Goal: Task Accomplishment & Management: Manage account settings

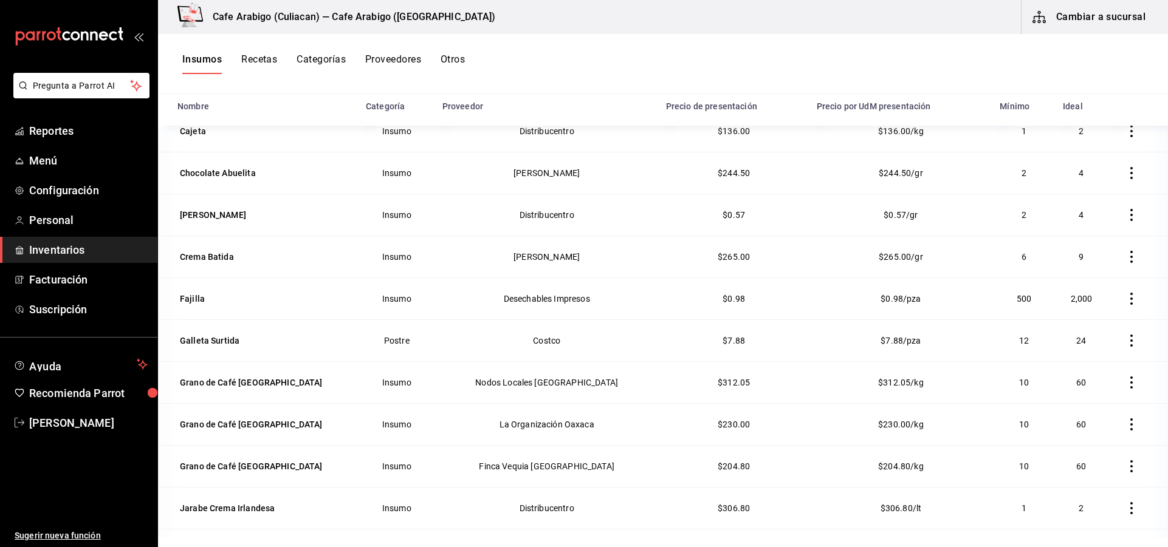
scroll to position [264, 0]
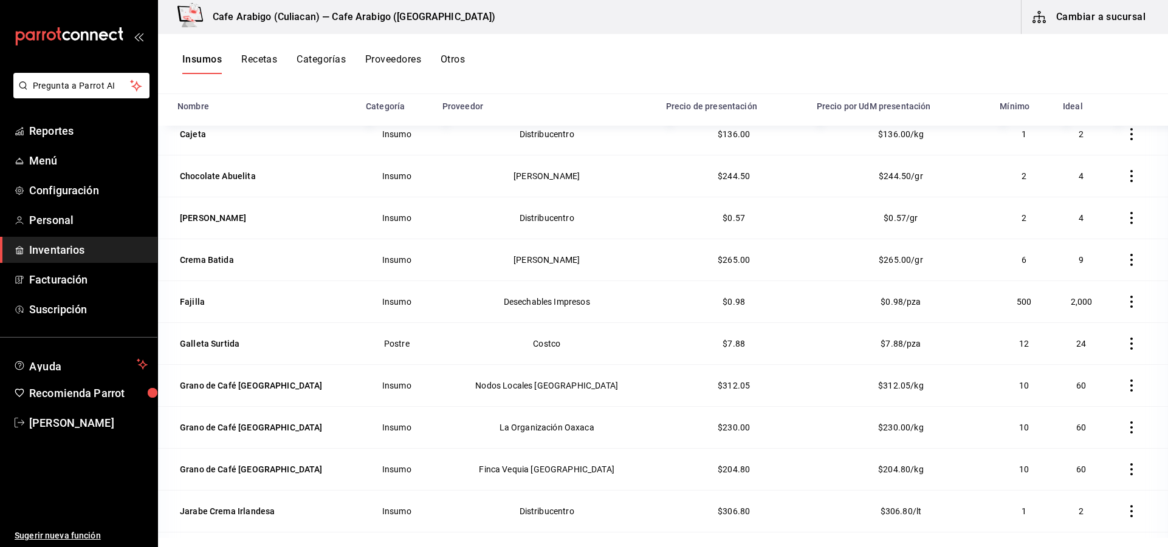
click at [207, 264] on div "Crema Batida" at bounding box center [207, 260] width 54 height 12
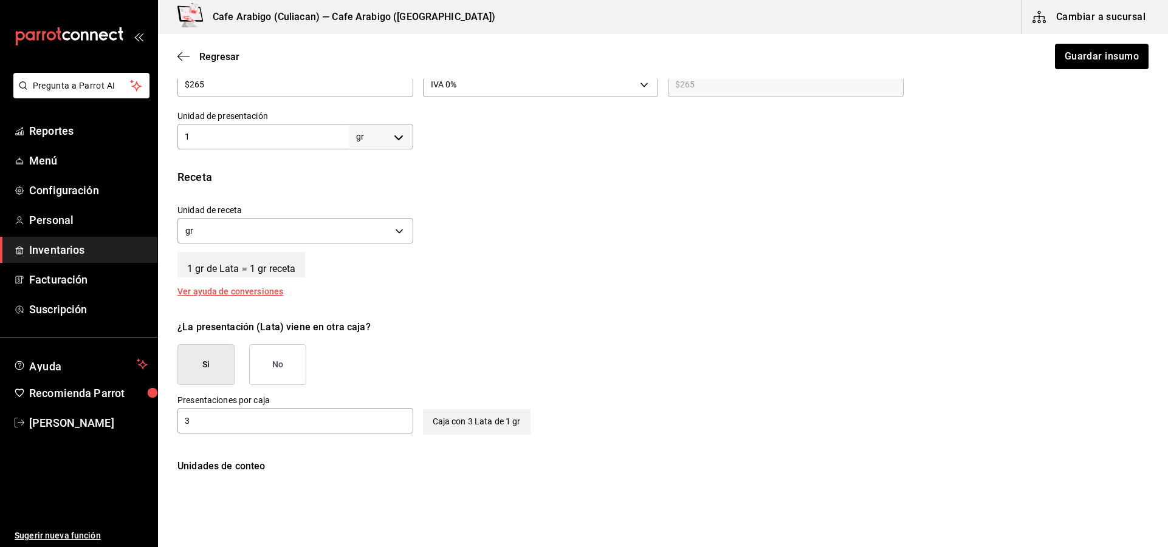
scroll to position [273, 0]
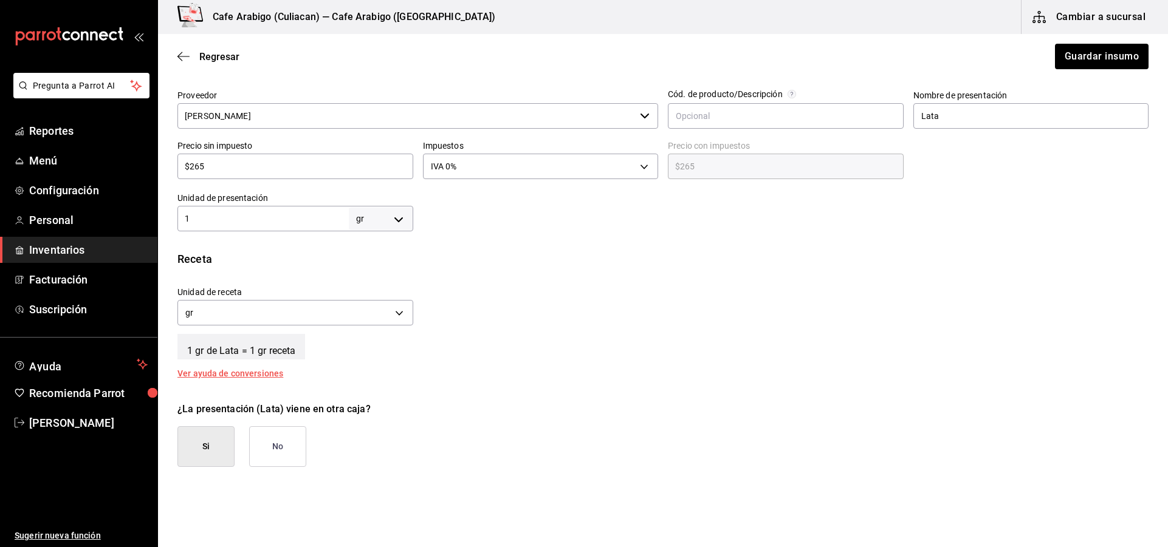
click at [397, 219] on body "Pregunta a Parrot AI Reportes Menú Configuración Personal Inventarios Facturaci…" at bounding box center [584, 239] width 1168 height 479
click at [397, 219] on div at bounding box center [584, 273] width 1168 height 547
click at [271, 219] on input "1" at bounding box center [262, 218] width 171 height 15
type input "1"
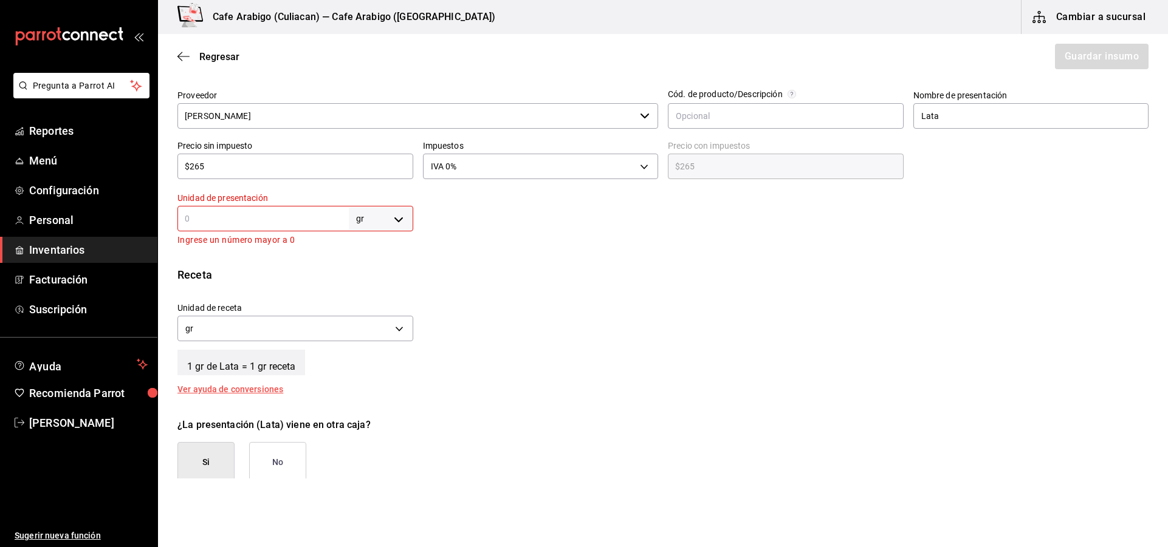
type input "0"
type input "0.4"
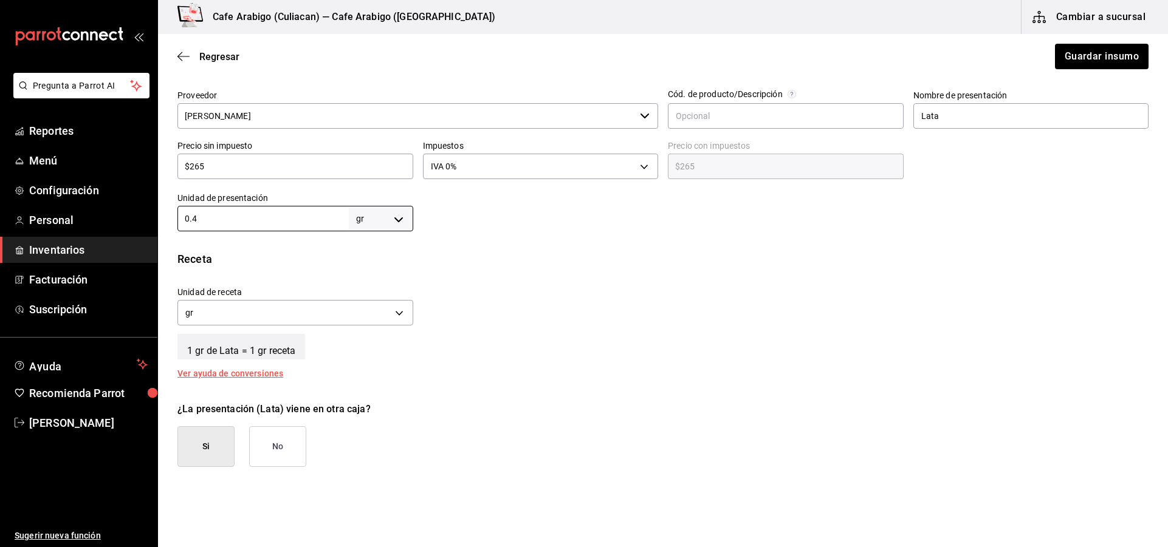
type input "0.4"
type input "0.42"
click at [541, 313] on div "Unidad de receta gr GRAM Factor de conversión 0.42 ​" at bounding box center [658, 303] width 981 height 52
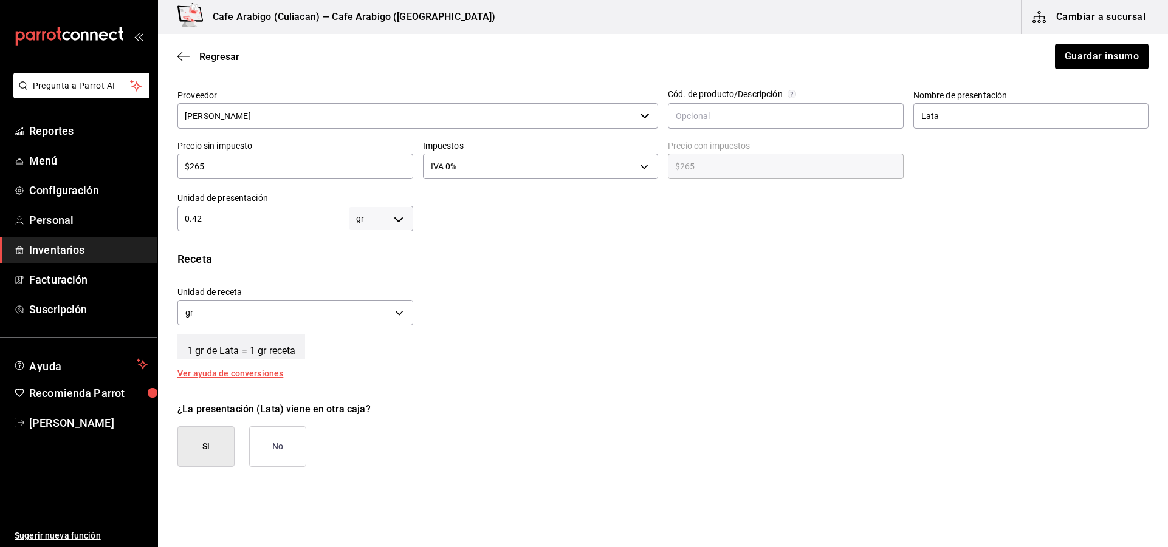
click at [400, 214] on body "Pregunta a Parrot AI Reportes Menú Configuración Personal Inventarios Facturaci…" at bounding box center [584, 239] width 1168 height 479
click at [368, 278] on li "kg" at bounding box center [378, 276] width 63 height 20
type input "KILOGRAM"
type input "0.42"
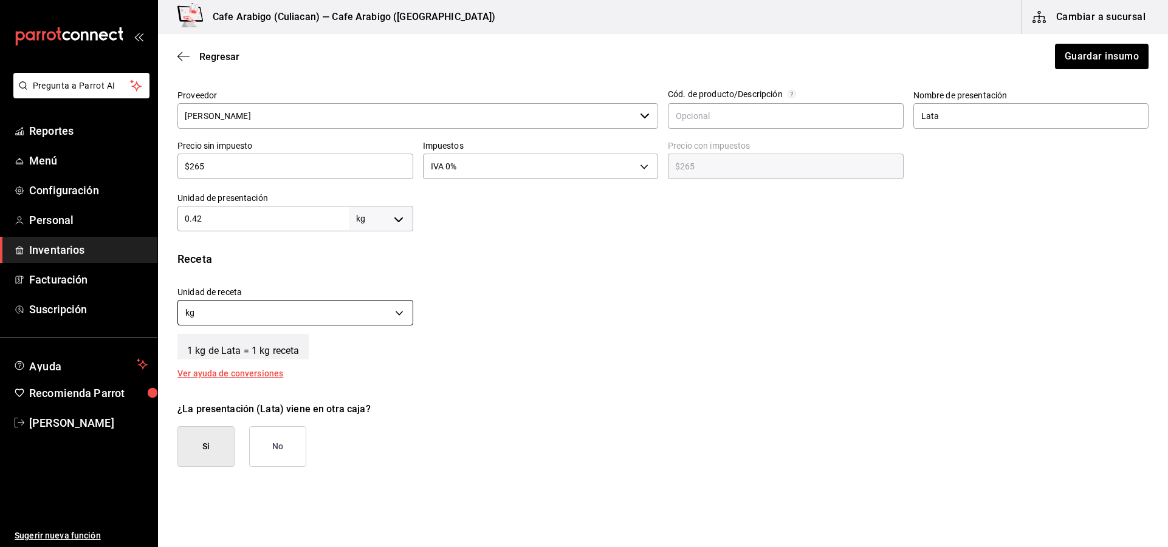
click at [379, 321] on body "Pregunta a Parrot AI Reportes Menú Configuración Personal Inventarios Facturaci…" at bounding box center [584, 239] width 1168 height 479
click at [264, 371] on li "gr" at bounding box center [294, 371] width 232 height 20
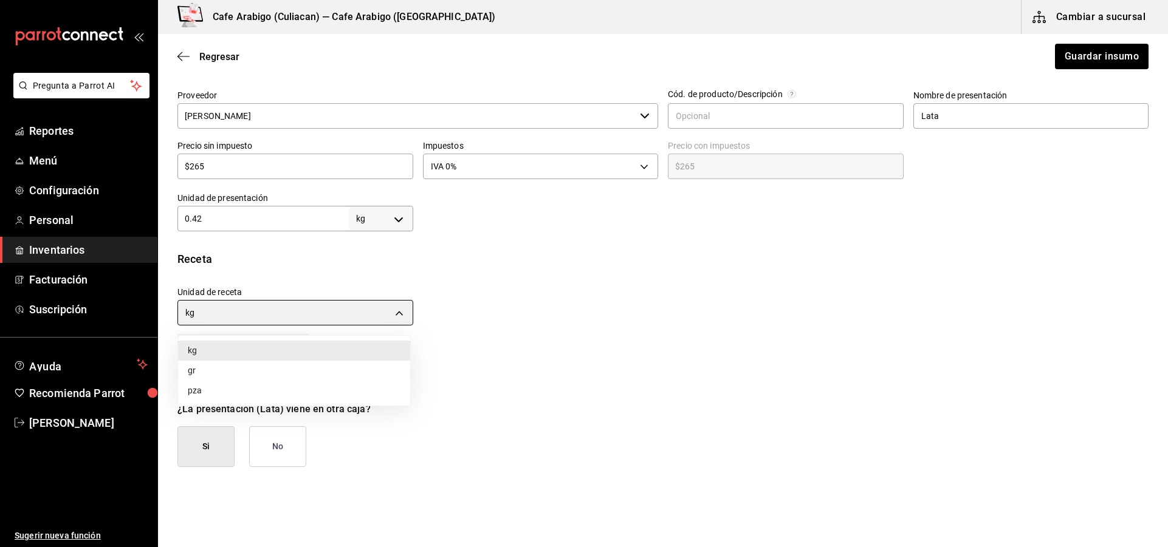
type input "GRAM"
type input "420"
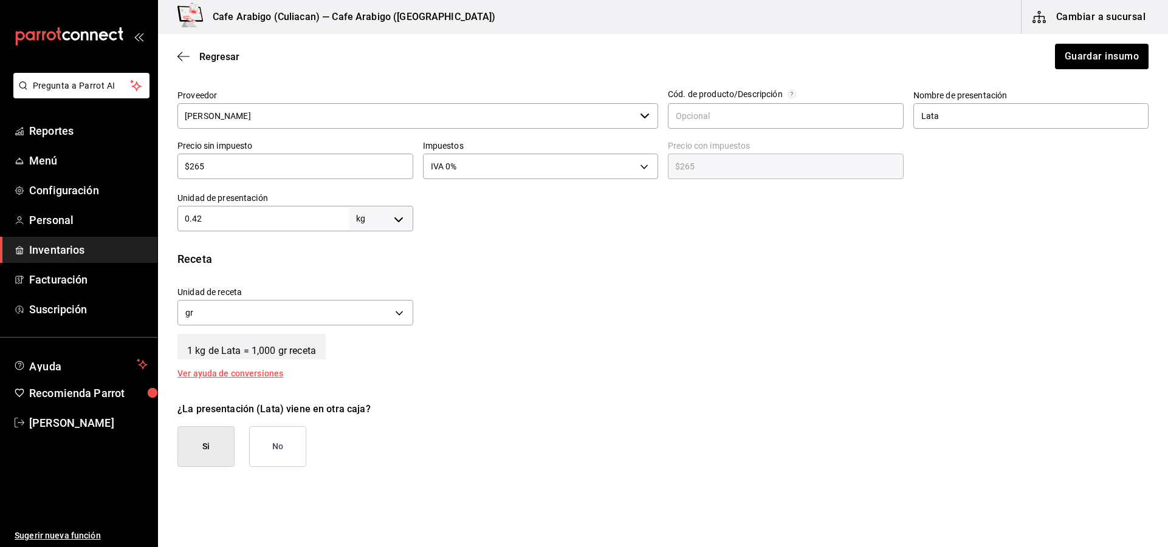
click at [457, 325] on div "Unidad de receta gr GRAM Factor de conversión 420 ​" at bounding box center [658, 303] width 981 height 52
drag, startPoint x: 225, startPoint y: 166, endPoint x: 227, endPoint y: 172, distance: 6.5
click at [225, 168] on input "$265" at bounding box center [295, 166] width 236 height 15
type input "$26"
type input "$26.00"
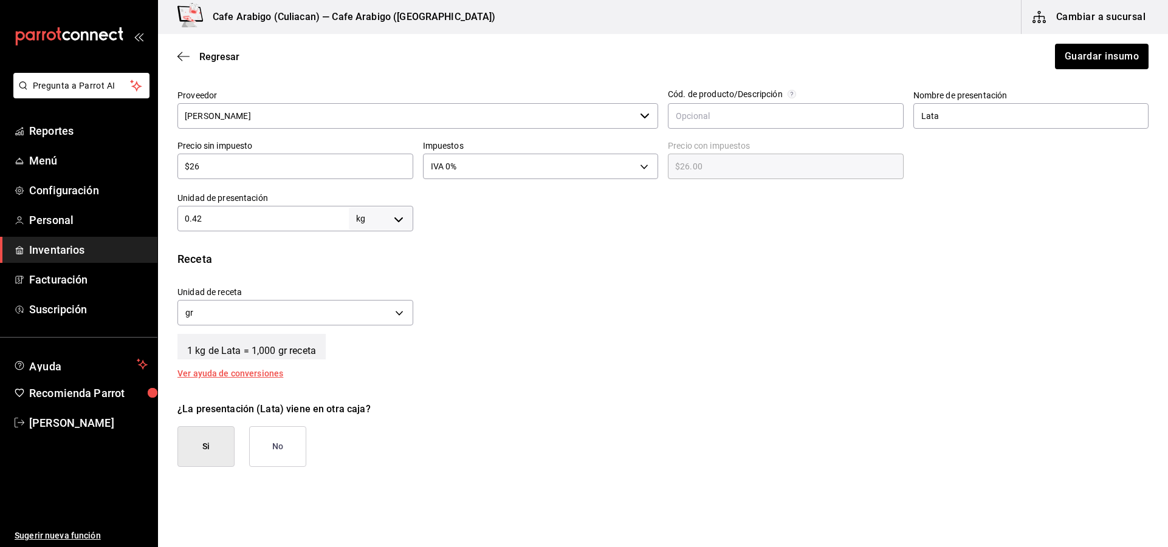
type input "$2"
type input "$2.00"
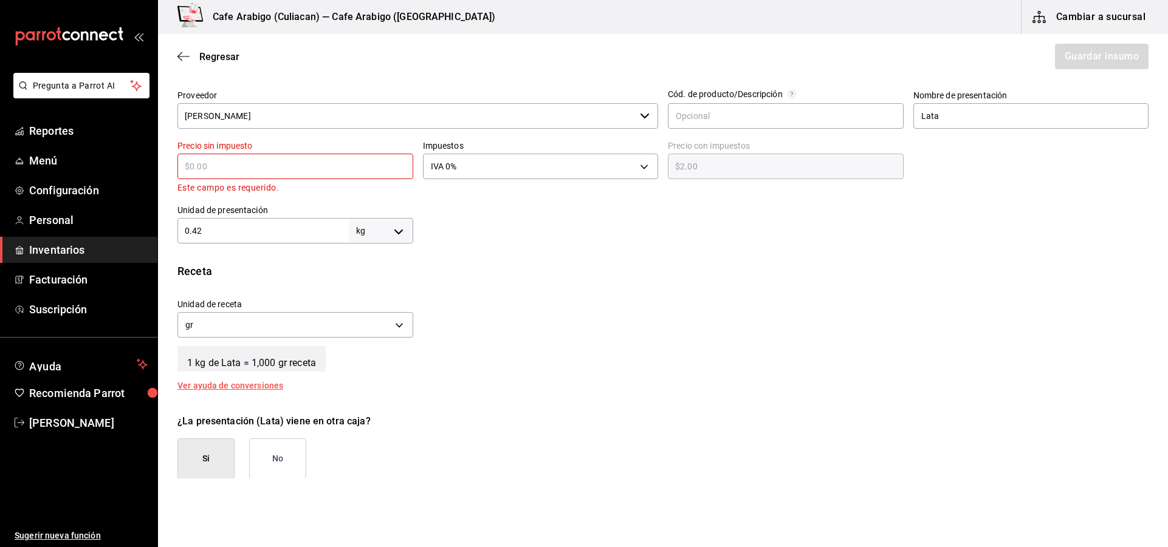
type input "$0.00"
type input "$8"
type input "$8.00"
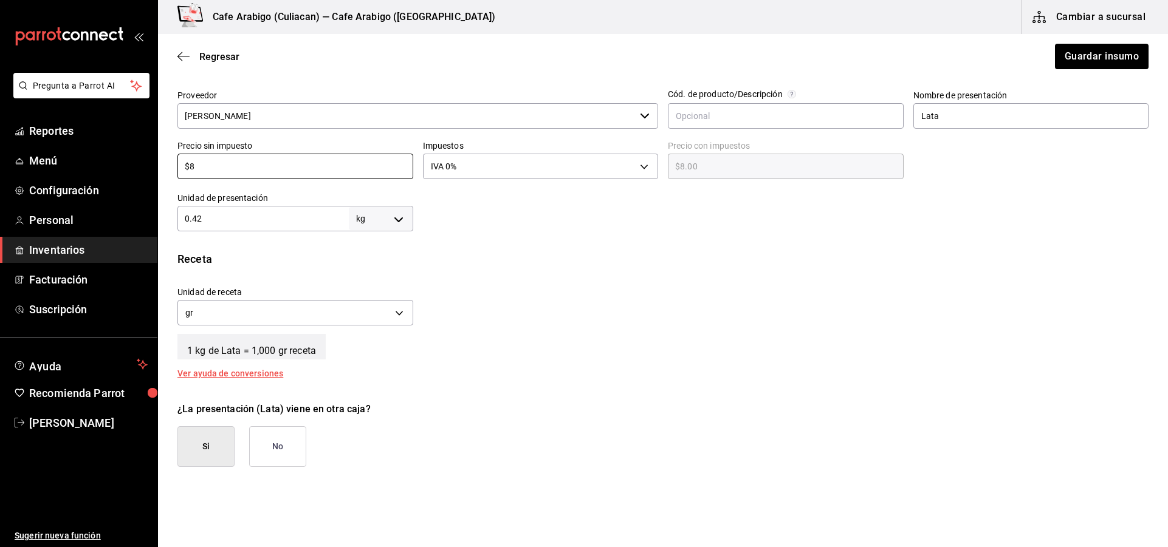
type input "$88"
type input "$88.00"
type input "$88.3"
type input "$88.30"
type input "$88.33"
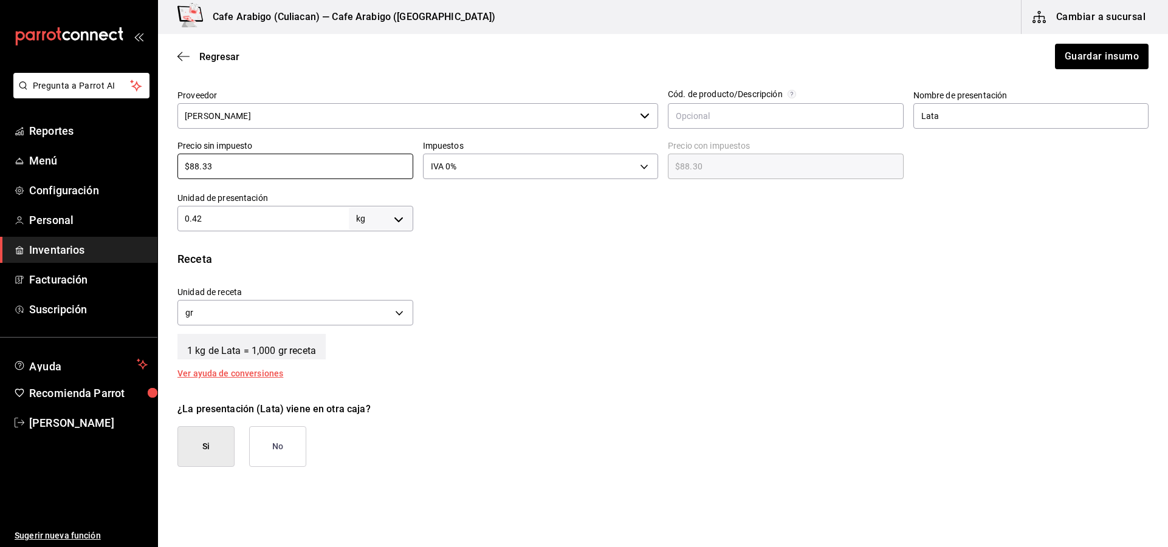
type input "$88.33"
click at [1088, 49] on button "Guardar insumo" at bounding box center [1101, 57] width 95 height 26
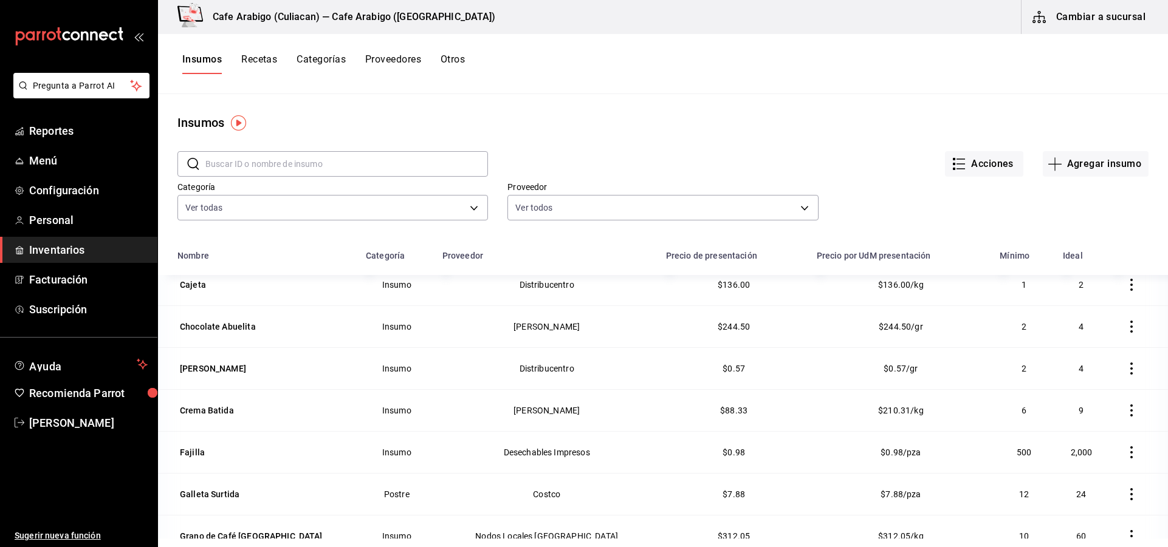
scroll to position [243, 0]
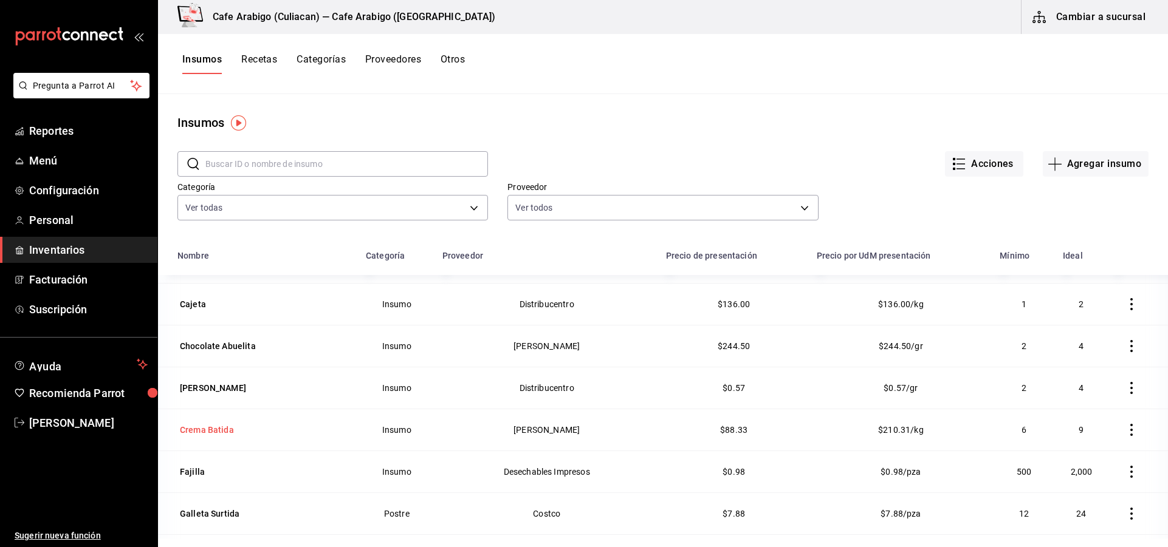
click at [211, 434] on div "Crema Batida" at bounding box center [207, 430] width 54 height 12
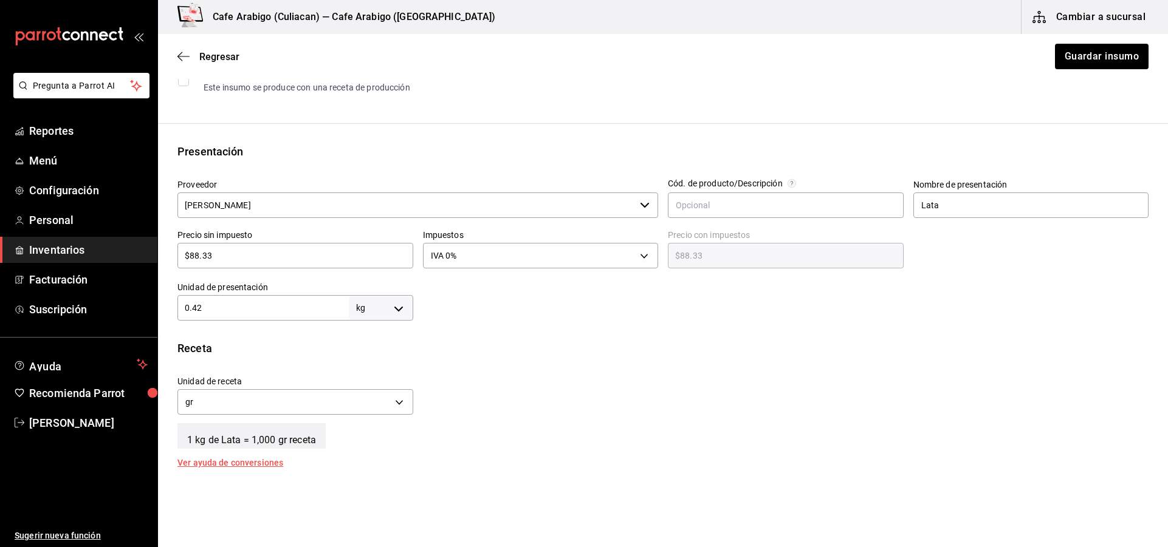
scroll to position [243, 0]
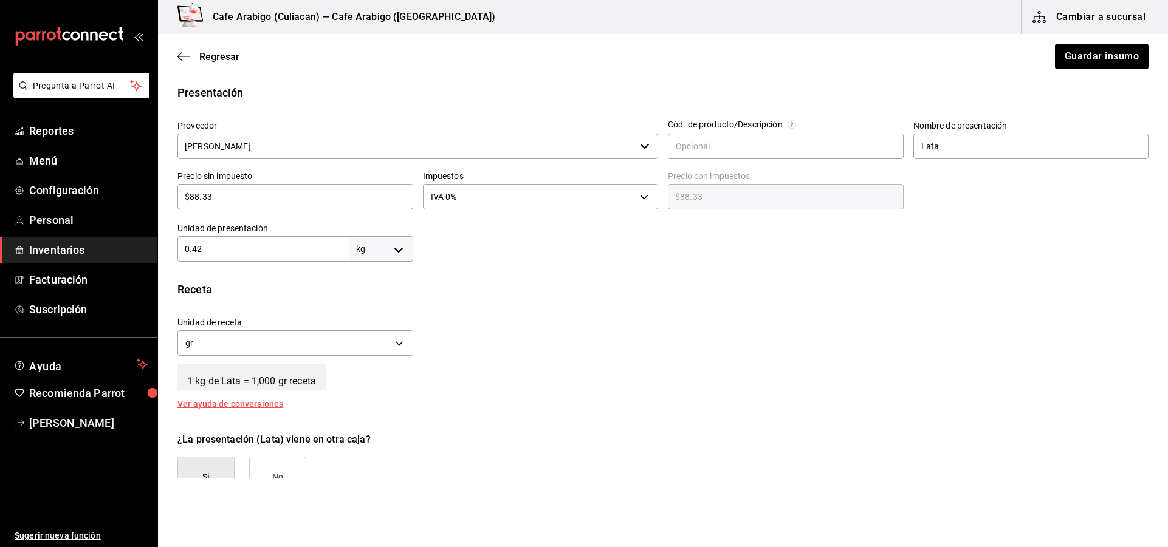
click at [478, 310] on div "Unidad de receta gr GRAM Factor de conversión 420 ​" at bounding box center [658, 333] width 981 height 52
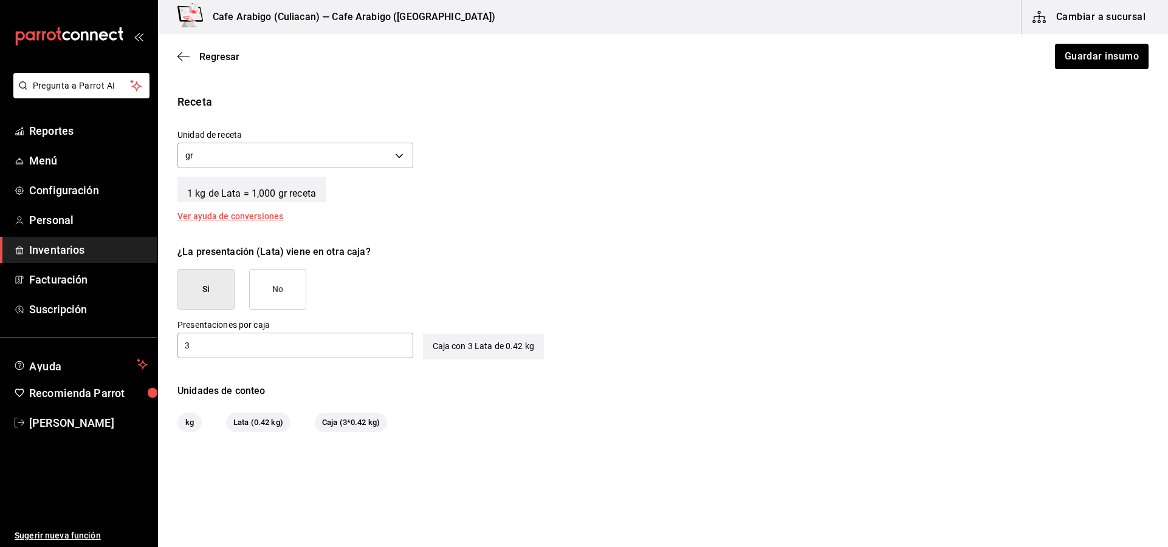
scroll to position [273, 0]
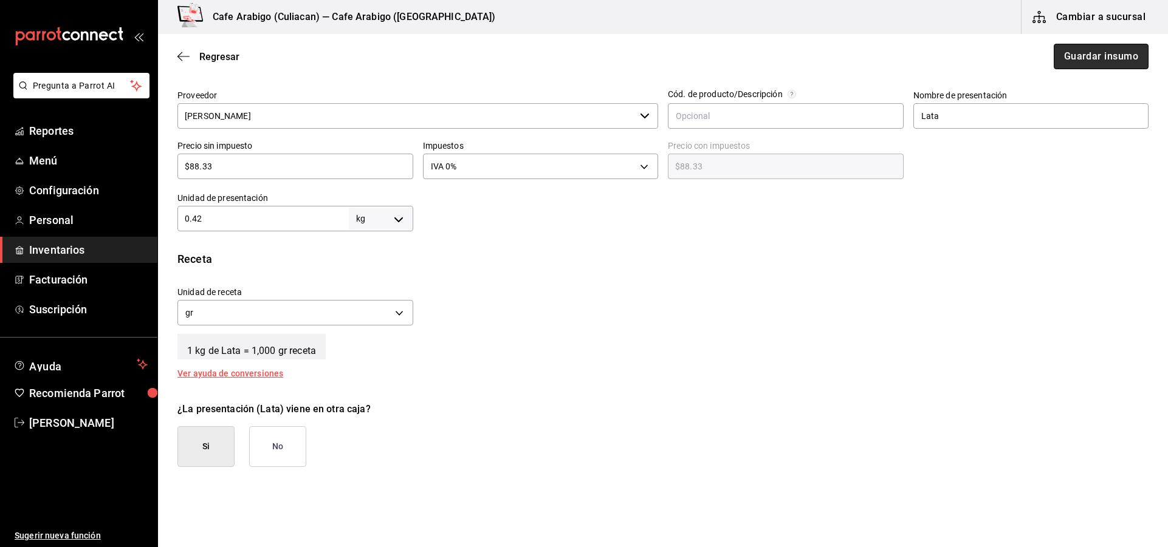
click at [1114, 57] on button "Guardar insumo" at bounding box center [1101, 57] width 95 height 26
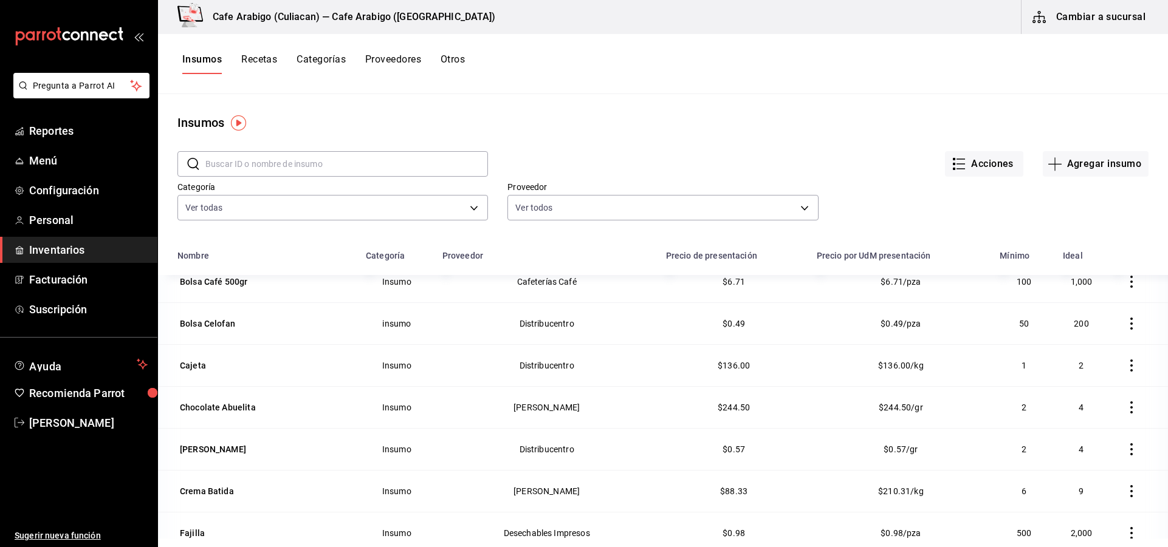
scroll to position [182, 0]
click at [196, 453] on div "[PERSON_NAME]" at bounding box center [213, 449] width 66 height 12
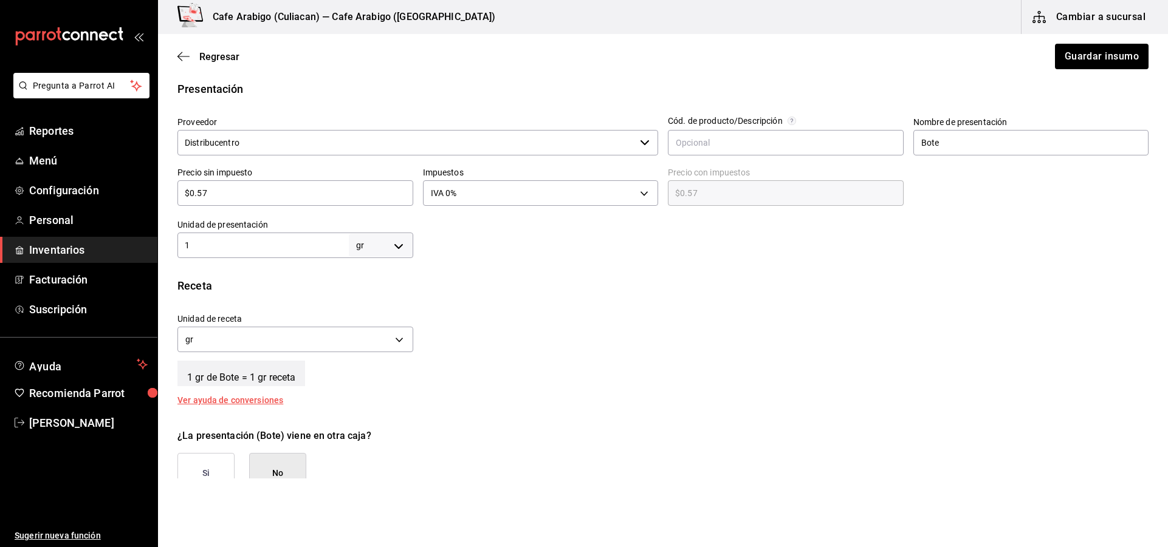
scroll to position [243, 0]
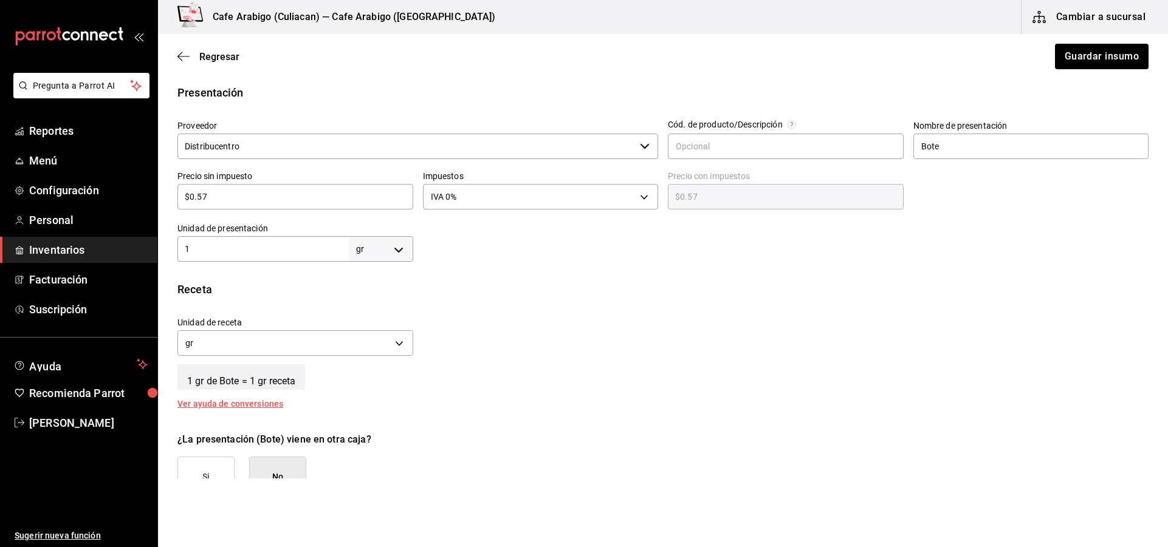
click at [392, 244] on body "Pregunta a Parrot AI Reportes Menú Configuración Personal Inventarios Facturaci…" at bounding box center [584, 239] width 1168 height 479
click at [374, 303] on li "kg" at bounding box center [378, 306] width 63 height 20
type input "KILOGRAM"
type input "1"
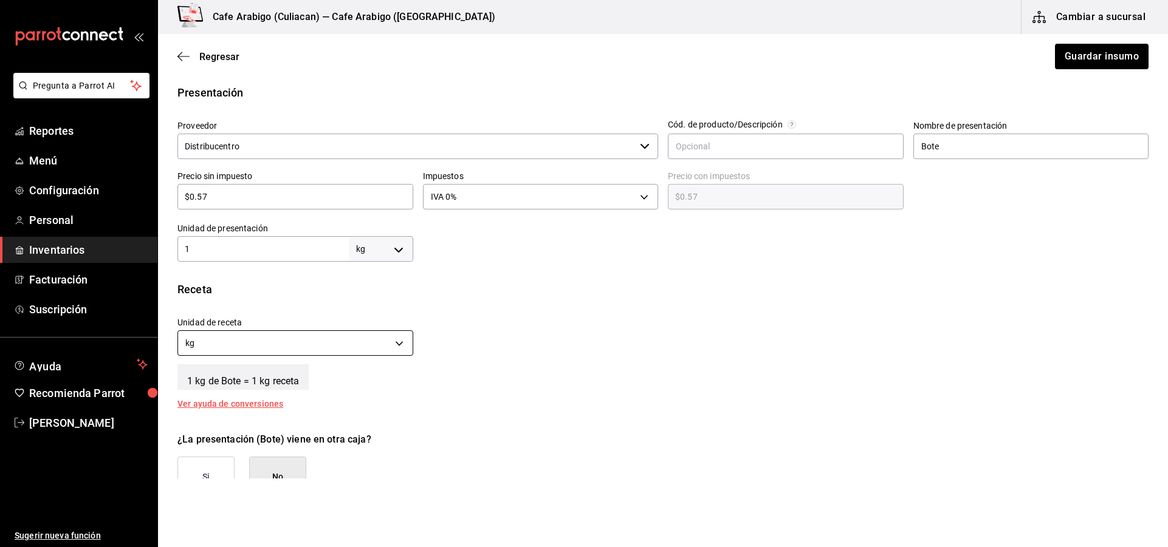
click at [344, 337] on body "Pregunta a Parrot AI Reportes Menú Configuración Personal Inventarios Facturaci…" at bounding box center [584, 239] width 1168 height 479
click at [227, 402] on li "gr" at bounding box center [294, 401] width 232 height 20
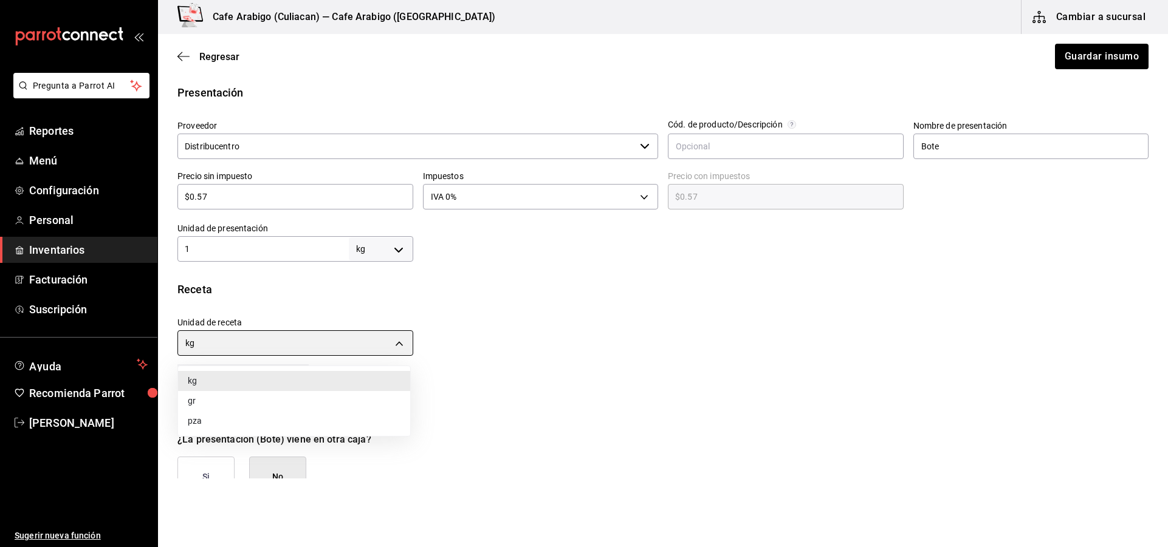
type input "GRAM"
type input "1,000"
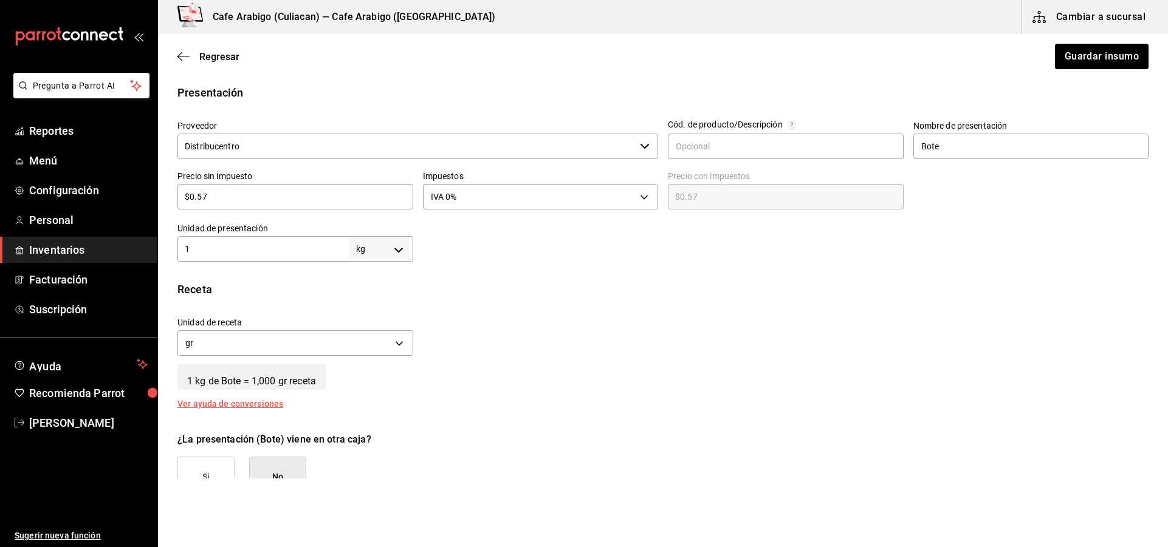
drag, startPoint x: 214, startPoint y: 242, endPoint x: 214, endPoint y: 254, distance: 12.2
click at [214, 254] on input "1" at bounding box center [262, 249] width 171 height 15
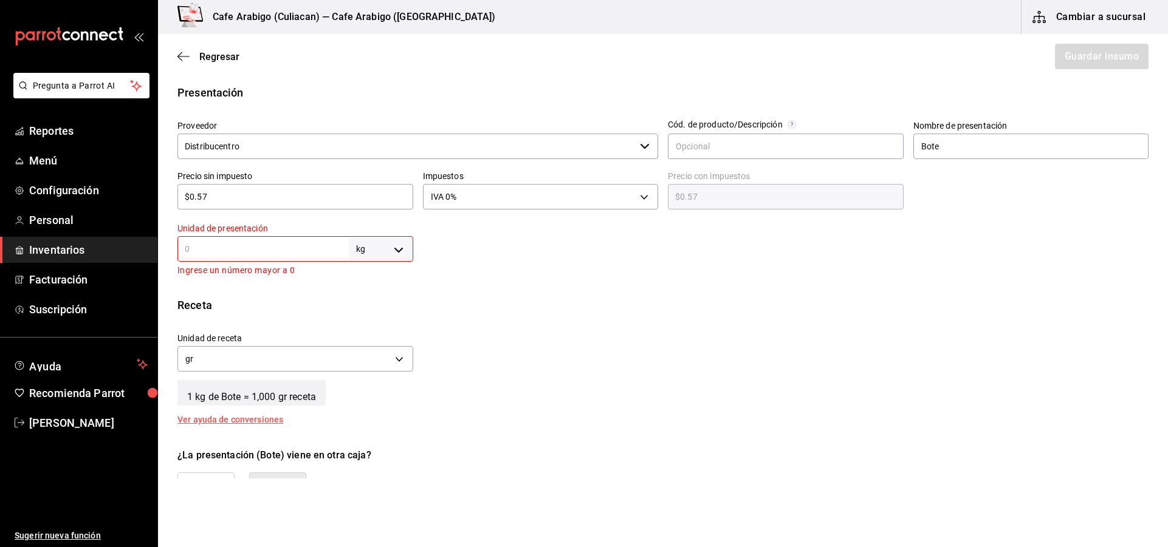
type input "0"
type input "0.2"
type input "200"
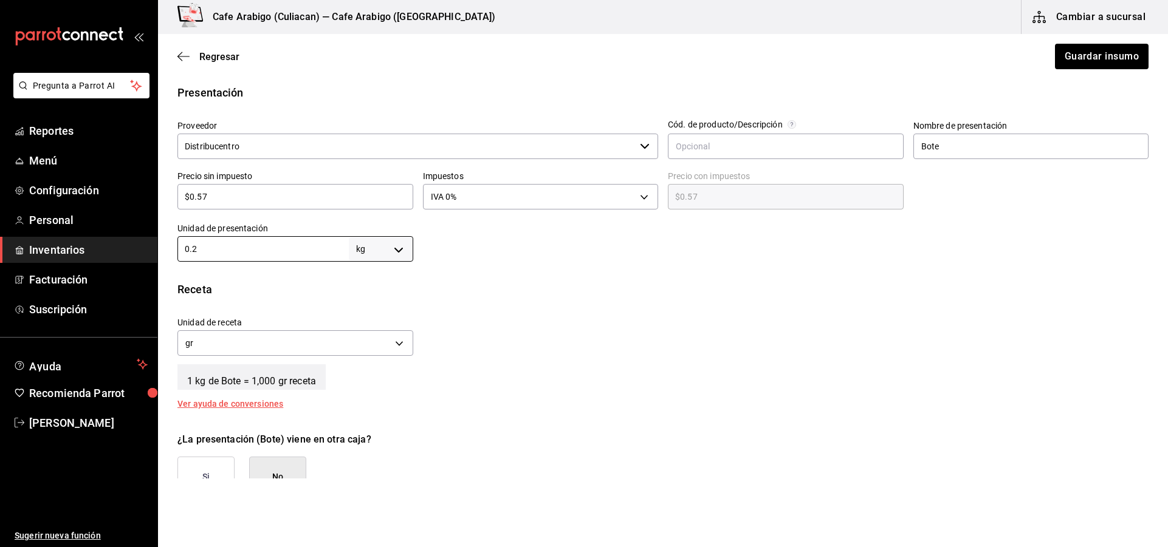
type input "0.2"
click at [278, 196] on input "$0.57" at bounding box center [295, 197] width 236 height 15
type input "$0.5"
type input "$0.50"
type input "$0."
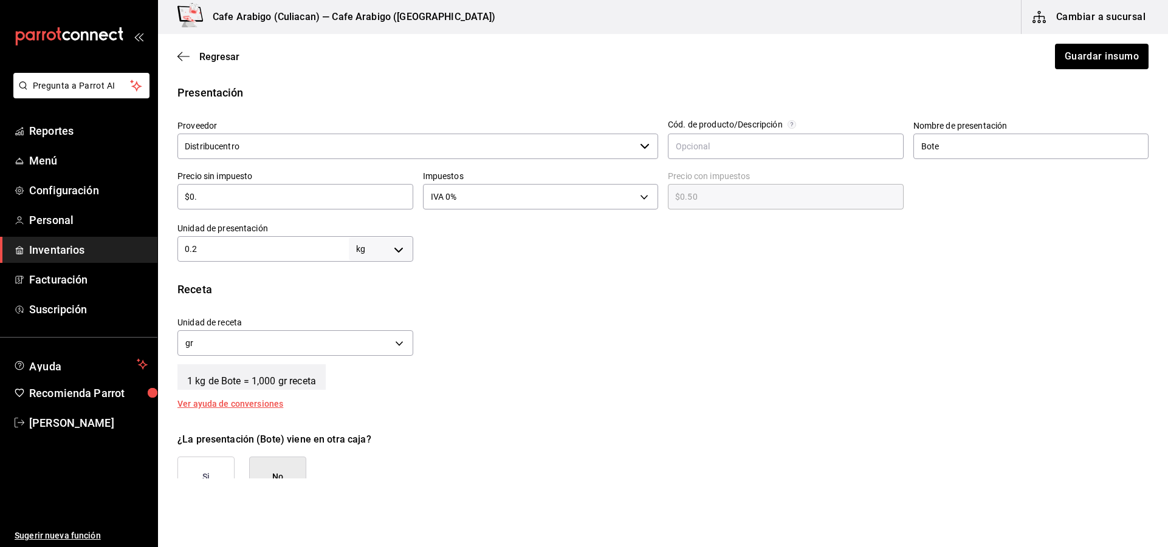
type input "$0.00"
type input "$0"
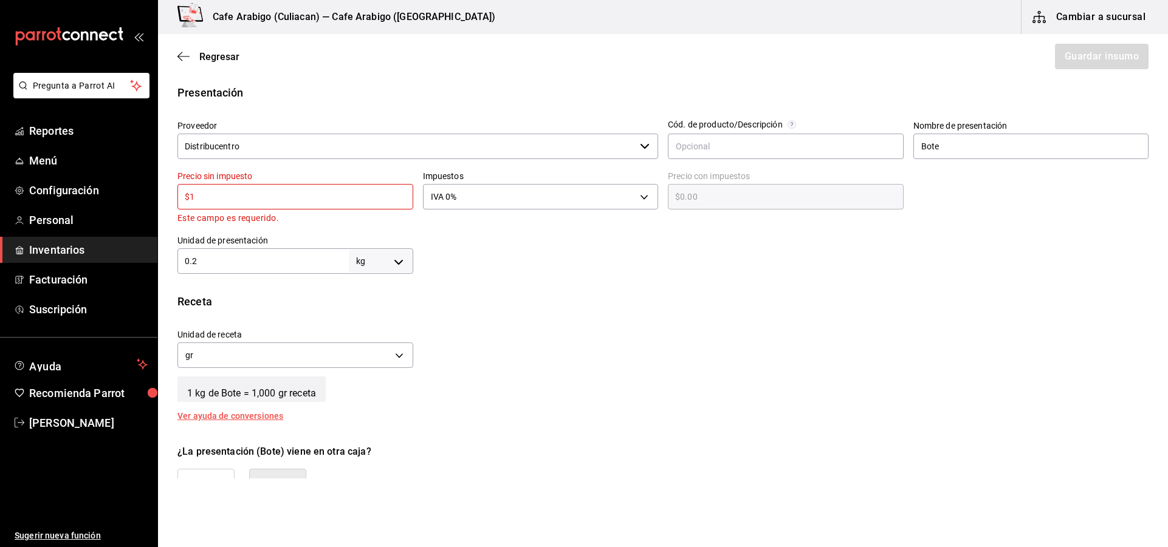
type input "$11"
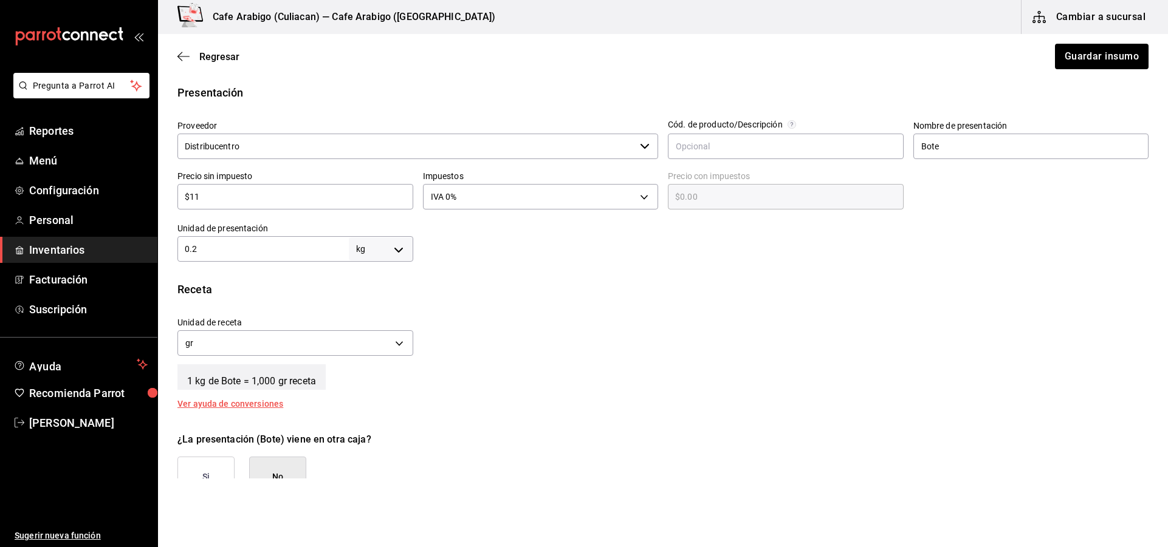
type input "$11.00"
type input "$113"
type input "$113.00"
type input "$113.6"
type input "$113.60"
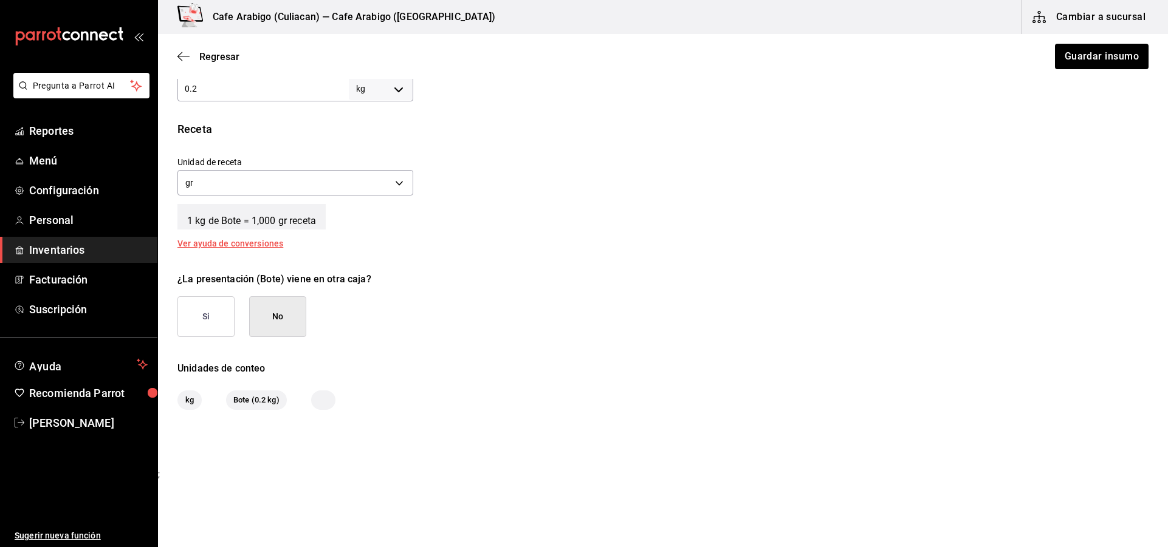
scroll to position [406, 0]
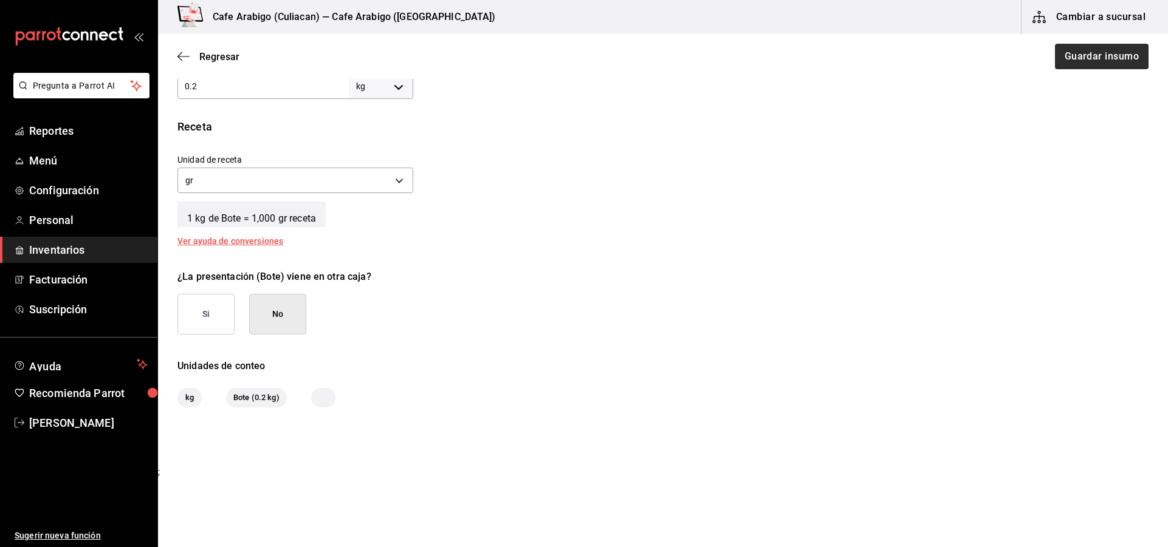
type input "$113.60"
click at [1079, 51] on button "Guardar insumo" at bounding box center [1101, 57] width 95 height 26
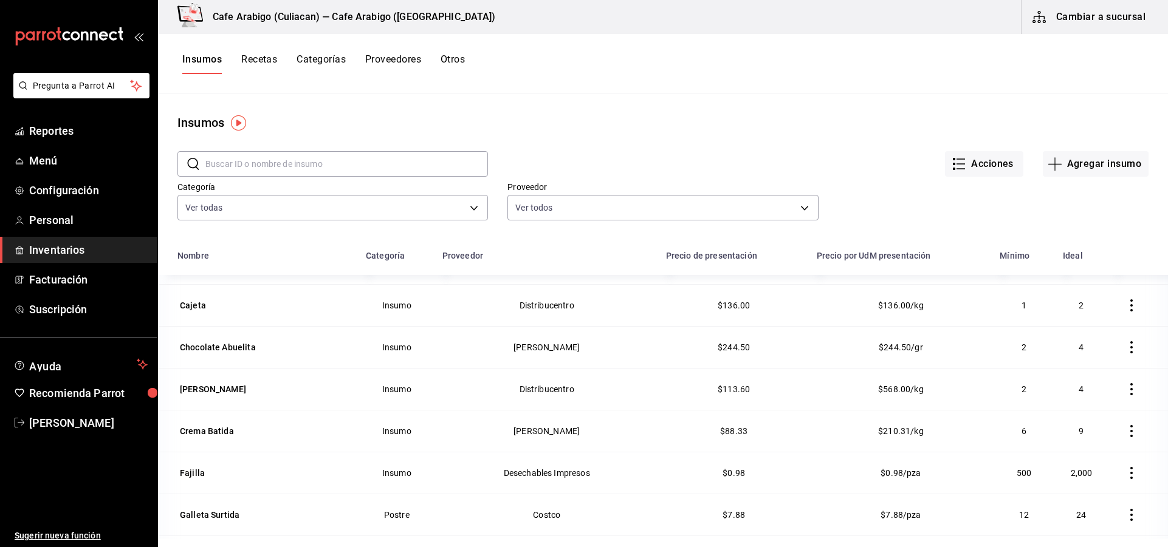
scroll to position [243, 0]
click at [239, 350] on div "Chocolate Abuelita" at bounding box center [218, 346] width 76 height 12
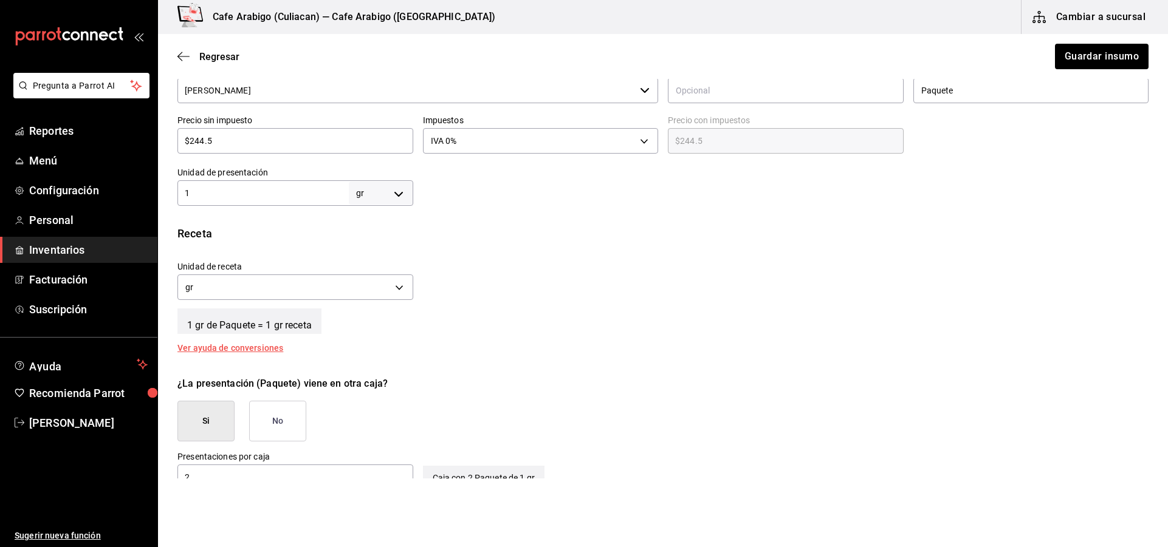
scroll to position [273, 0]
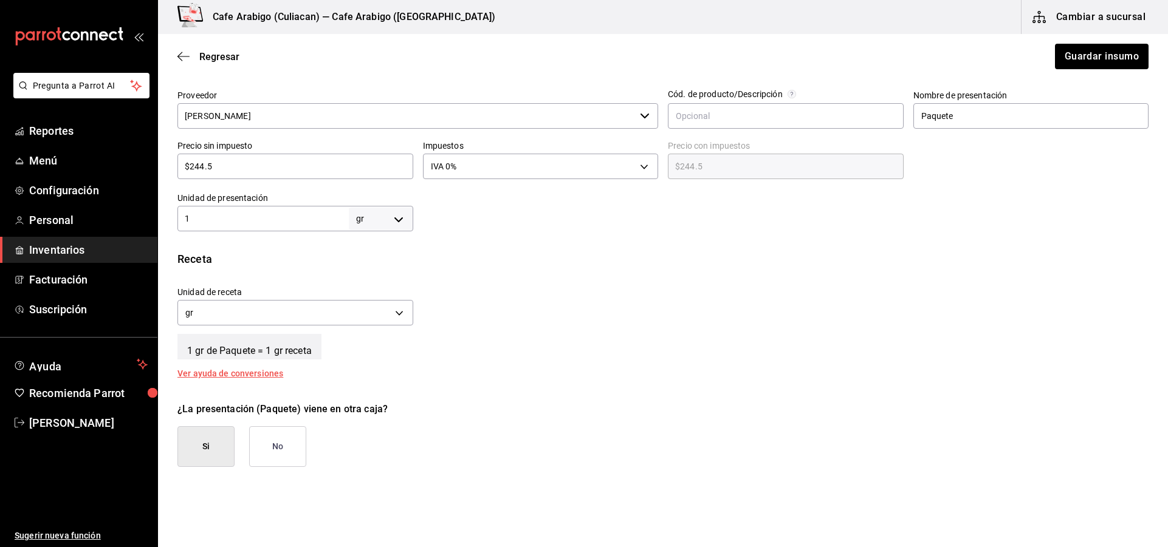
click at [245, 226] on div "1 gr GRAM ​" at bounding box center [295, 219] width 236 height 26
click at [379, 223] on body "Pregunta a Parrot AI Reportes Menú Configuración Personal Inventarios Facturaci…" at bounding box center [584, 239] width 1168 height 479
click at [363, 276] on li "kg" at bounding box center [378, 276] width 63 height 20
type input "KILOGRAM"
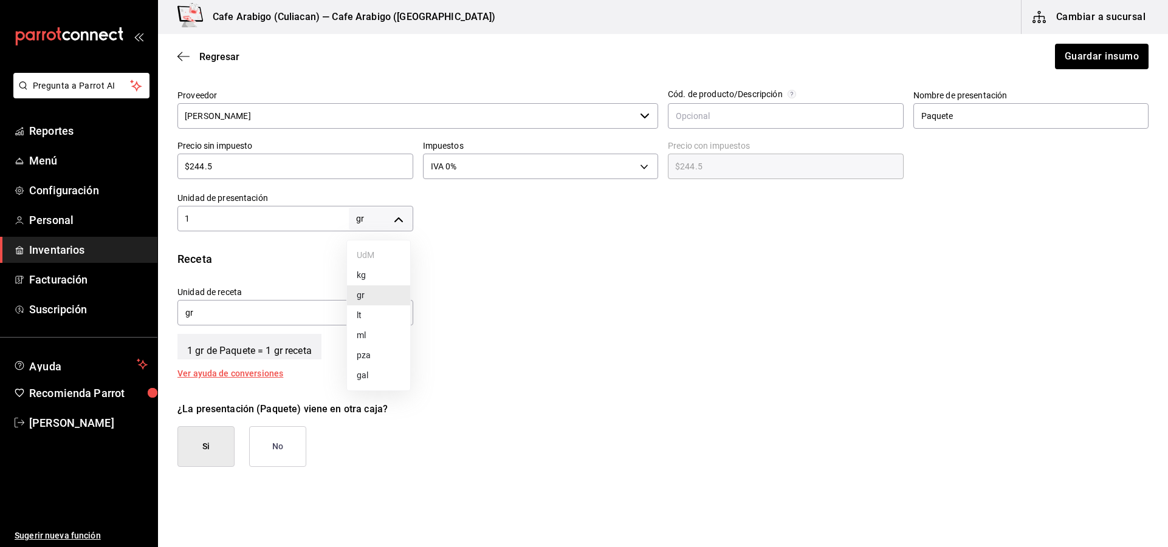
type input "1"
click at [392, 327] on div "Receta Unidad de receta kg KILOGRAM Factor de conversión 1 ​ 1 kg de Paquete = …" at bounding box center [663, 314] width 1010 height 127
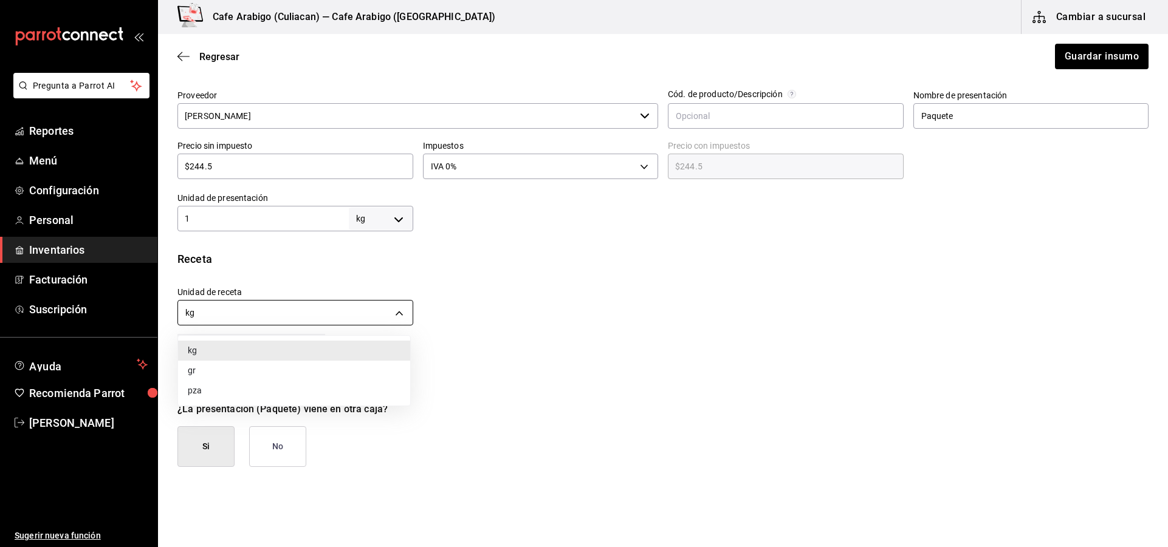
click at [386, 313] on body "Pregunta a Parrot AI Reportes Menú Configuración Personal Inventarios Facturaci…" at bounding box center [584, 239] width 1168 height 479
click at [219, 375] on li "gr" at bounding box center [294, 371] width 232 height 20
type input "GRAM"
type input "1,000"
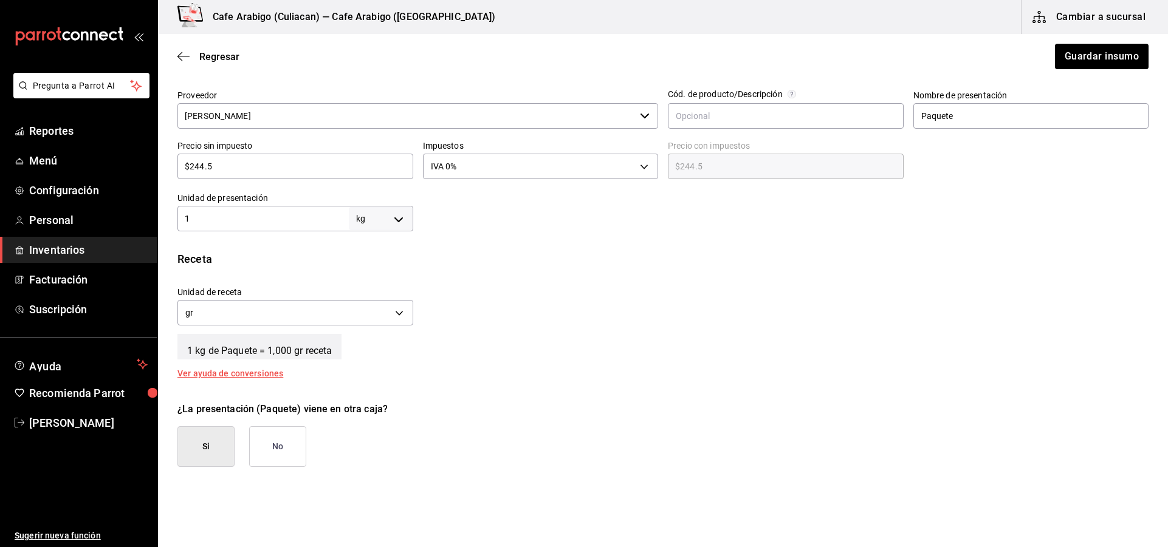
click at [214, 211] on input "1" at bounding box center [262, 218] width 171 height 15
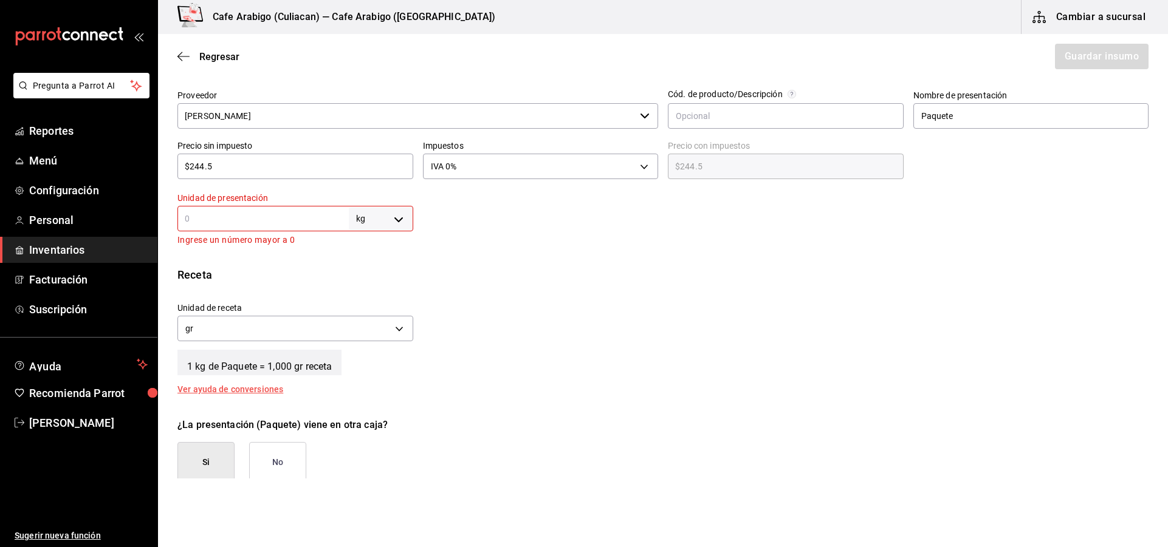
type input "0"
type input "0.6"
type input "600"
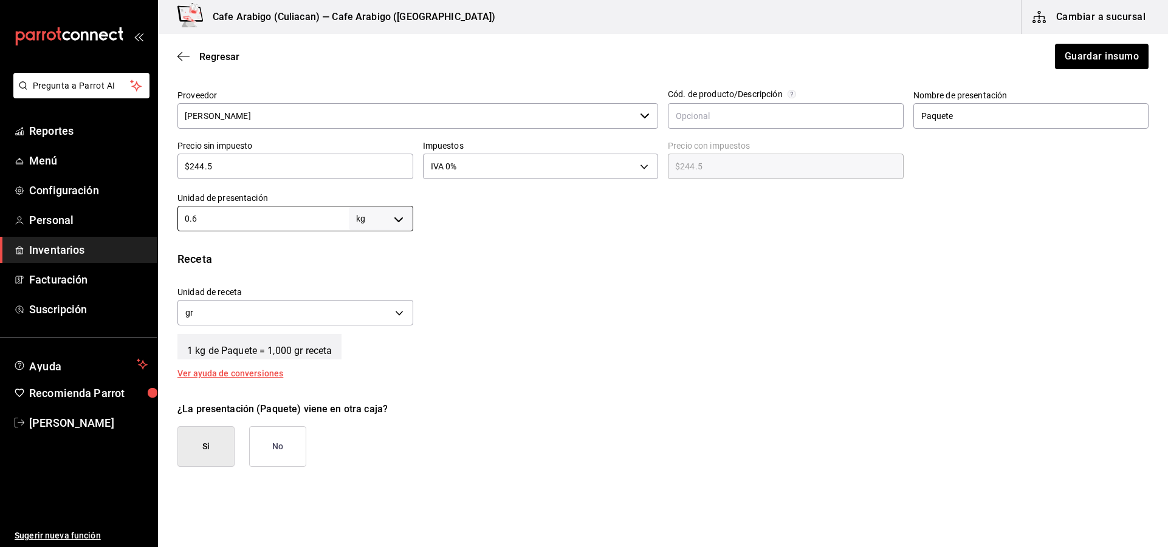
type input "0.63"
type input "630"
type input "0.63"
click at [255, 176] on div "$244.5 ​" at bounding box center [295, 167] width 236 height 26
type input "$244."
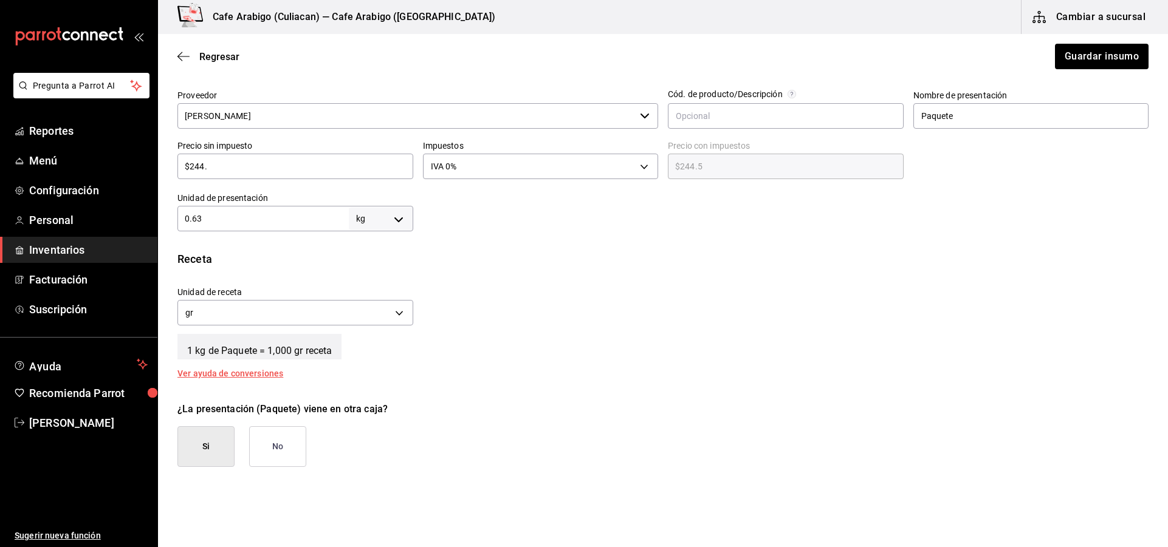
type input "$244.00"
type input "$24"
type input "$24.00"
type input "$2"
type input "$2.00"
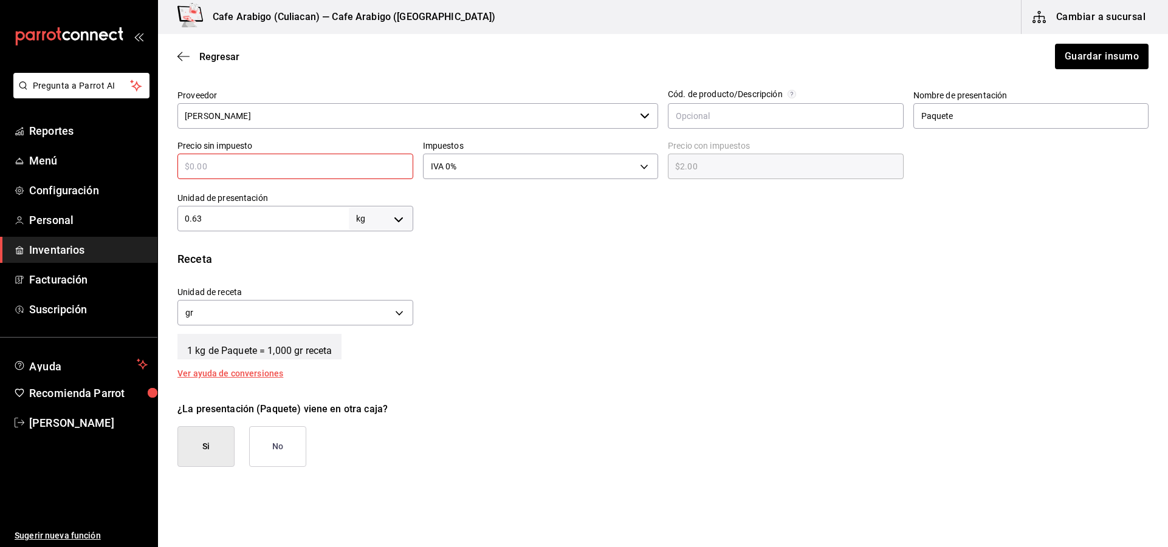
type input "$0.00"
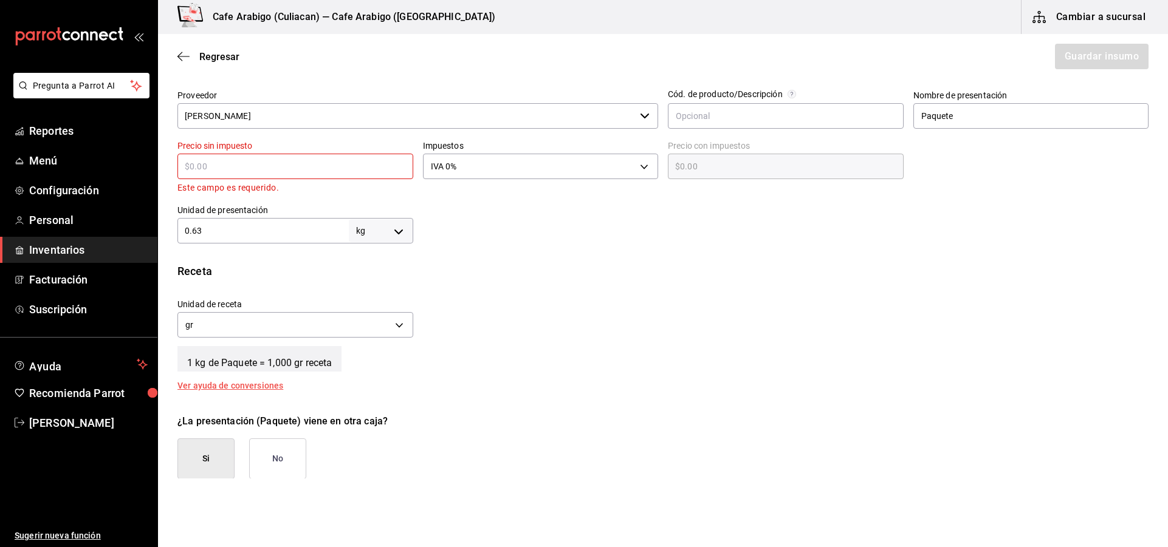
type input "$1"
type input "$1.00"
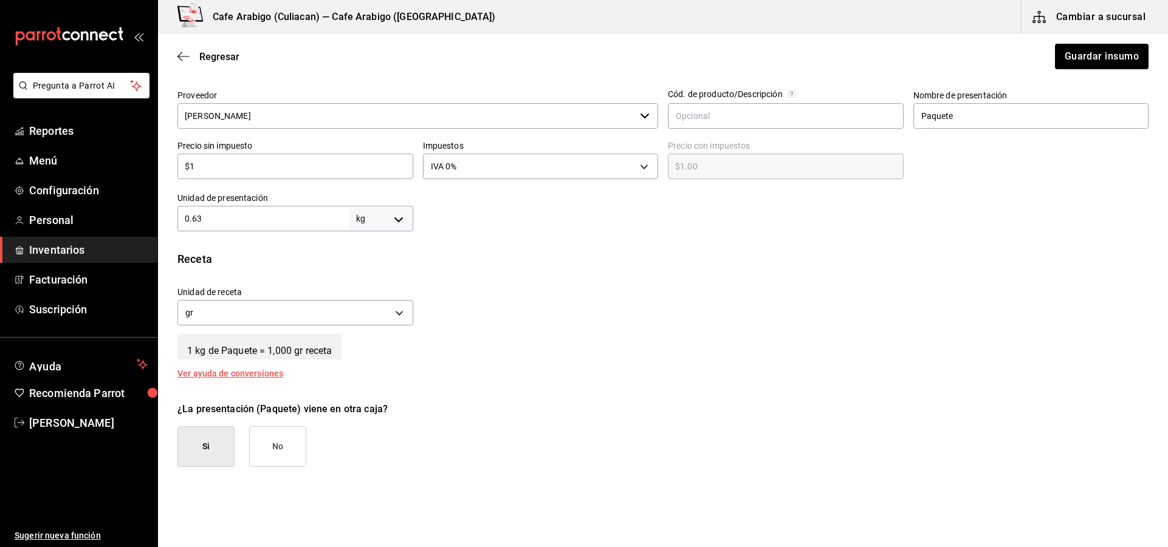
type input "$19"
type input "$19.00"
type input "$194"
type input "$194.00"
type input "$194"
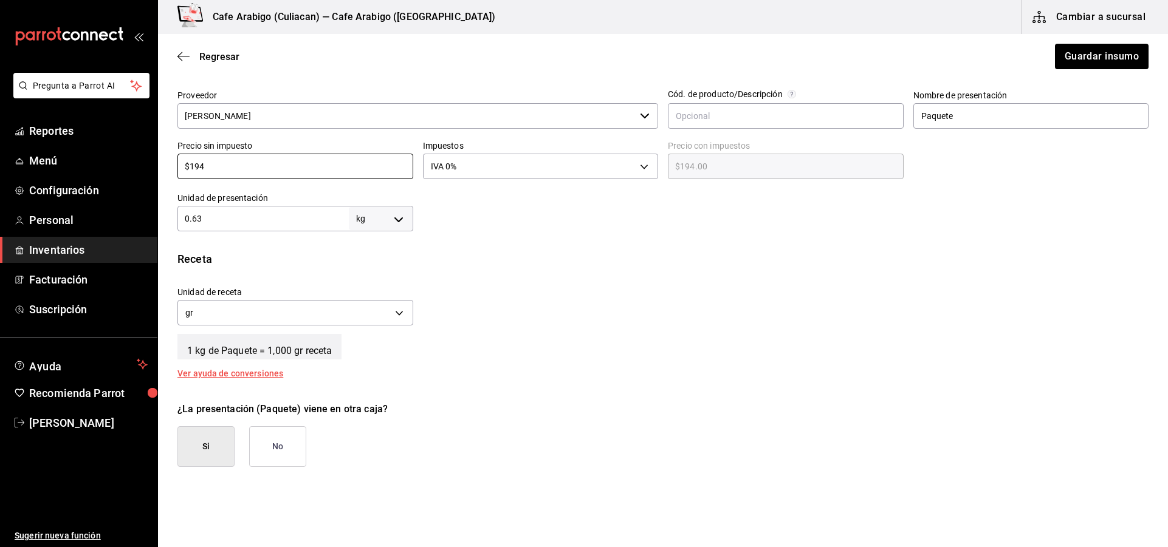
click at [577, 324] on div "Unidad de receta gr GRAM Factor de conversión 630 ​" at bounding box center [658, 303] width 981 height 52
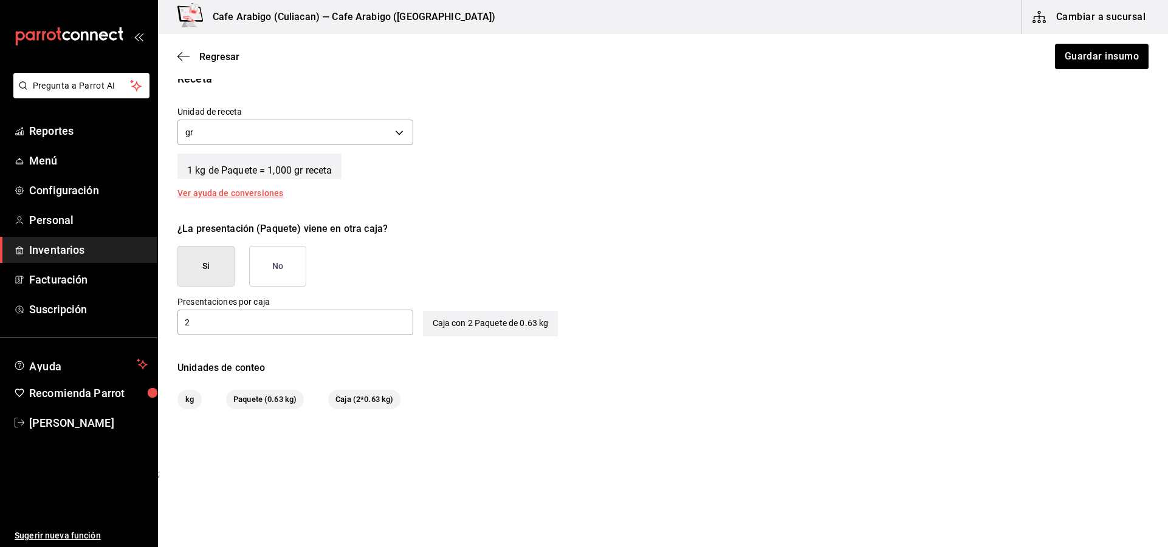
scroll to position [456, 0]
click at [1092, 50] on button "Guardar insumo" at bounding box center [1101, 57] width 95 height 26
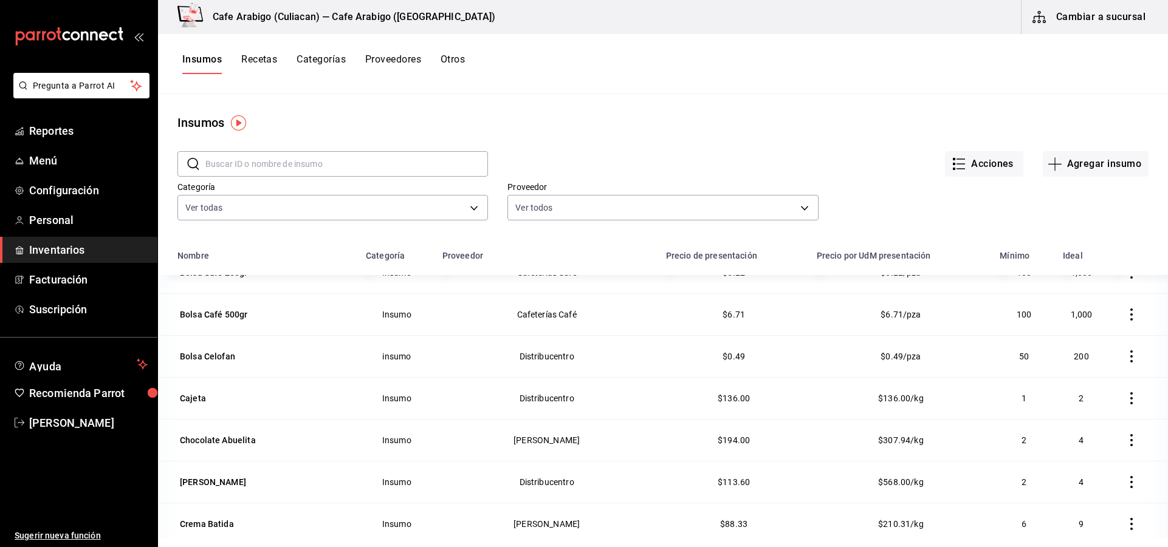
scroll to position [182, 0]
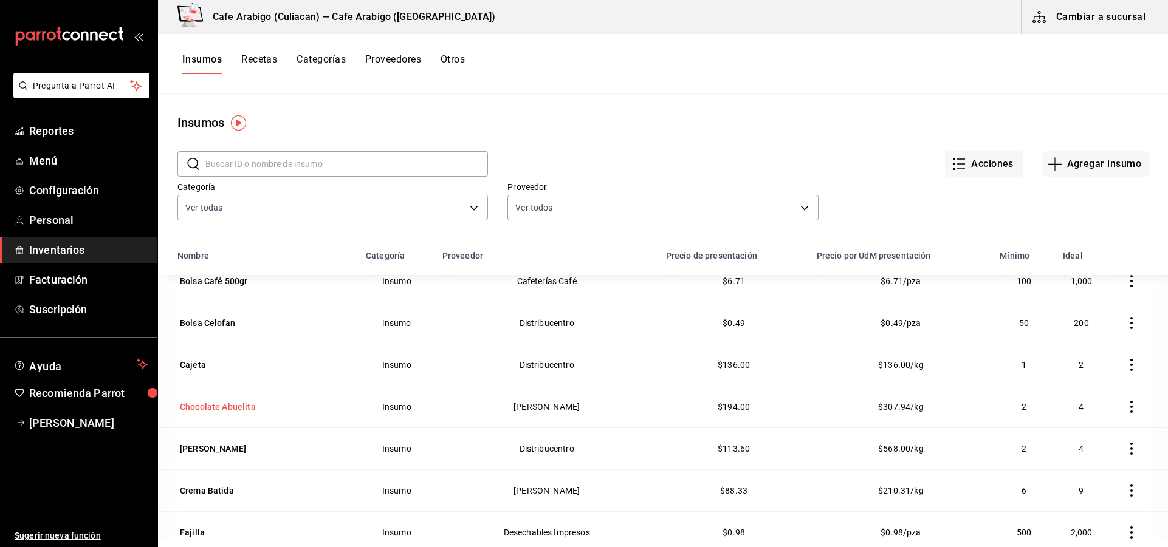
click at [241, 416] on td "Chocolate Abuelita" at bounding box center [258, 407] width 200 height 42
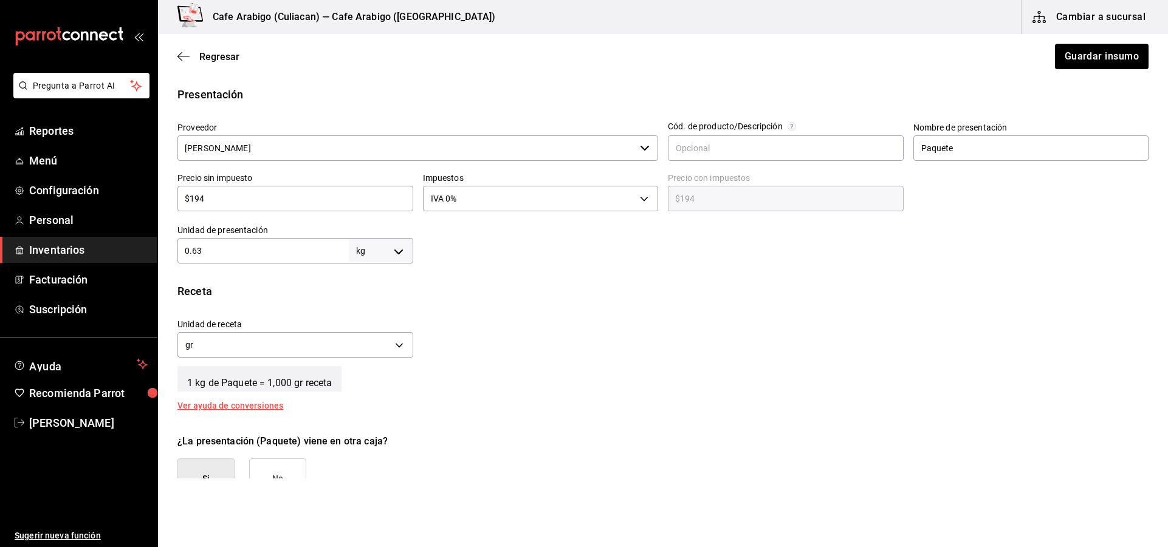
scroll to position [243, 0]
click at [263, 252] on input "0.63" at bounding box center [262, 249] width 171 height 15
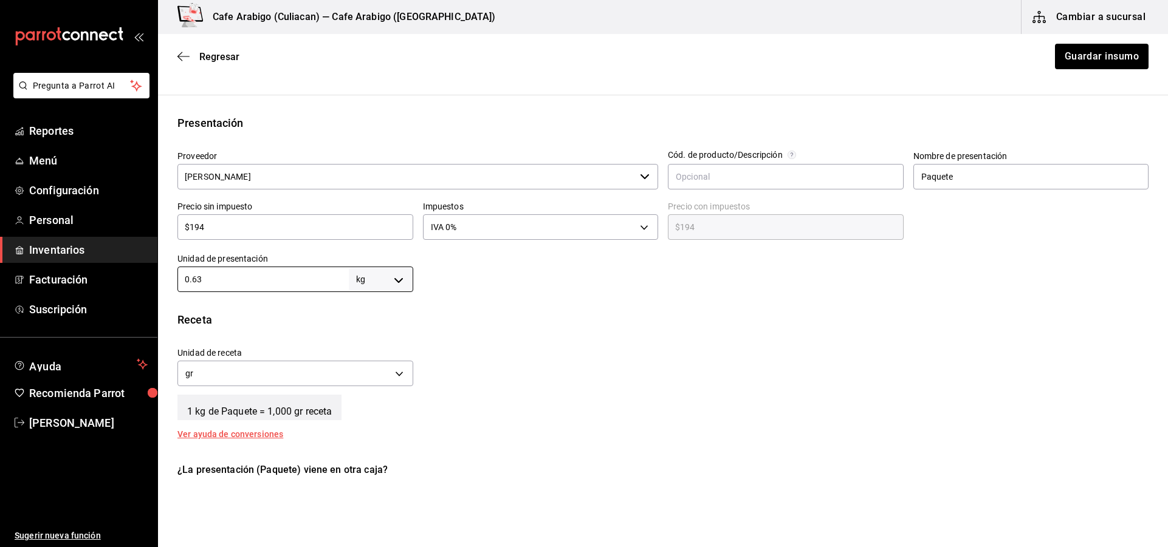
click at [305, 234] on input "$194" at bounding box center [295, 227] width 236 height 15
type input "$19"
type input "$19.00"
type input "$1"
type input "$1.00"
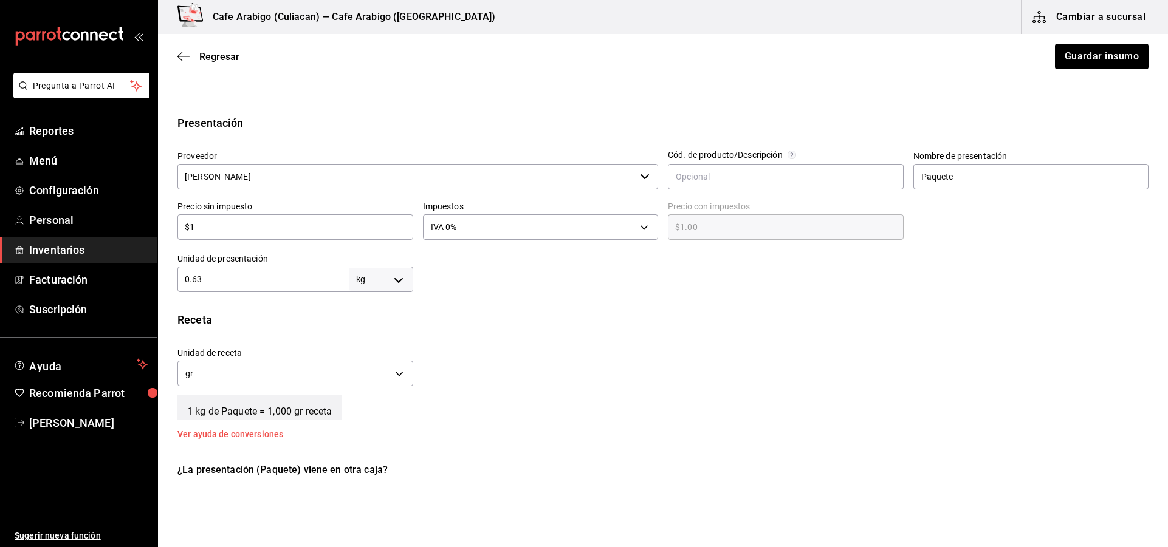
type input "$12"
type input "$12.00"
type input "$122"
type input "$122.00"
type input "$122"
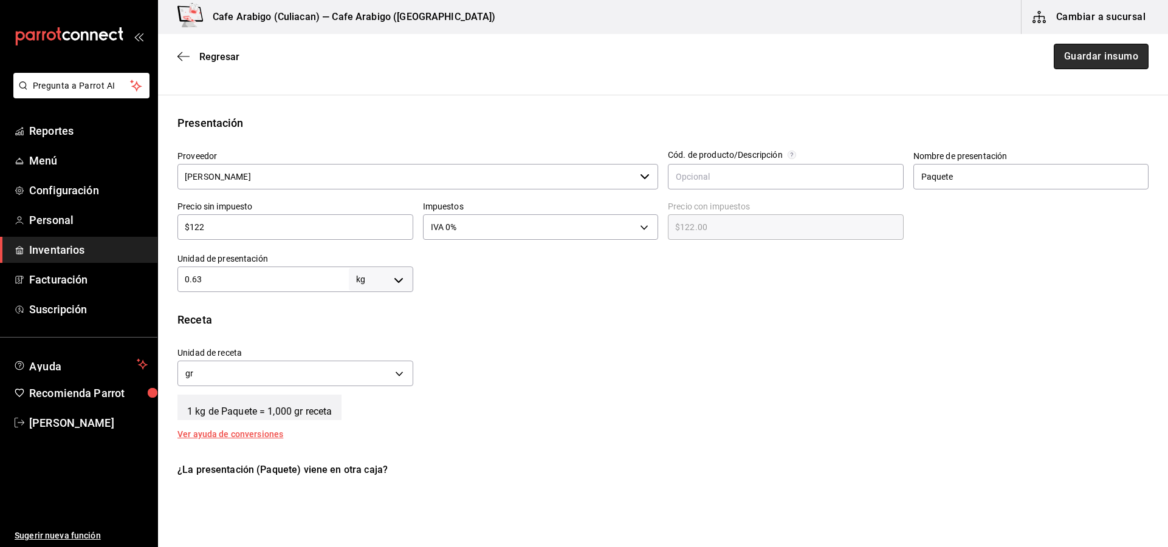
drag, startPoint x: 1068, startPoint y: 53, endPoint x: 1067, endPoint y: 63, distance: 9.2
click at [1068, 54] on button "Guardar insumo" at bounding box center [1101, 57] width 95 height 26
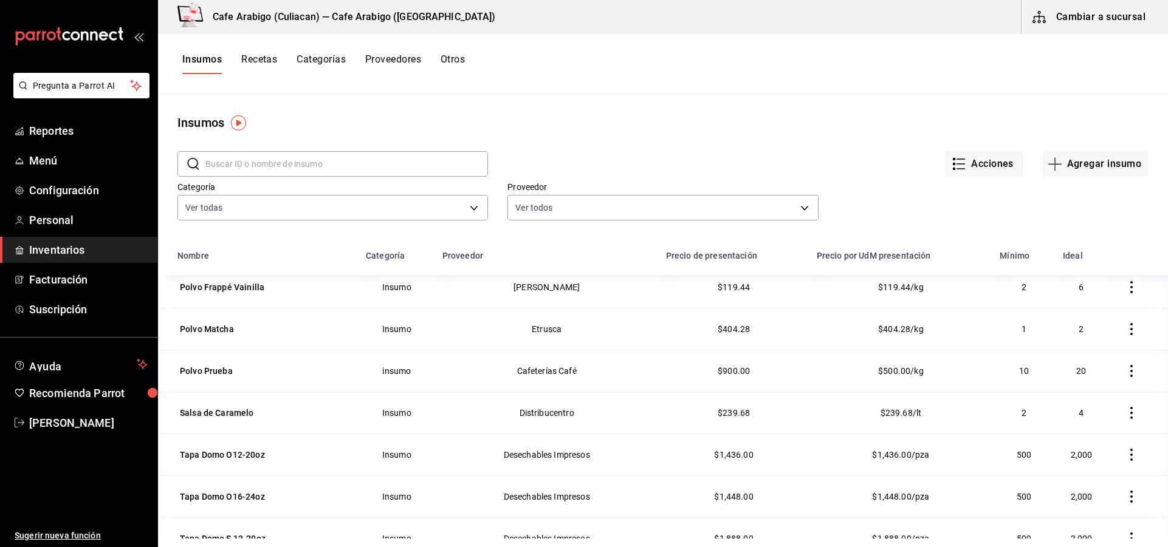
scroll to position [1337, 0]
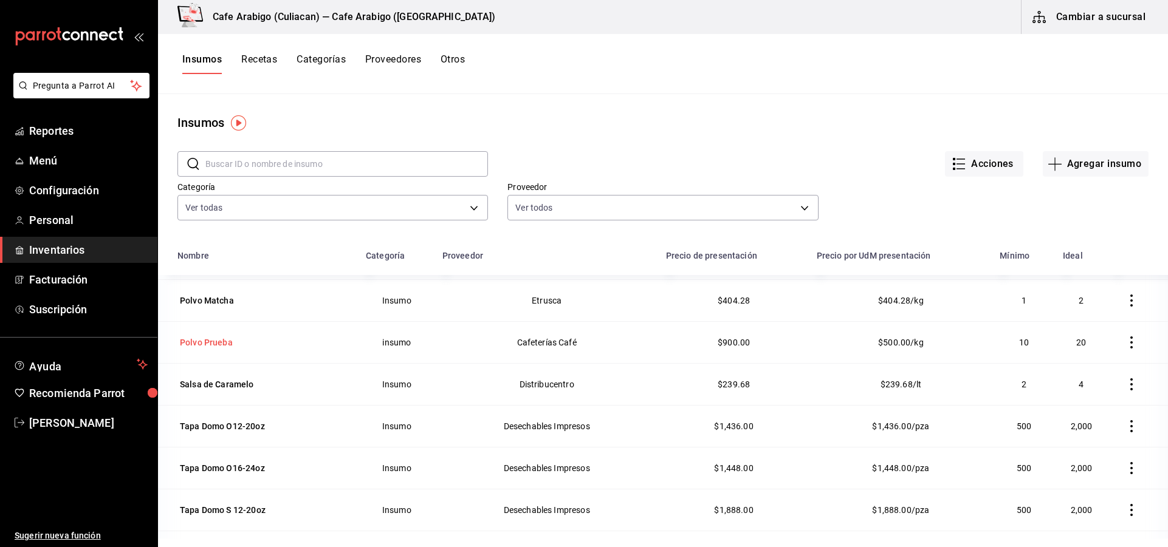
click at [199, 343] on div "Polvo Prueba" at bounding box center [206, 343] width 53 height 12
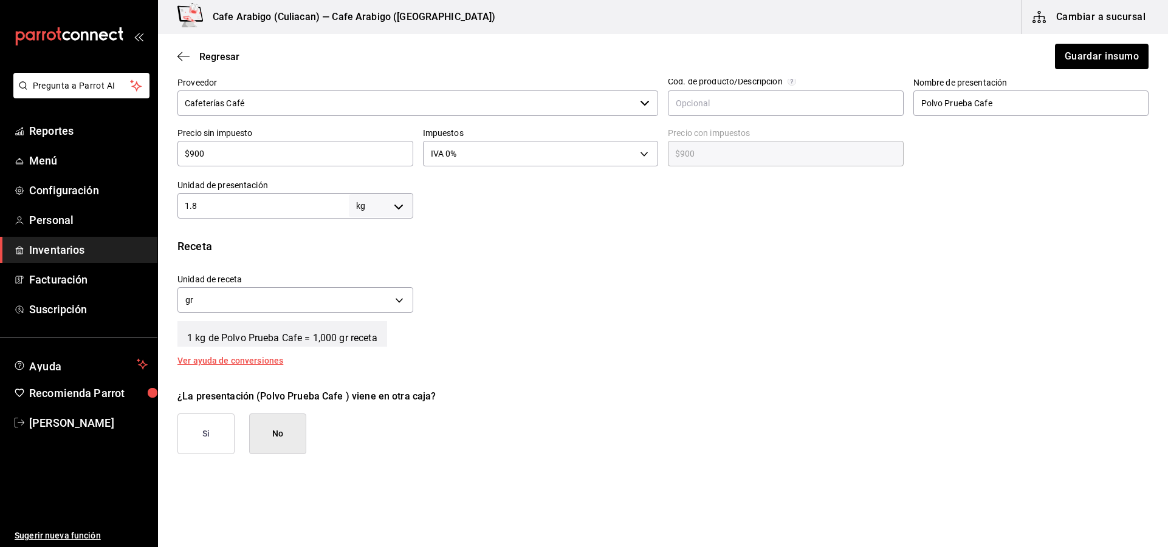
scroll to position [224, 0]
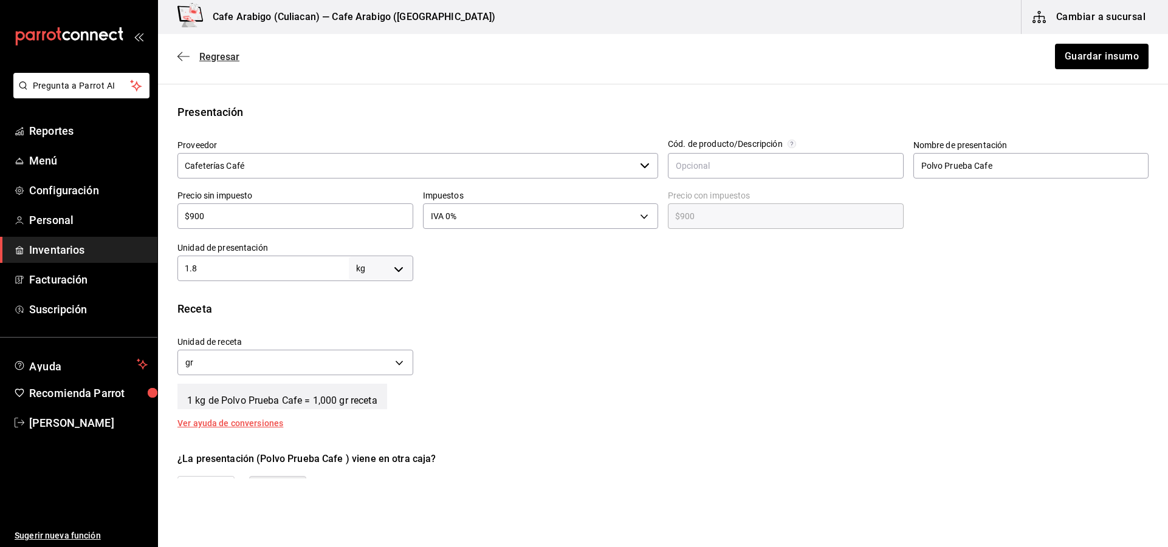
click at [183, 55] on icon "button" at bounding box center [183, 56] width 12 height 11
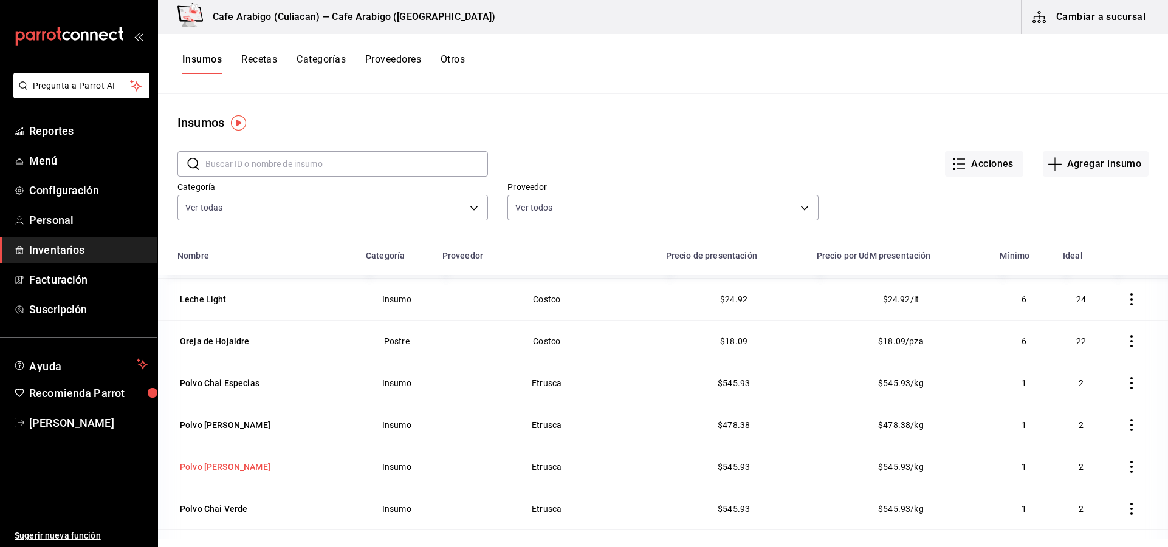
scroll to position [1033, 0]
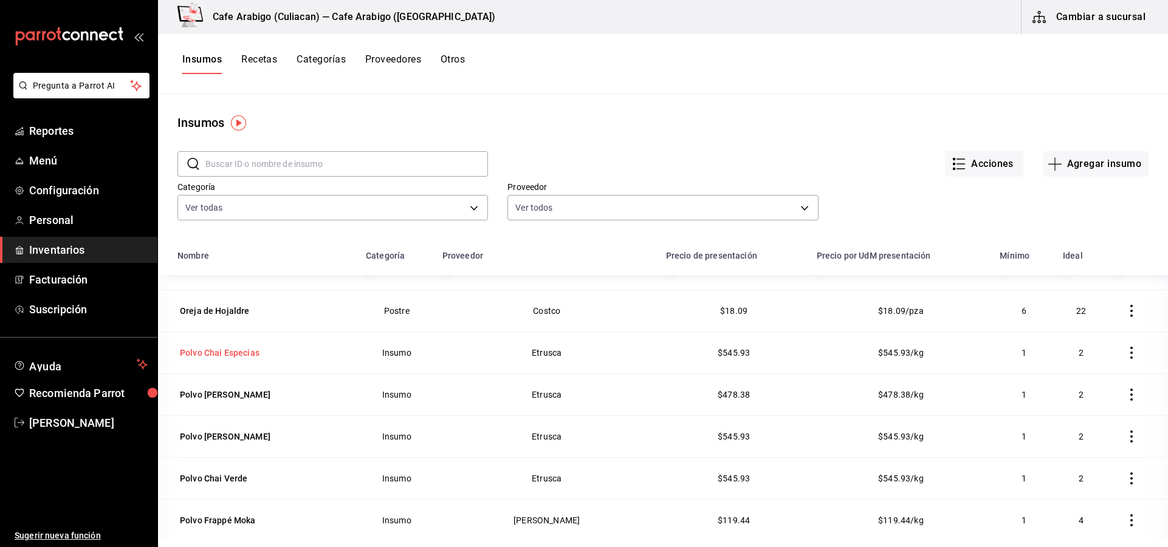
click at [230, 346] on div "Polvo Chai Especias" at bounding box center [219, 352] width 84 height 17
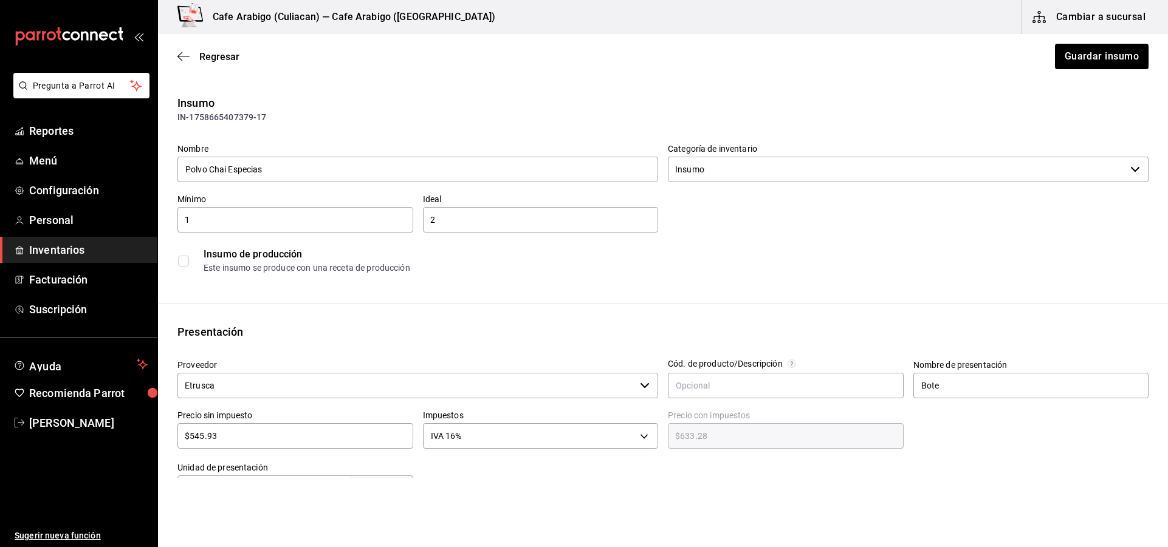
scroll to position [61, 0]
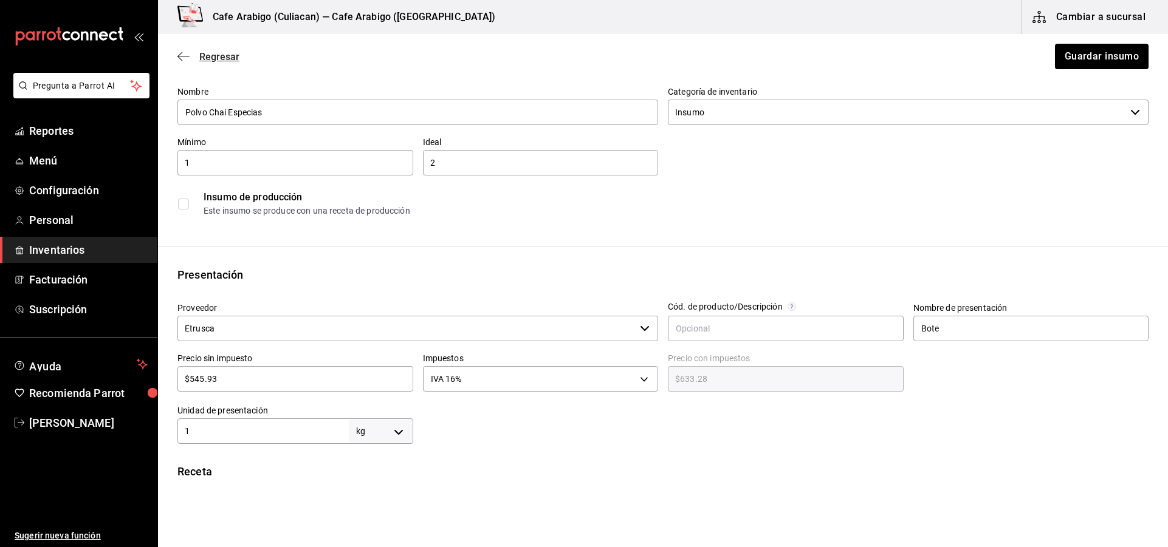
click at [183, 61] on icon "button" at bounding box center [183, 56] width 12 height 11
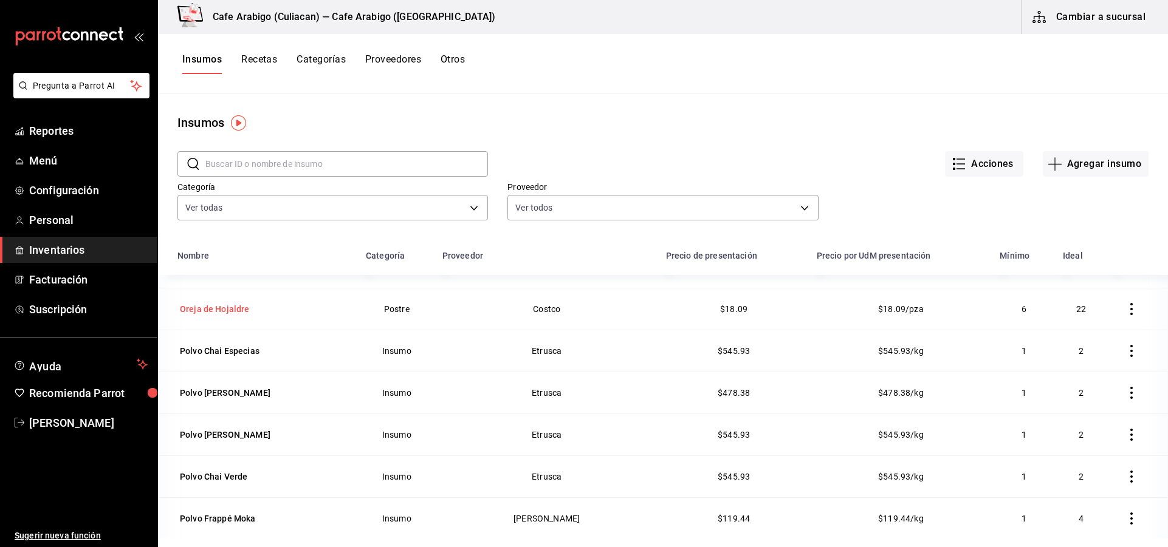
scroll to position [1033, 0]
click at [252, 357] on div "Polvo Chai Especias" at bounding box center [220, 353] width 80 height 12
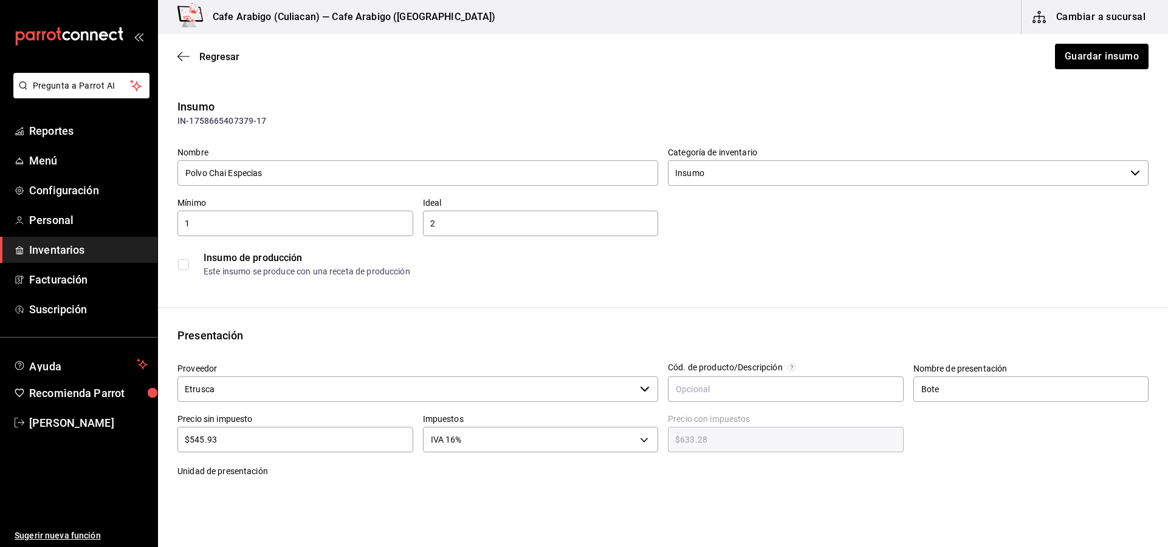
type input "$633.28"
click at [243, 431] on div "$545.93 ​" at bounding box center [295, 440] width 236 height 26
type input "$545.9"
type input "$633.24"
type input "$545."
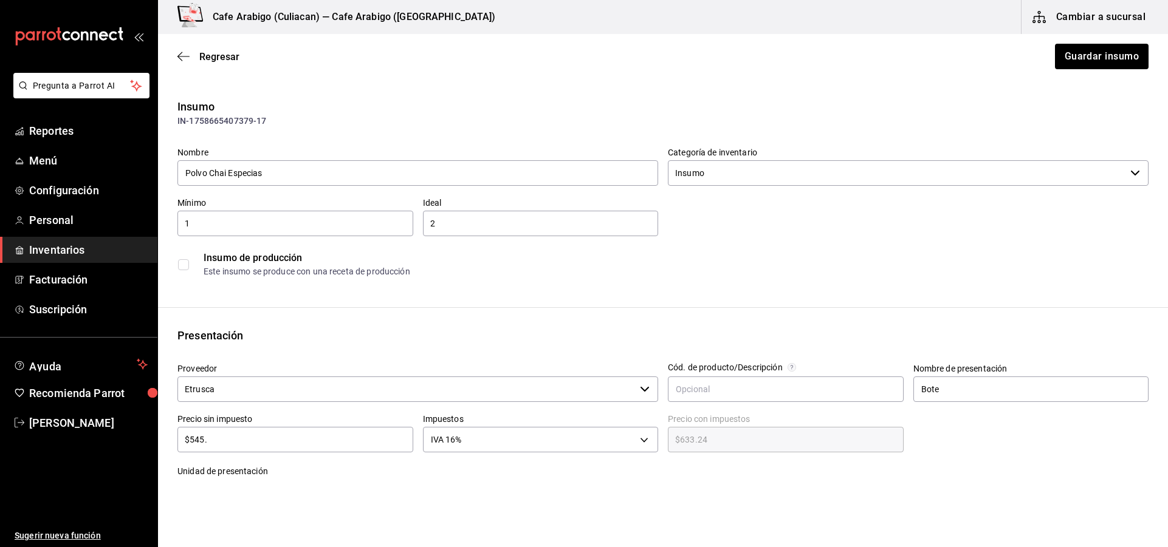
type input "$632.20"
type input "$54"
type input "$62.64"
type input "$5"
type input "$5.80"
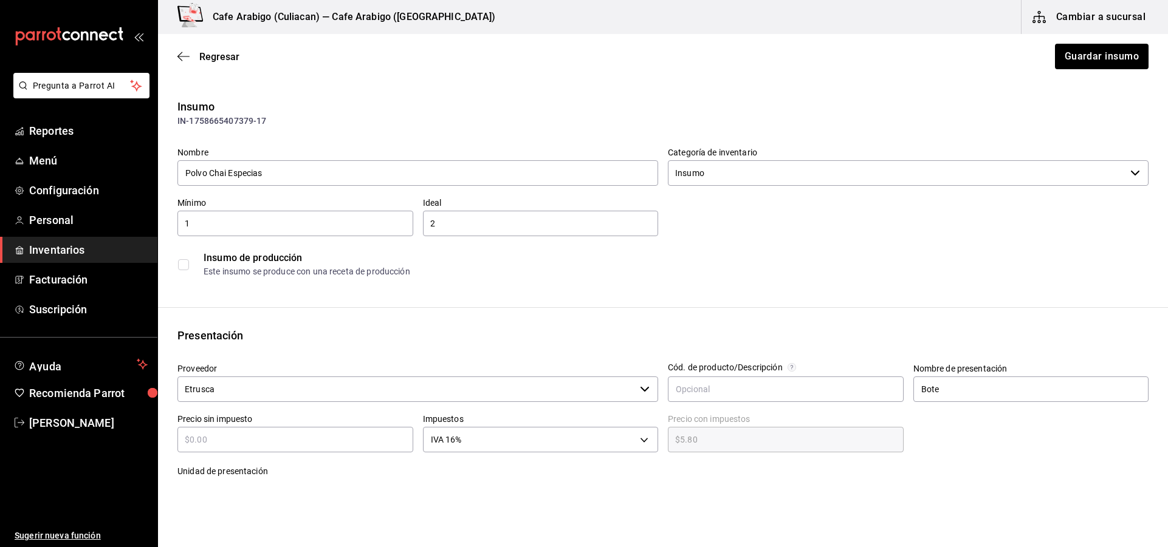
type input "$0.00"
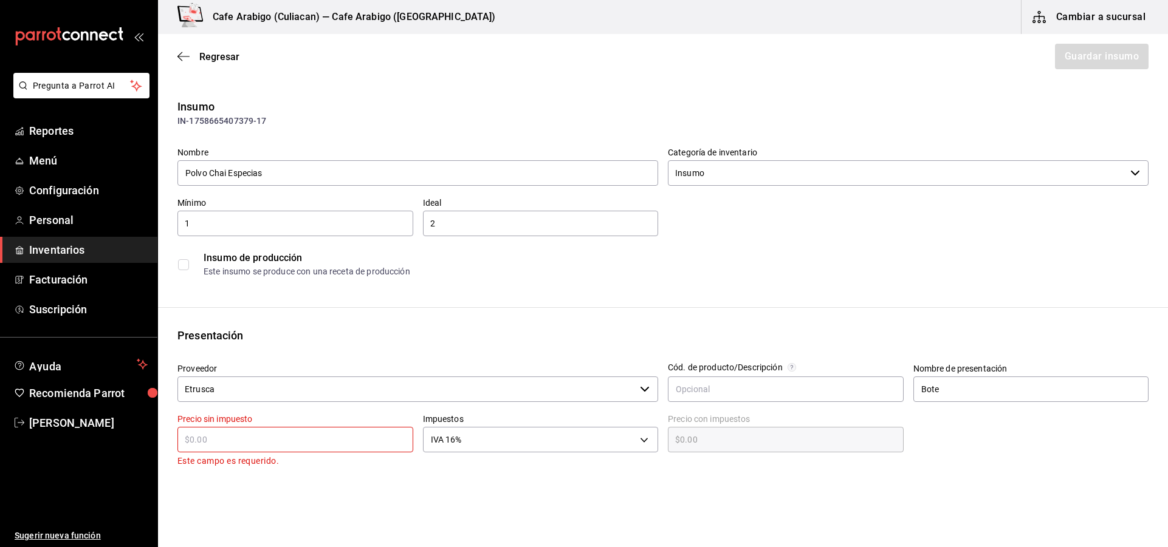
type input "$9"
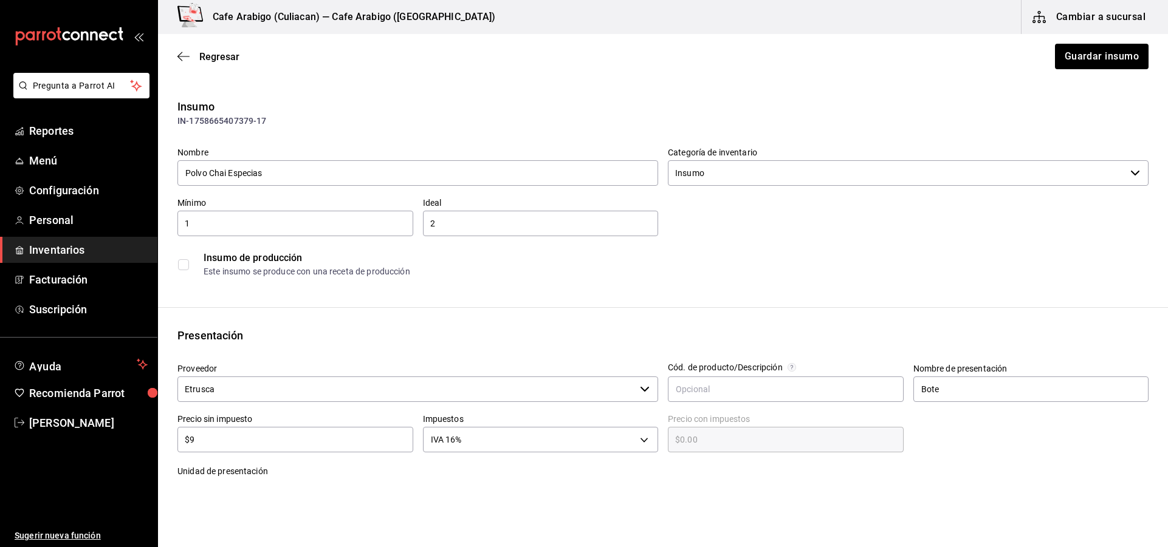
type input "$10.44"
type input "$99"
type input "$114.84"
type input "$990"
type input "$1,148.40"
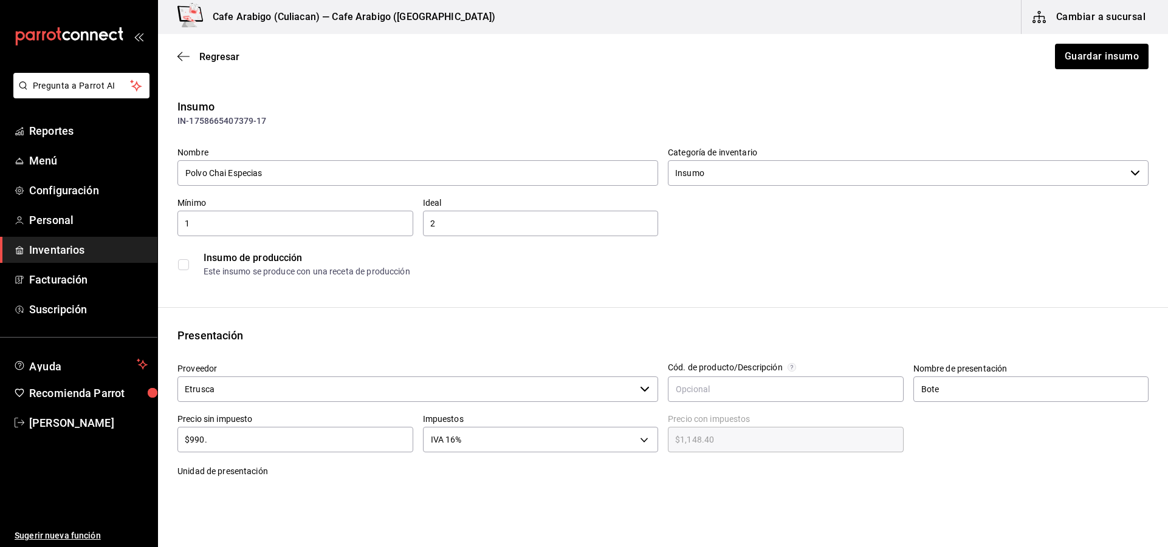
type input "$990.3"
type input "$1,148.75"
type input "$990.32"
type input "$1,148.77"
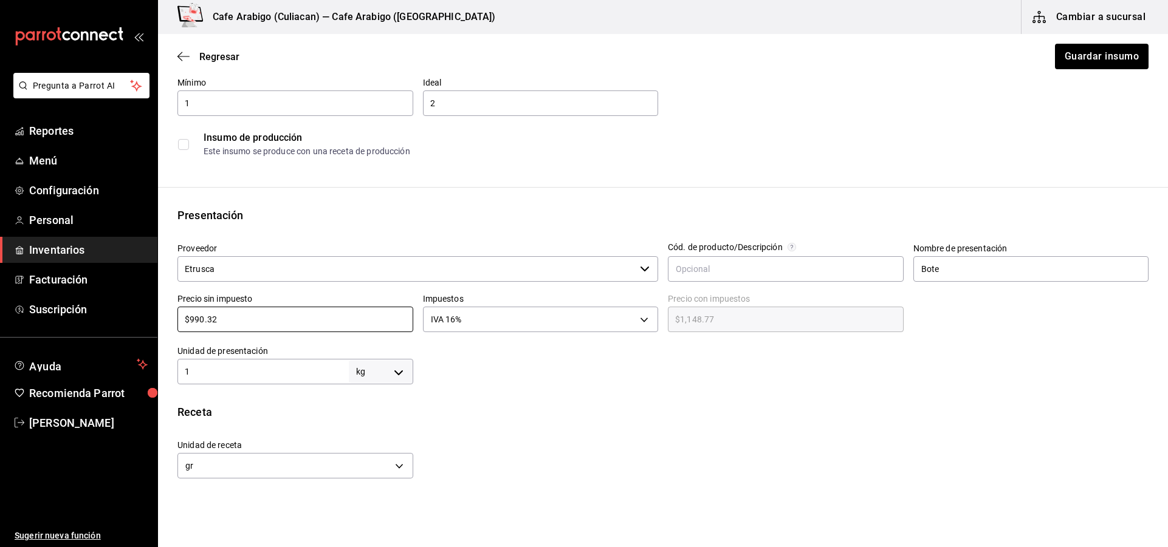
scroll to position [122, 0]
type input "$990.32"
click at [238, 369] on input "1" at bounding box center [262, 370] width 171 height 15
type input "1.8"
type input "1,800"
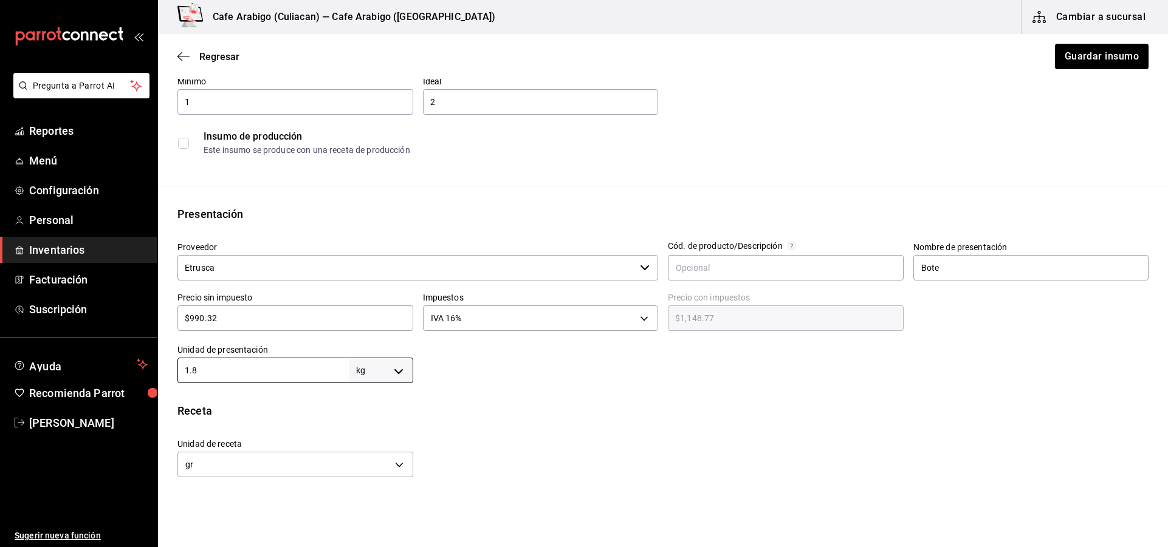
type input "1.8"
click at [451, 423] on div "Receta Unidad de receta gr GRAM Factor de conversión 1,800 ​ 1 kg de Bote = 1,0…" at bounding box center [663, 466] width 1010 height 127
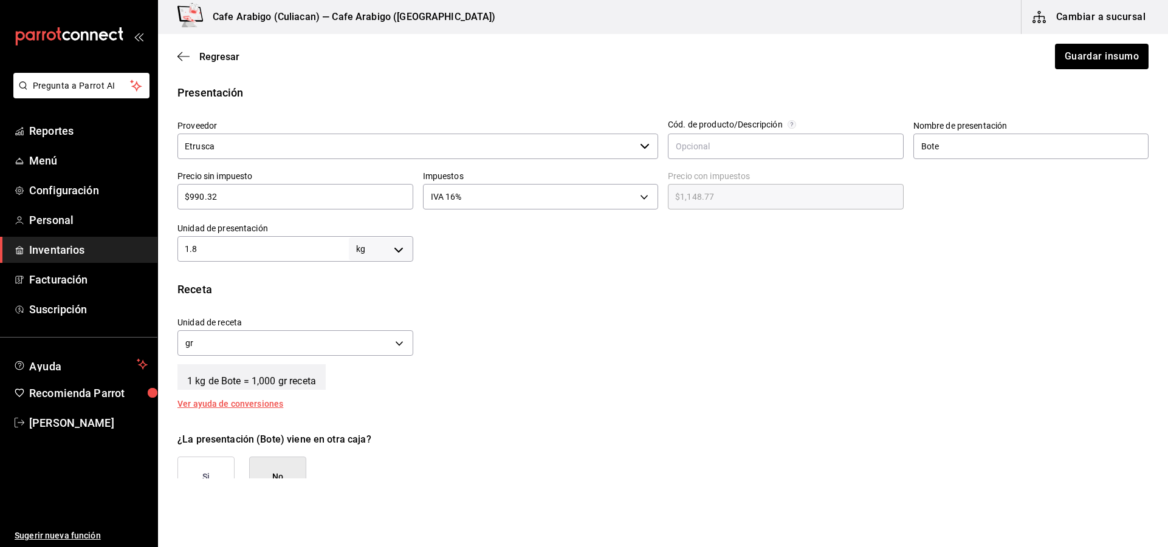
scroll to position [182, 0]
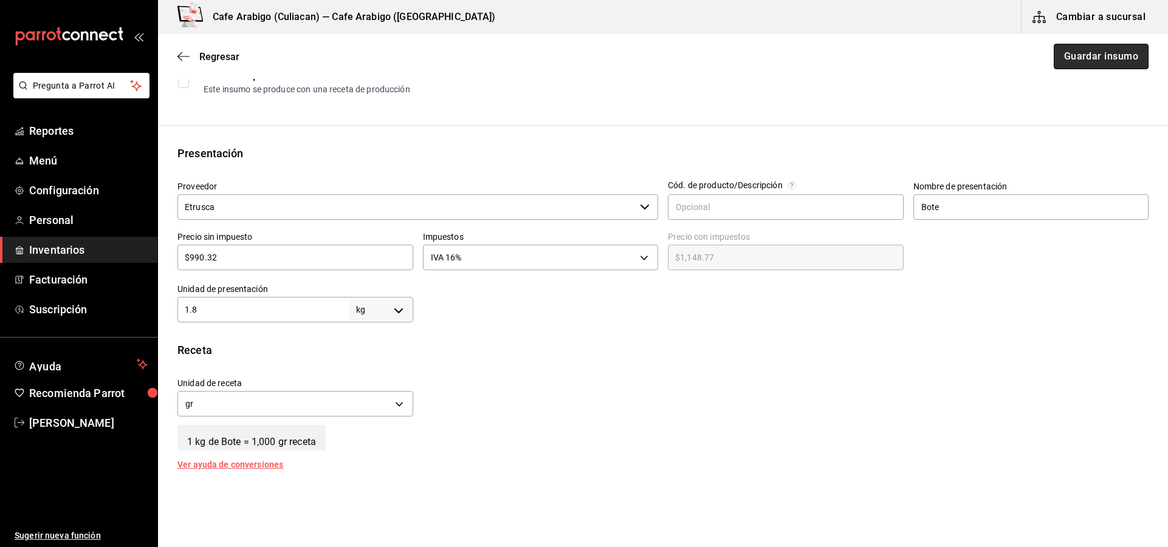
click at [1104, 58] on button "Guardar insumo" at bounding box center [1101, 57] width 95 height 26
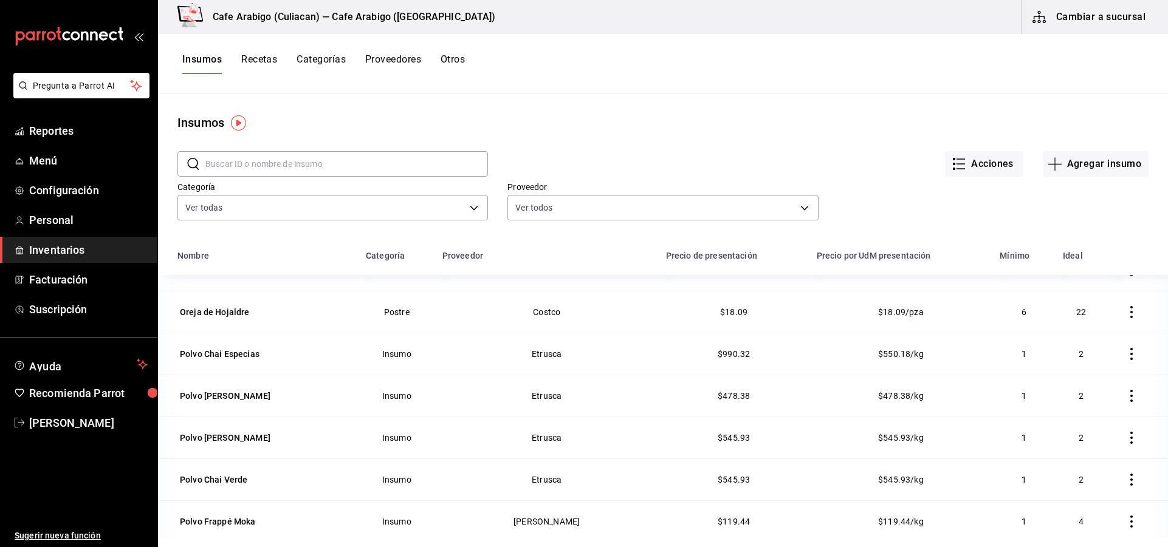
scroll to position [1033, 0]
click at [238, 391] on div "Polvo [PERSON_NAME]" at bounding box center [225, 395] width 91 height 12
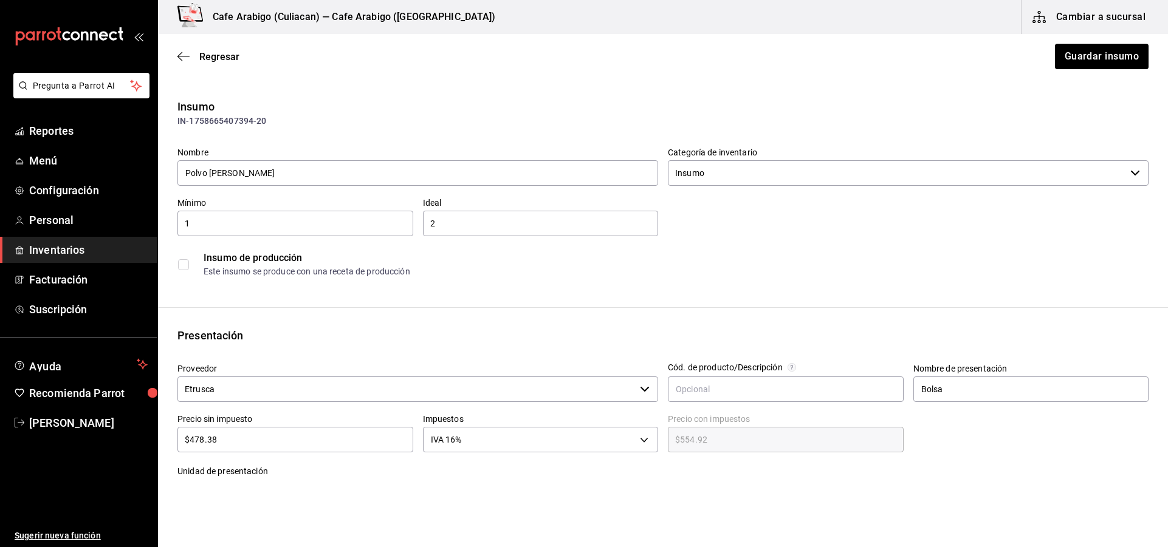
drag, startPoint x: 220, startPoint y: 435, endPoint x: 183, endPoint y: 448, distance: 38.8
click at [183, 447] on div "$478.38 ​" at bounding box center [295, 440] width 236 height 26
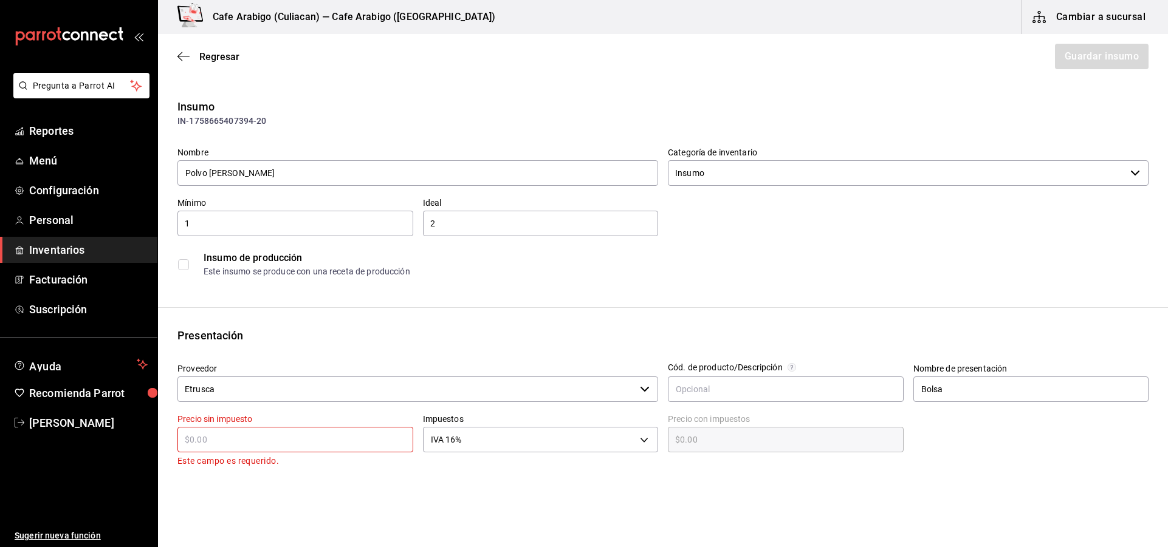
type input "$0.00"
type input "$6"
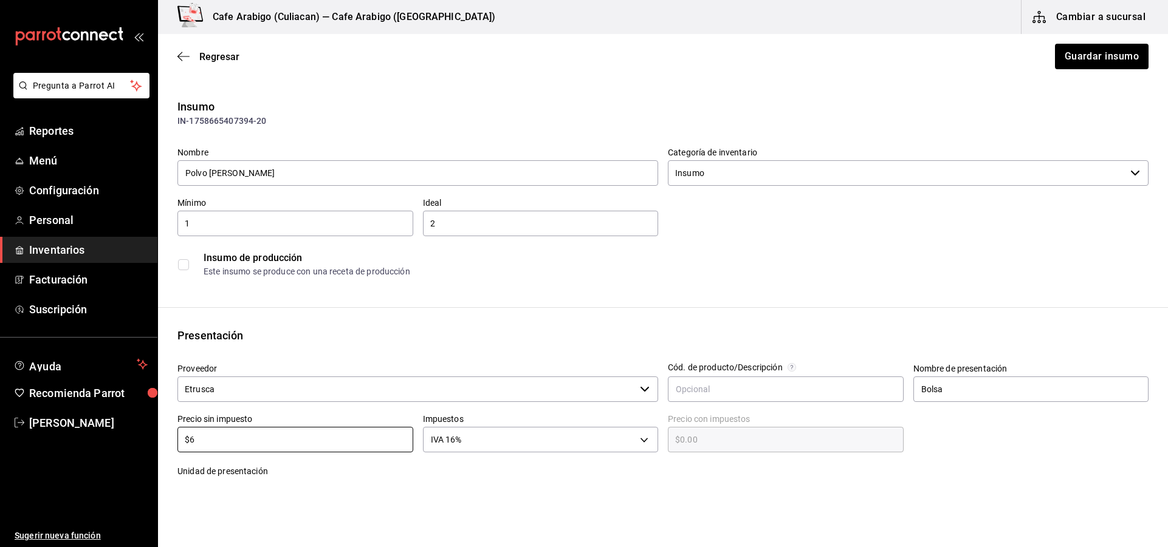
type input "$6.96"
type input "$65"
type input "$75.40"
type input "$6"
type input "$6.96"
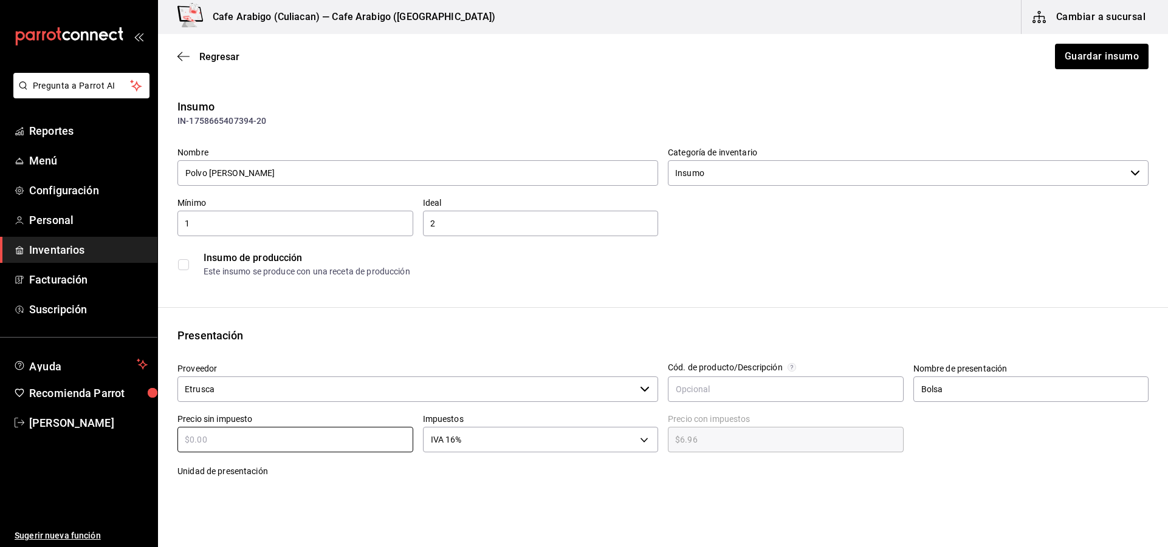
type input "$0.00"
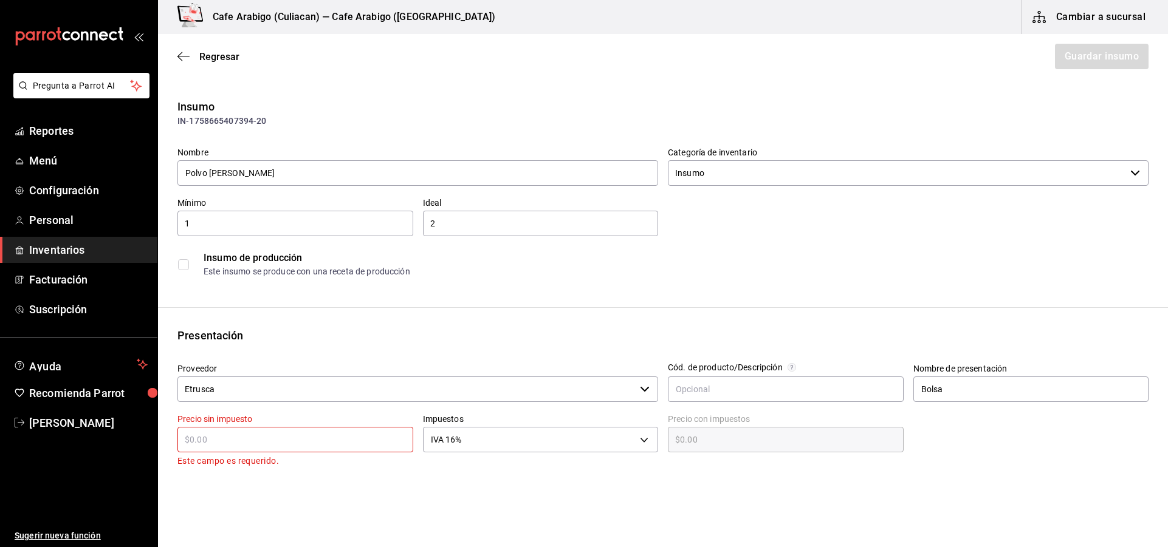
type input "$9"
type input "$10.44"
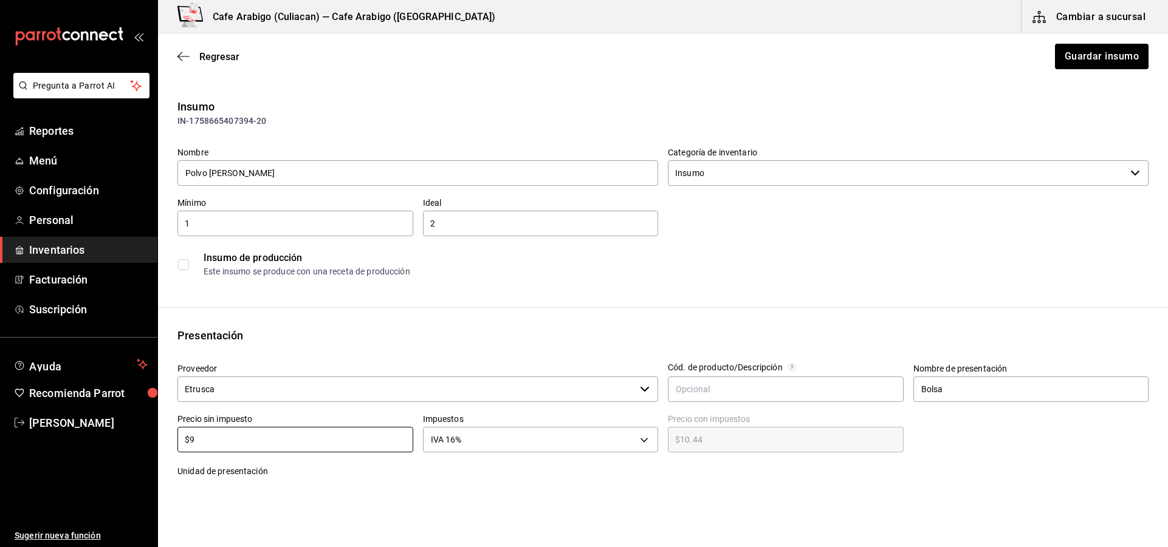
type input "$95"
type input "$110.20"
type input "$956"
type input "$1,108.96"
type input "$956.7"
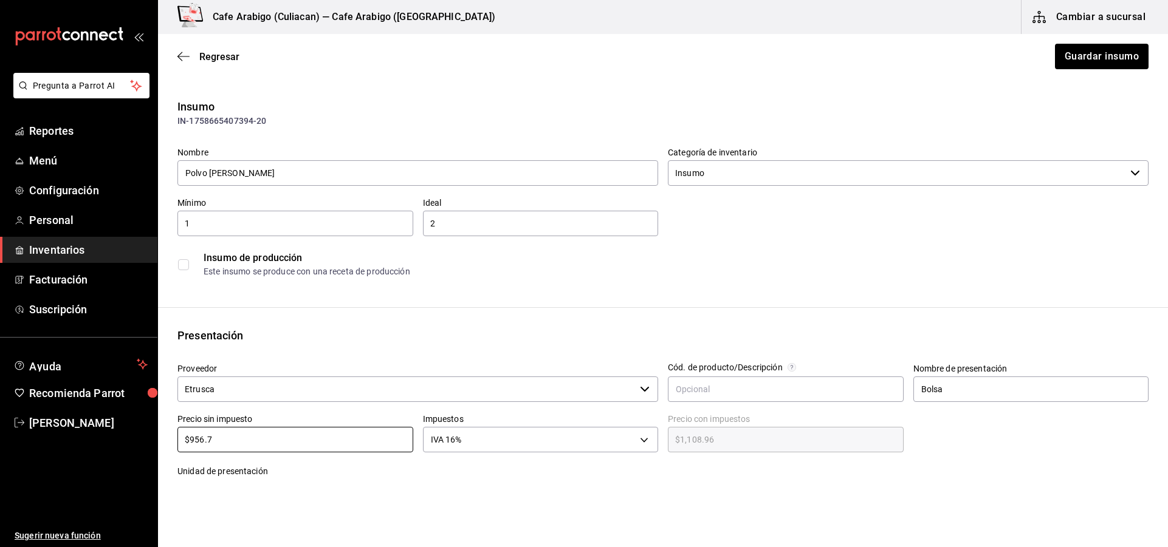
type input "$1,109.77"
type input "$956.77"
type input "$1,109.85"
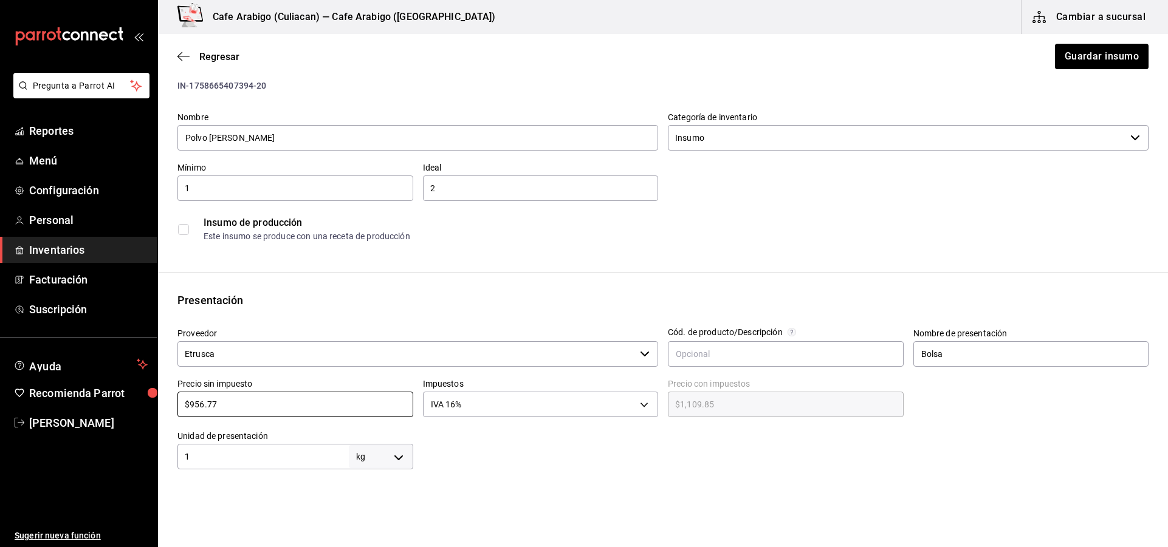
scroll to position [61, 0]
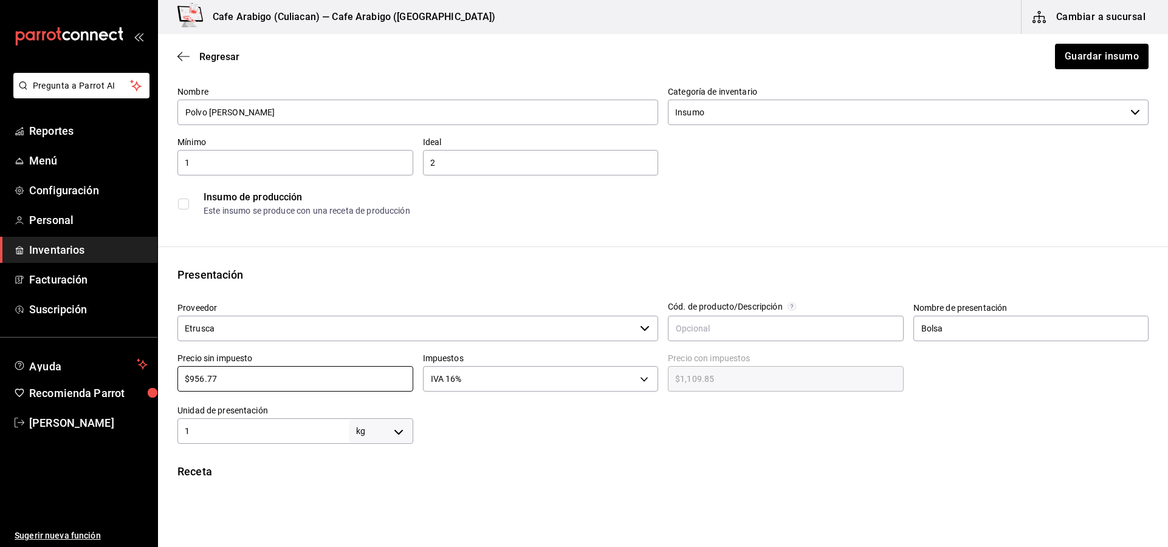
type input "$956.77"
click at [315, 427] on input "1" at bounding box center [262, 431] width 171 height 15
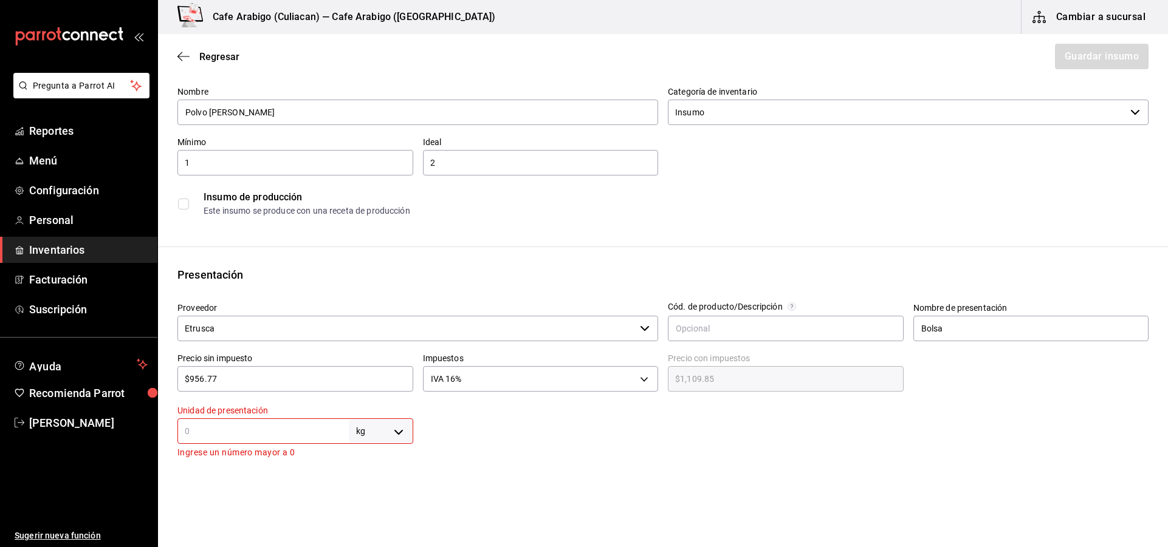
type input "2"
type input "2,000"
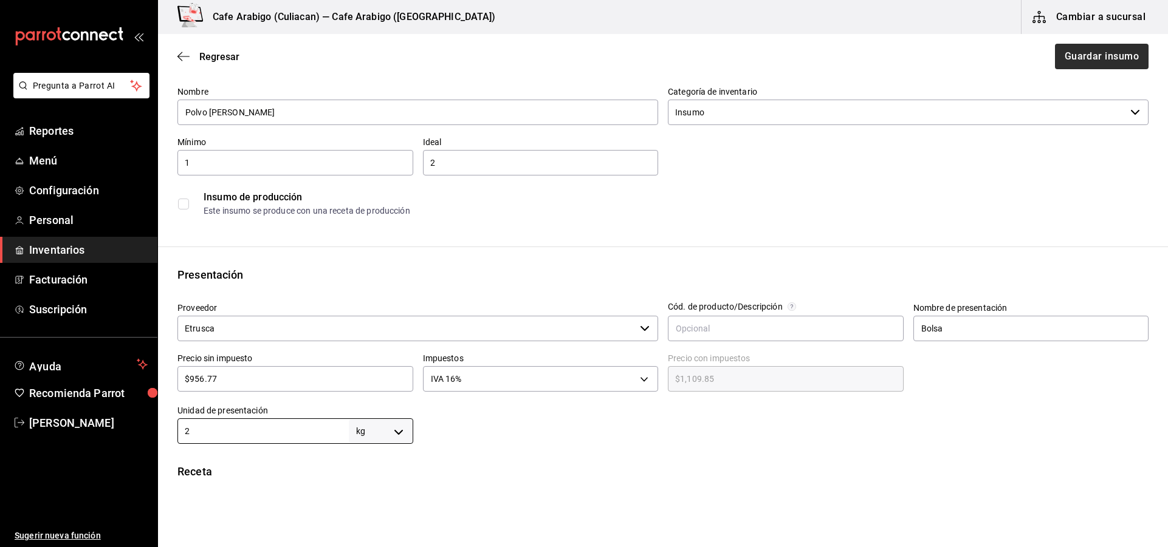
type input "2"
click at [1071, 54] on button "Guardar insumo" at bounding box center [1101, 57] width 95 height 26
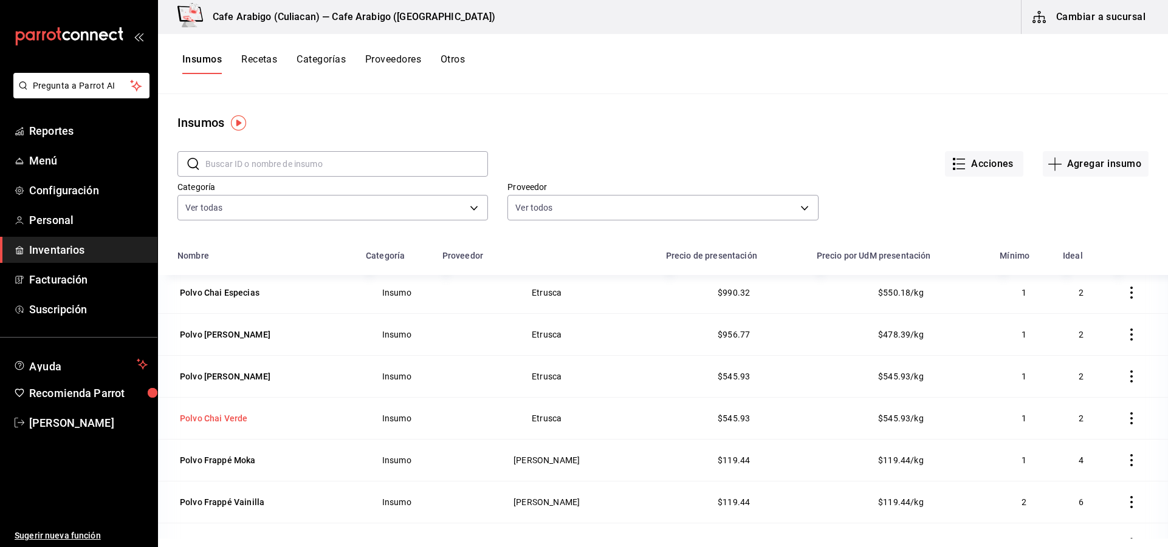
scroll to position [1094, 0]
click at [231, 377] on div "Polvo [PERSON_NAME]" at bounding box center [225, 376] width 91 height 12
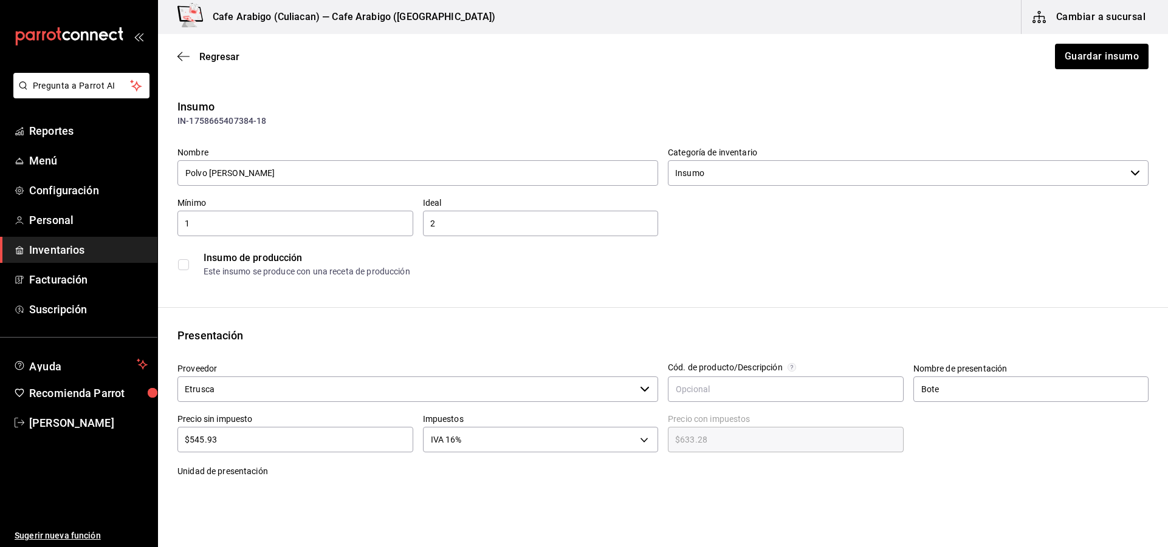
click at [249, 446] on input "$545.93" at bounding box center [295, 440] width 236 height 15
type input "$545.9"
type input "$633.24"
type input "$545."
type input "$632.20"
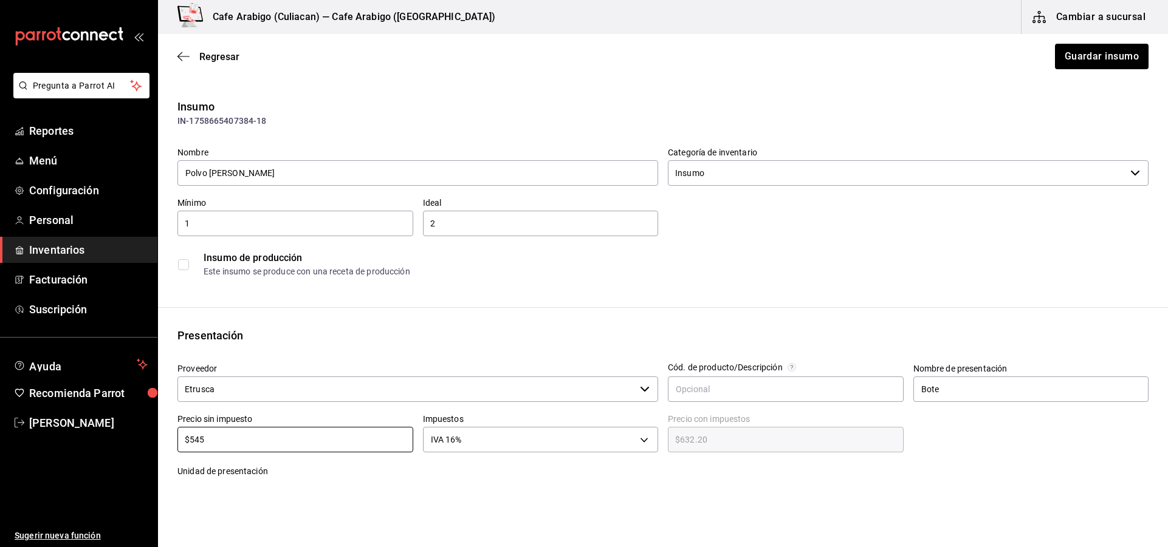
type input "$54"
type input "$62.64"
type input "$5"
type input "$5.80"
type input "$0.00"
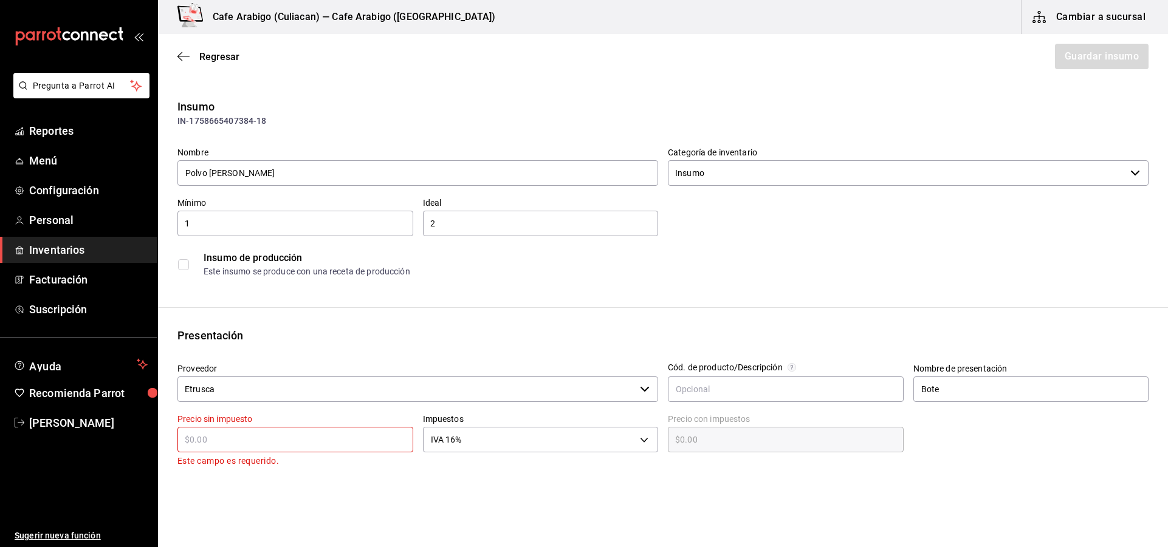
type input "$9"
type input "$10.44"
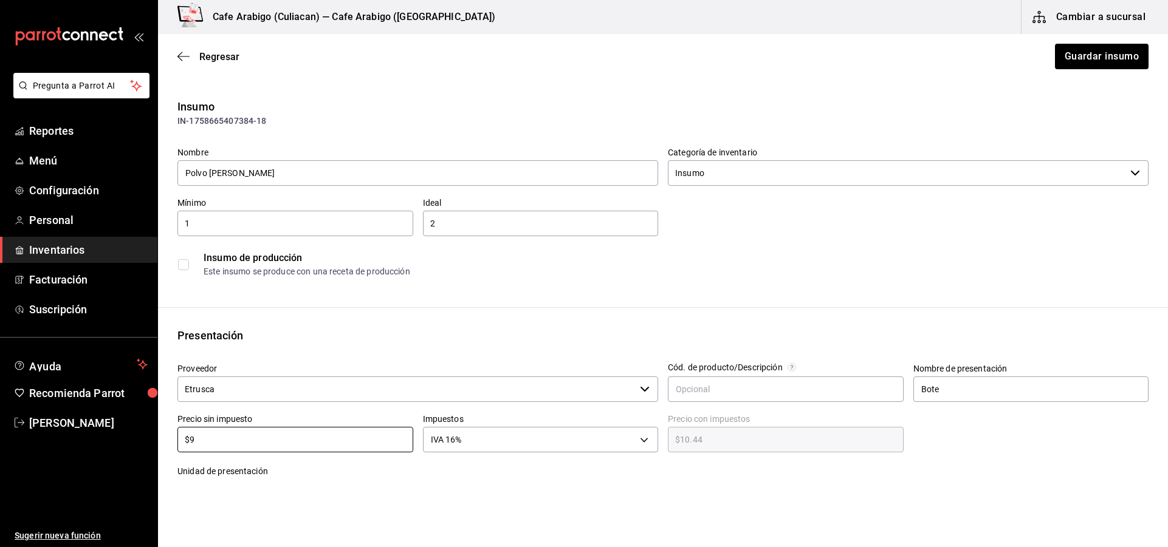
type input "$99"
type input "$114.84"
type input "$990"
type input "$1,148.40"
type input "$990.3"
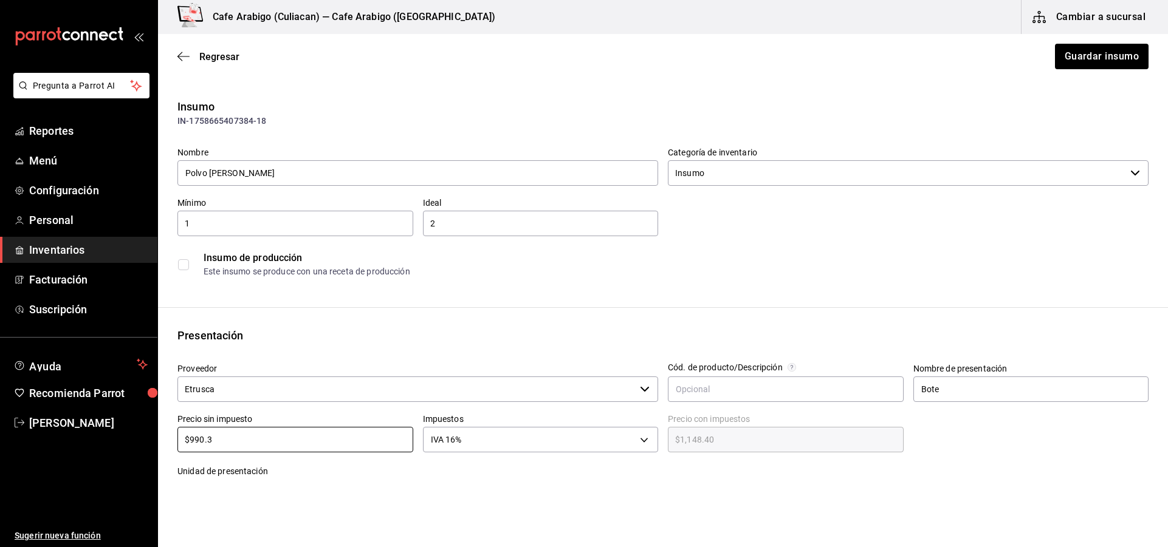
type input "$1,148.75"
type input "$990.32"
type input "$1,148.77"
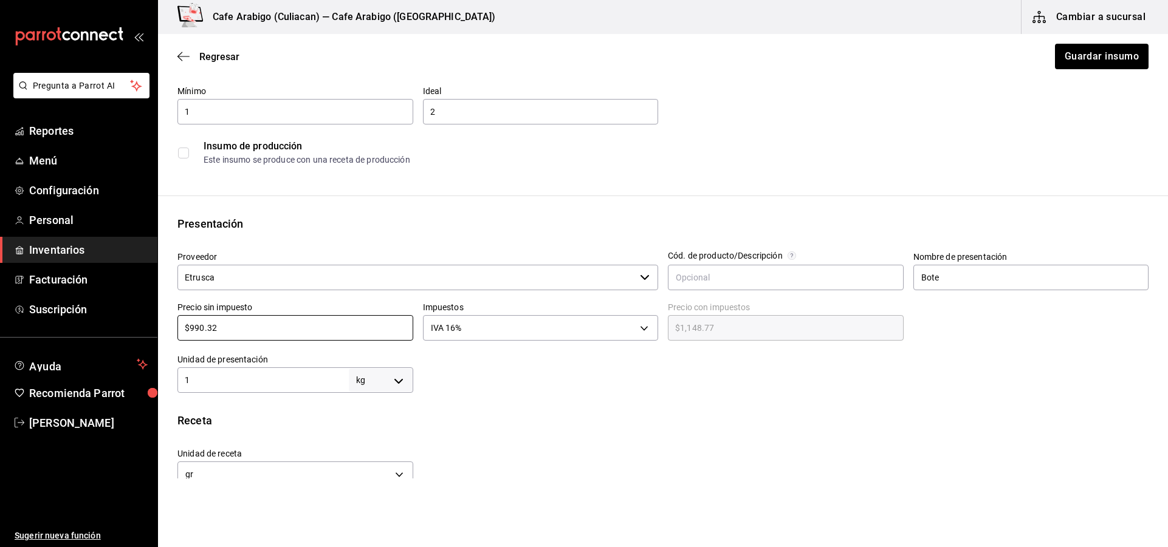
scroll to position [122, 0]
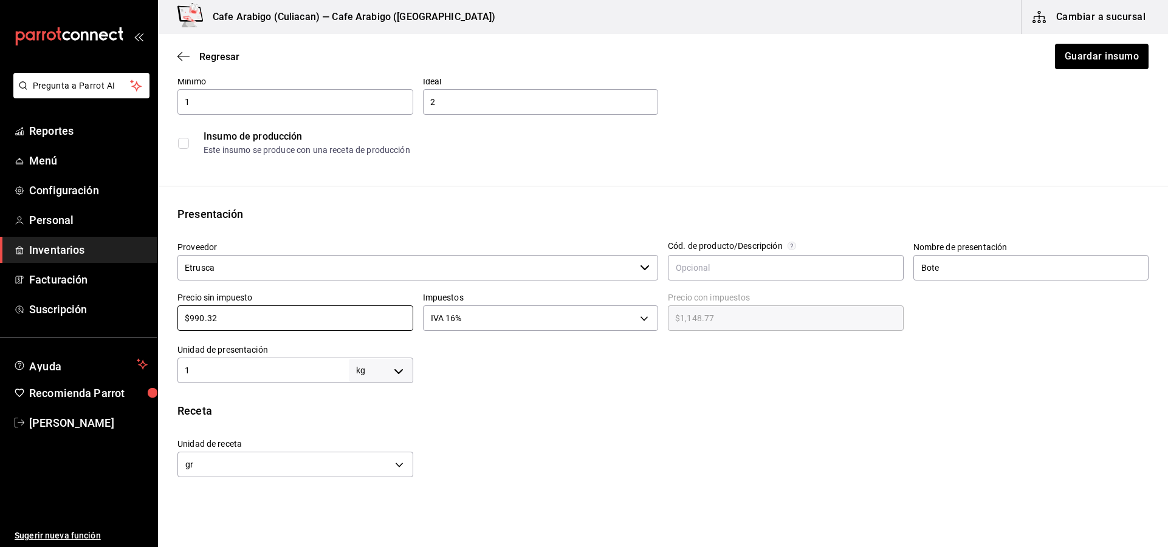
type input "$990.32"
click at [240, 372] on input "1" at bounding box center [262, 370] width 171 height 15
type input "1.8"
type input "1,800"
type input "1.8"
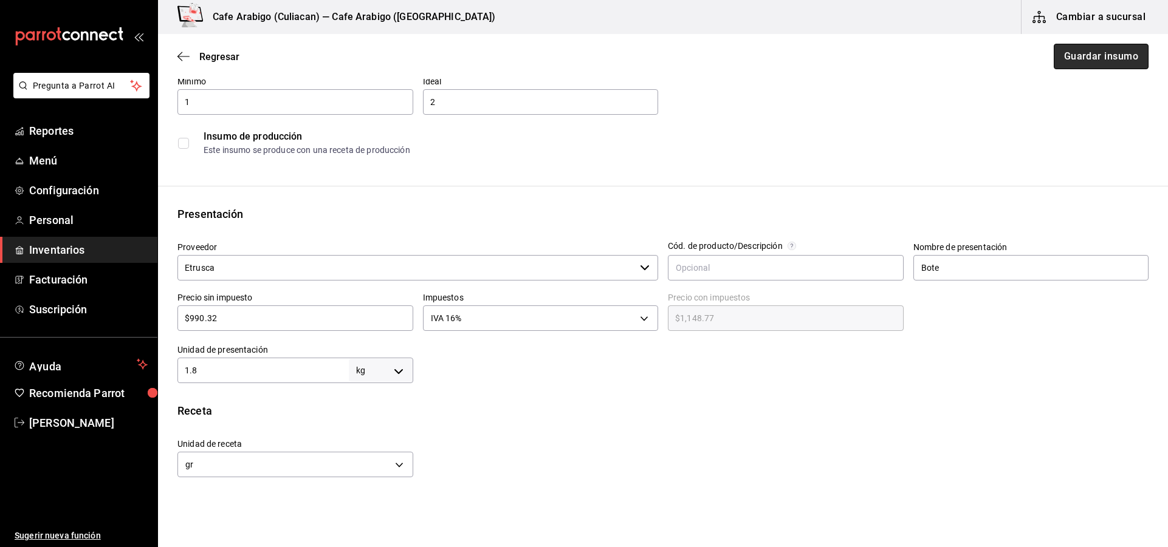
click at [1067, 56] on button "Guardar insumo" at bounding box center [1101, 57] width 95 height 26
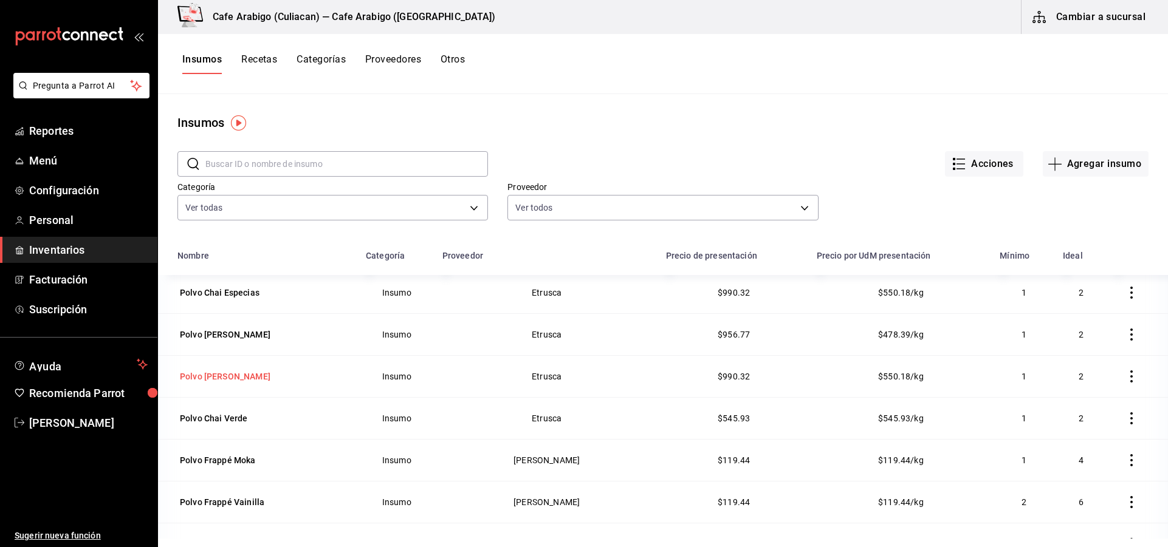
scroll to position [1094, 0]
click at [232, 416] on div "Polvo Chai Verde" at bounding box center [213, 418] width 67 height 12
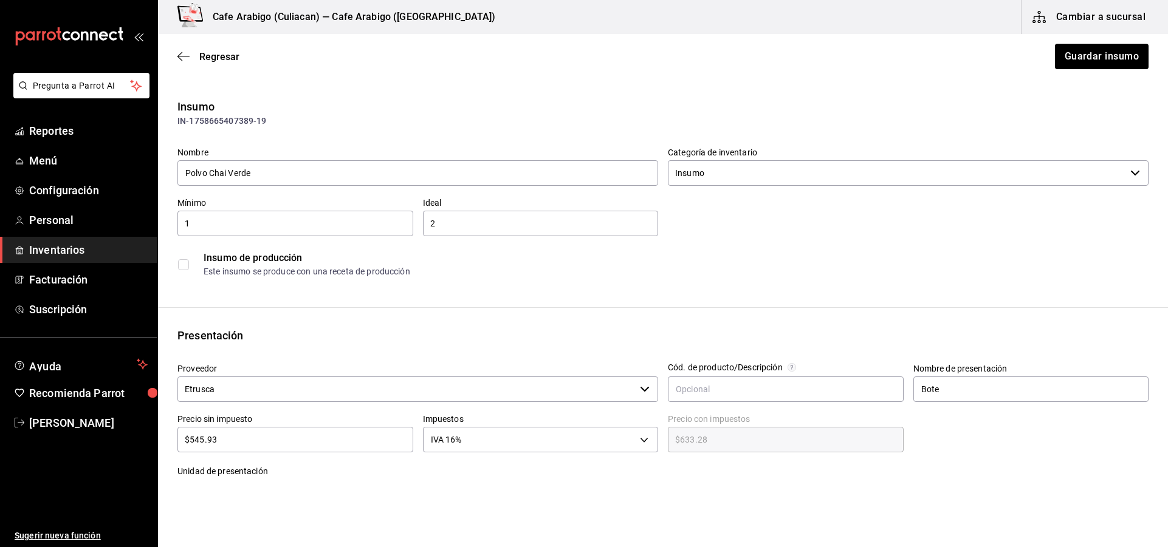
click at [298, 433] on input "$545.93" at bounding box center [295, 440] width 236 height 15
type input "$545.9"
type input "$633.24"
type input "$5"
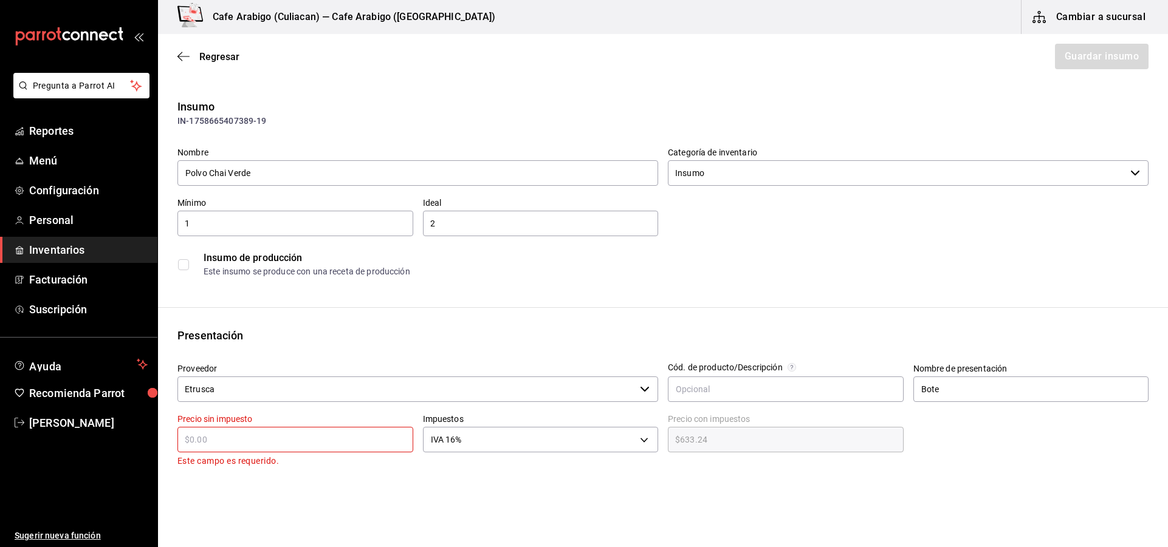
type input "$0.00"
type input "$9"
type input "$10.44"
type input "$99"
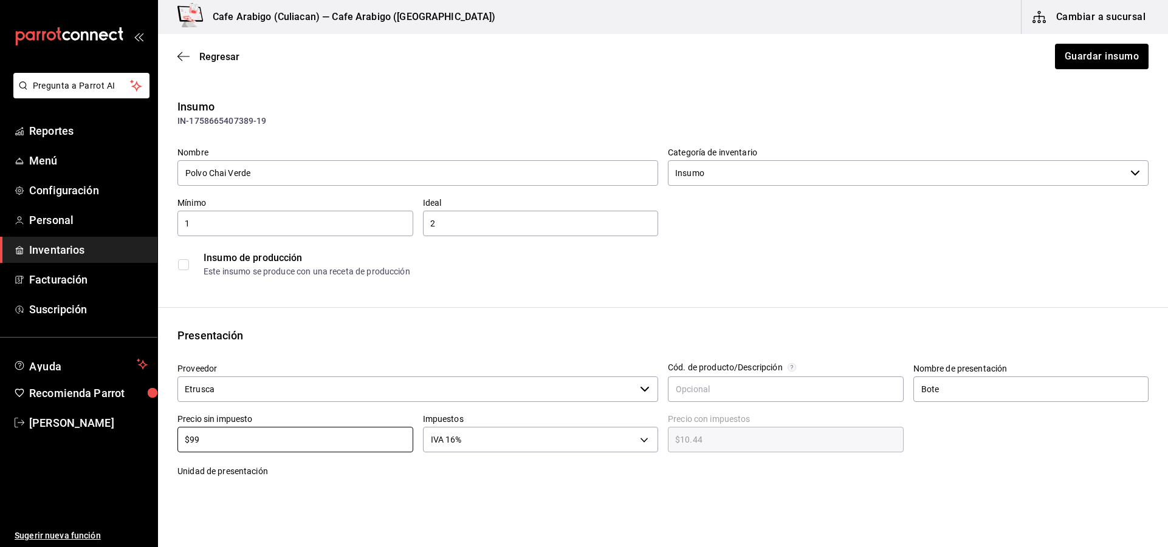
type input "$114.84"
type input "$990"
type input "$1,148.40"
type input "$990.3"
type input "$1,148.75"
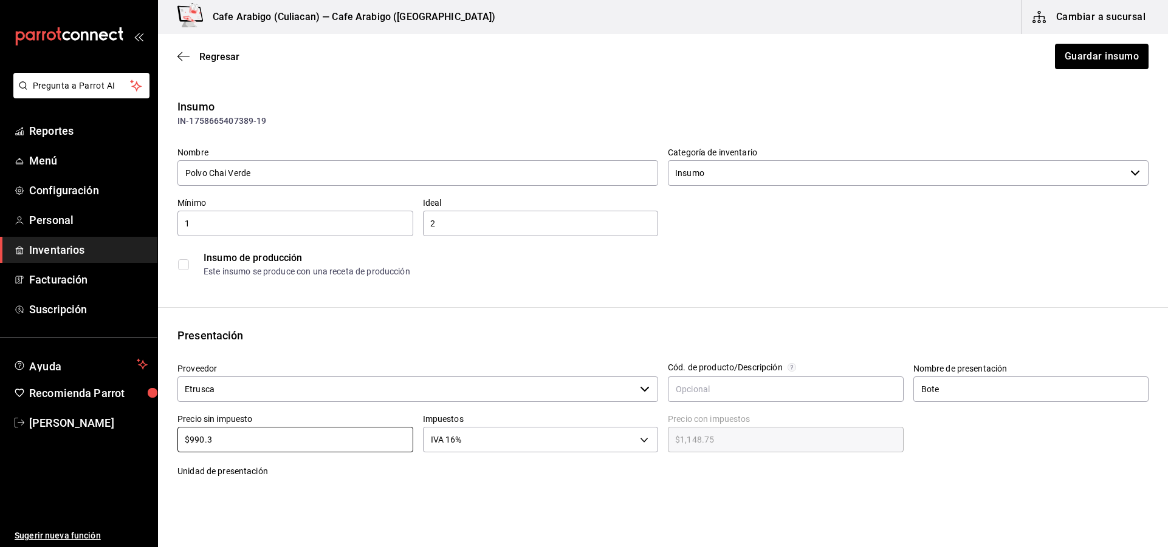
type input "$990.32"
type input "$1,148.77"
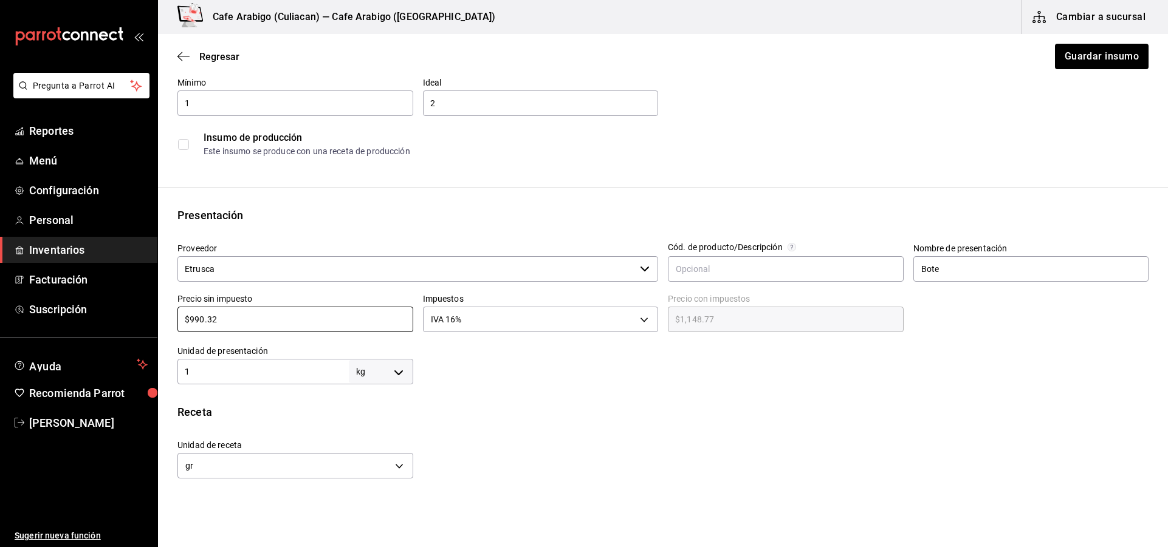
scroll to position [122, 0]
type input "$990.32"
click at [285, 371] on input "1" at bounding box center [262, 370] width 171 height 15
type input "1.8"
type input "1,800"
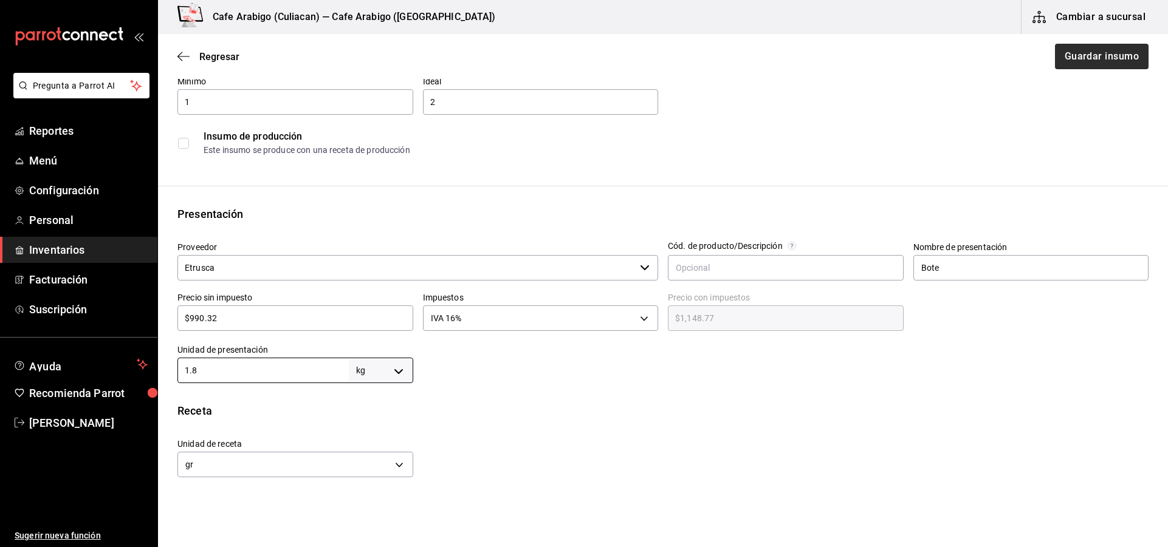
type input "1.8"
click at [1100, 60] on button "Guardar insumo" at bounding box center [1101, 57] width 95 height 26
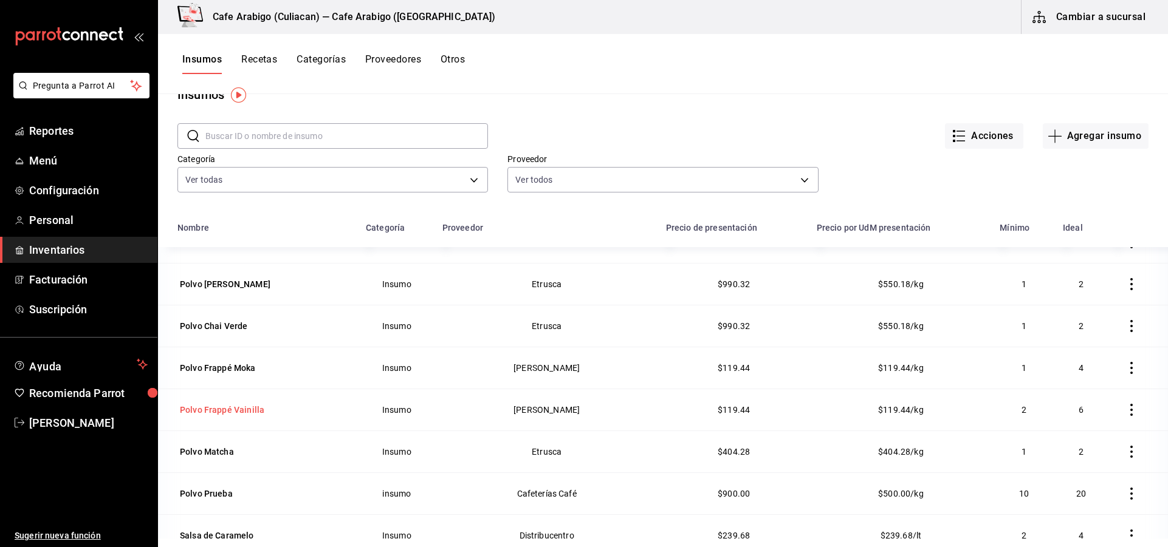
scroll to position [1156, 0]
click at [242, 376] on div "Polvo Frappé Moka" at bounding box center [217, 369] width 81 height 17
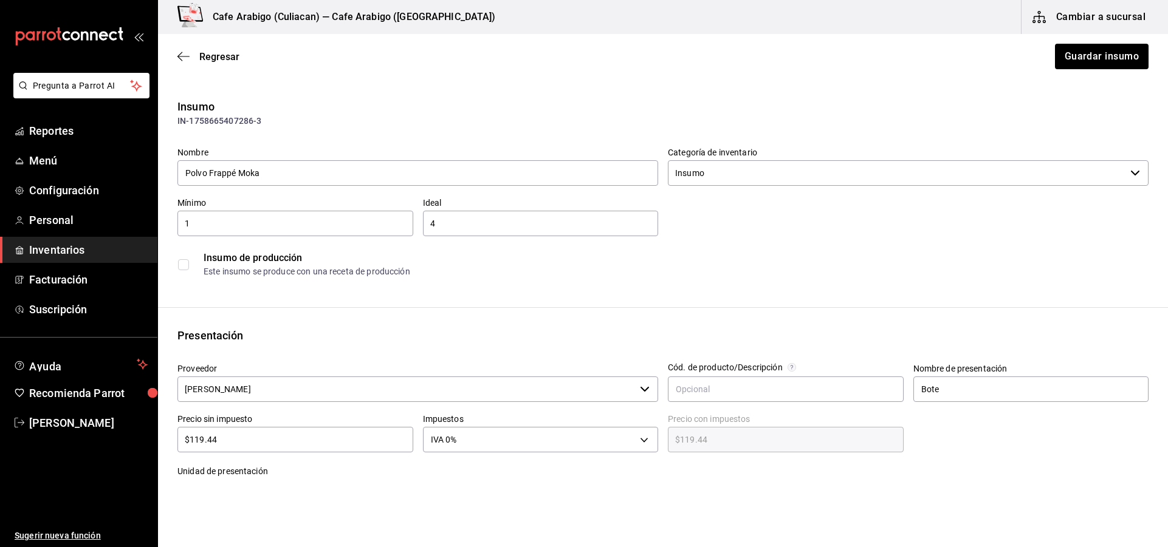
click at [266, 434] on input "$119.44" at bounding box center [295, 440] width 236 height 15
type input "$119.4"
type input "$119.40"
type input "$119."
type input "$119.00"
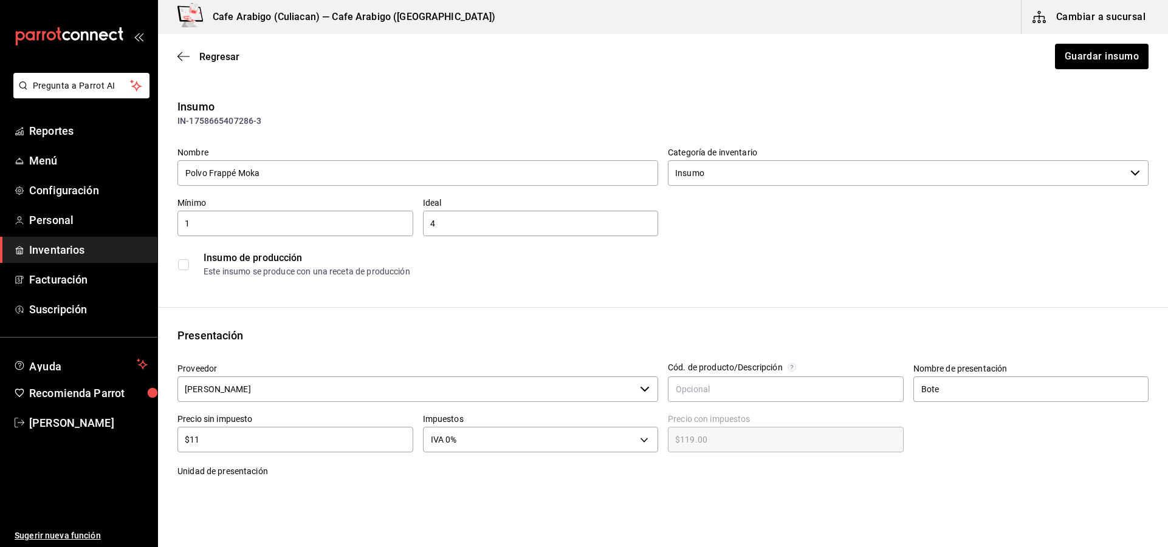
type input "$1"
type input "$0.00"
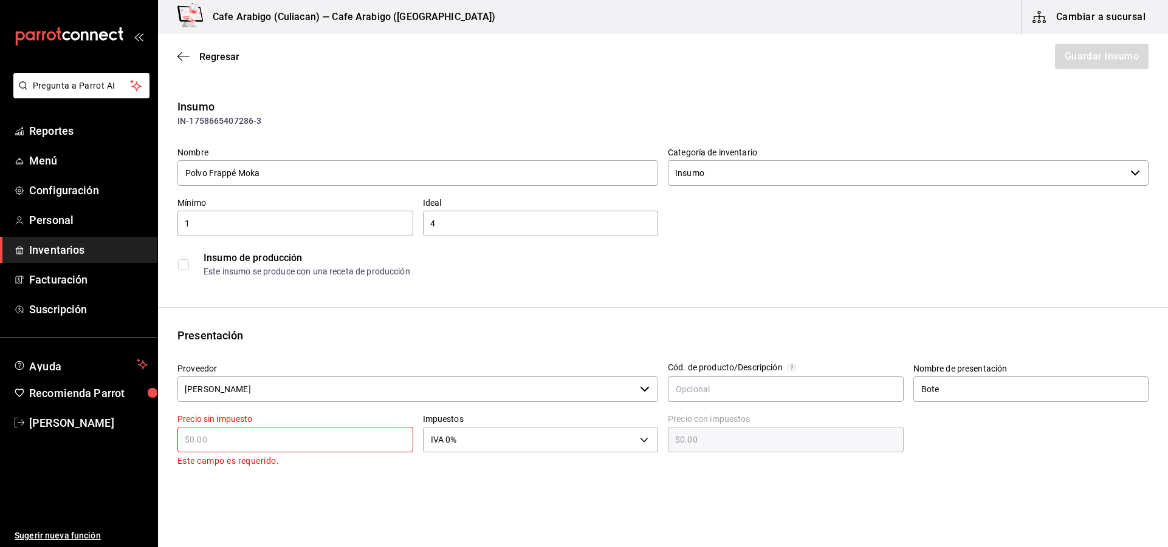
type input "$2"
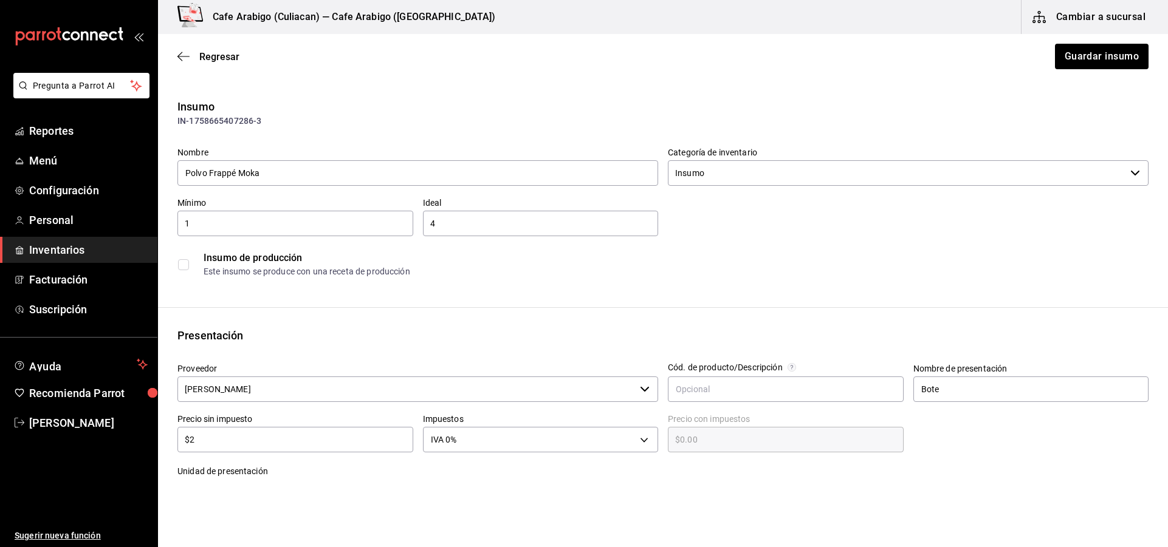
type input "$2.00"
type input "$24"
type input "$24.00"
type input "$2"
type input "$2.00"
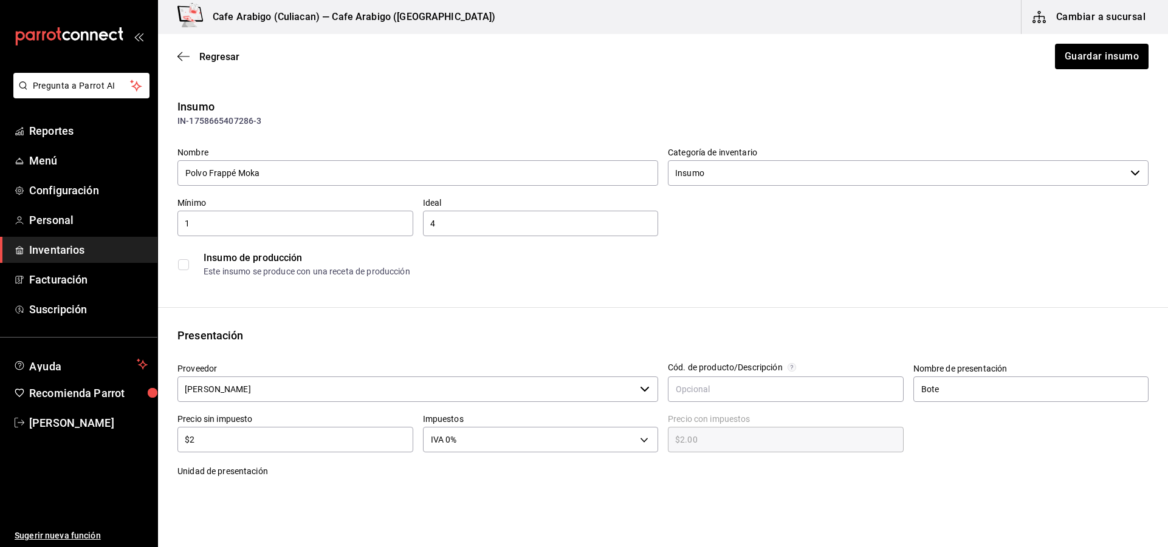
type input "$21"
type input "$21.00"
type input "$214"
type input "$214.00"
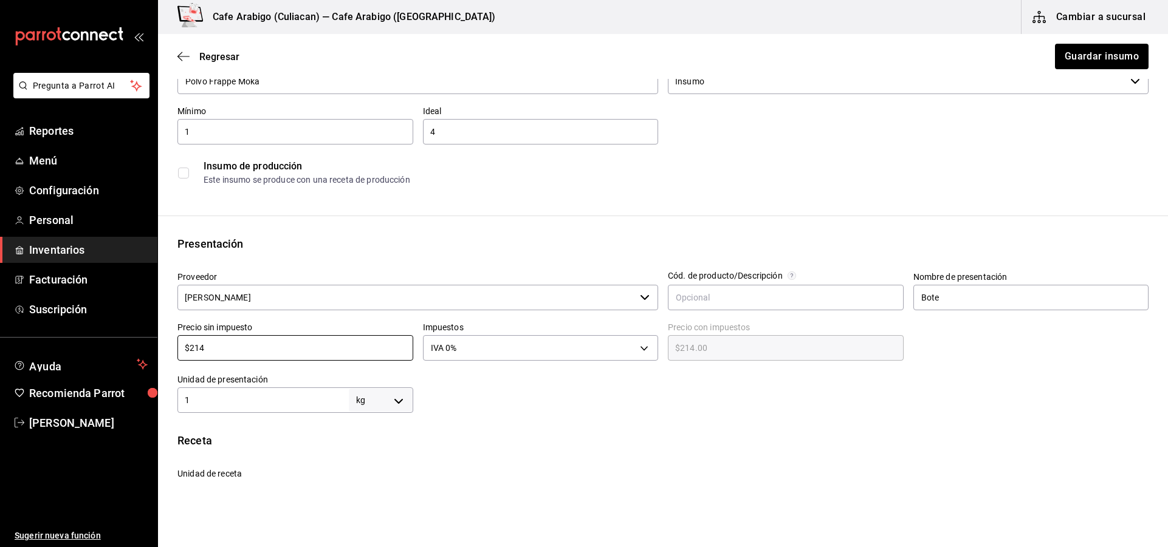
scroll to position [122, 0]
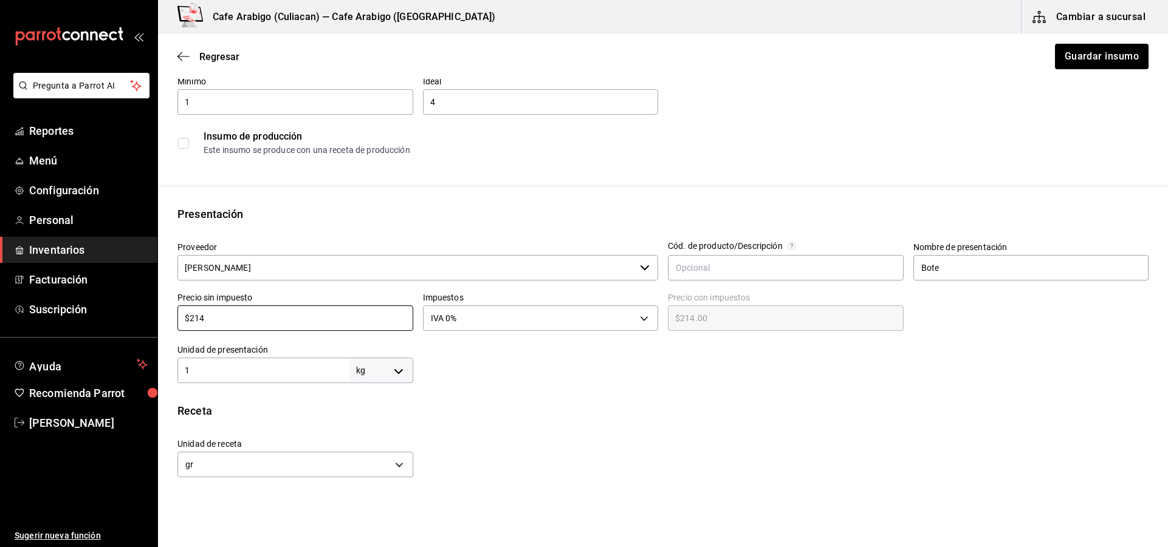
type input "$214"
click at [272, 363] on div "1 kg KILOGRAM ​" at bounding box center [295, 371] width 236 height 26
type input "1.8"
type input "1,800"
type input "1.8"
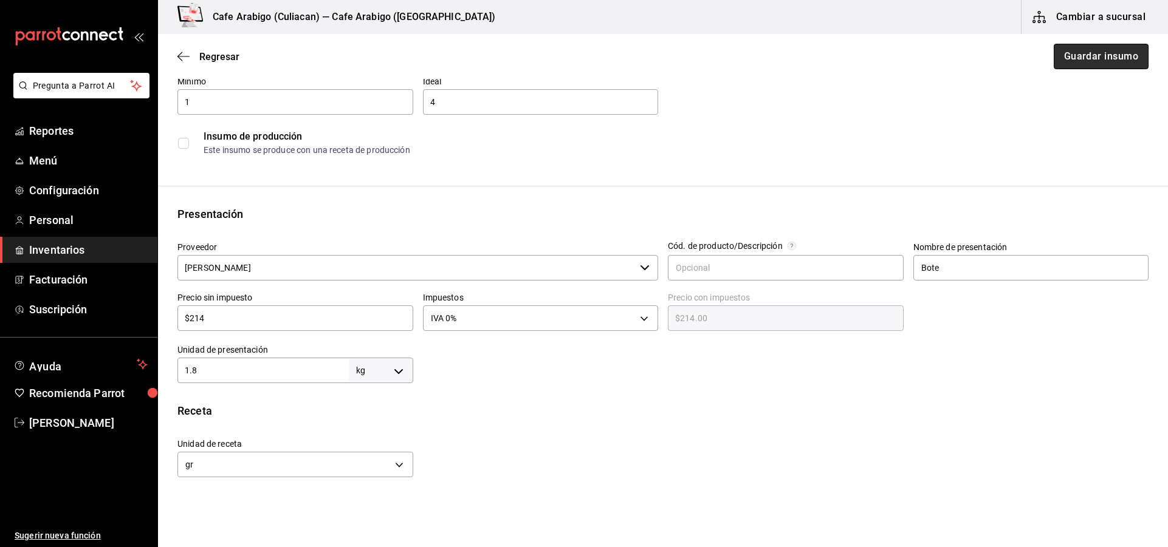
click at [1101, 56] on button "Guardar insumo" at bounding box center [1101, 57] width 95 height 26
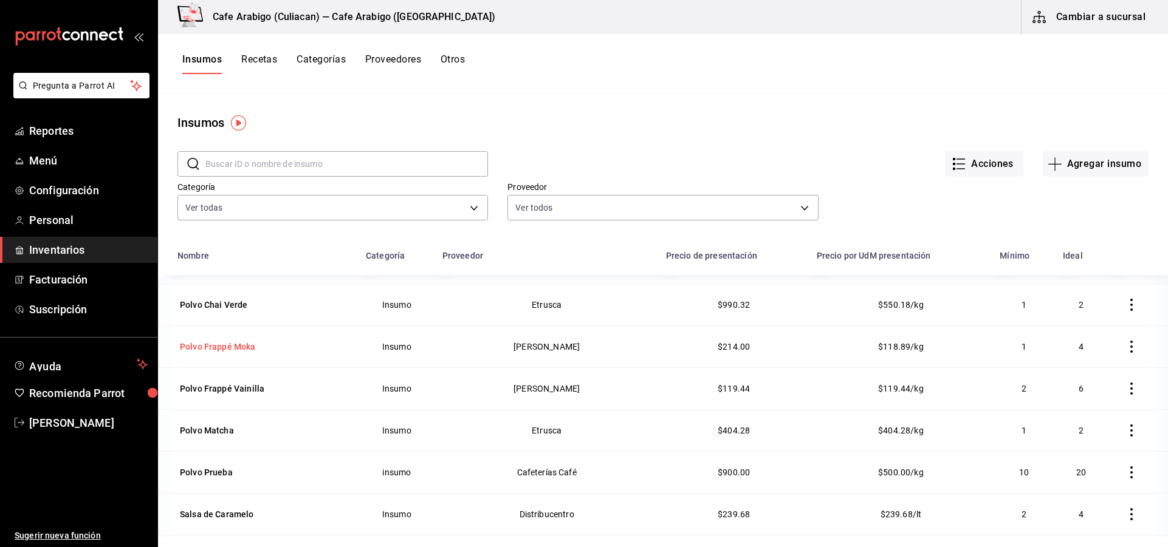
scroll to position [1215, 0]
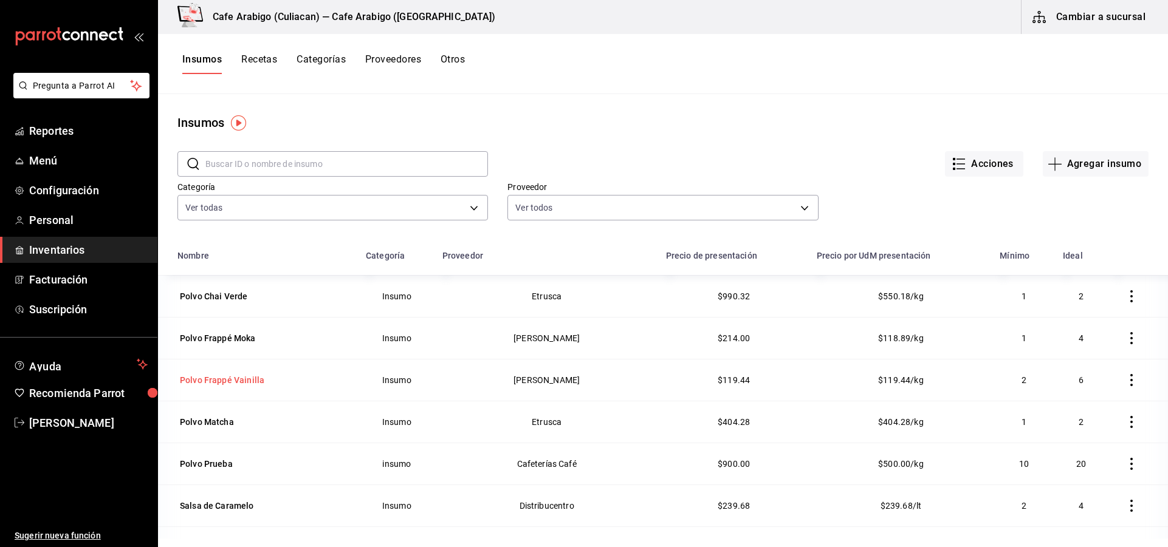
click at [232, 384] on div "Polvo Frappé Vainilla" at bounding box center [222, 380] width 84 height 12
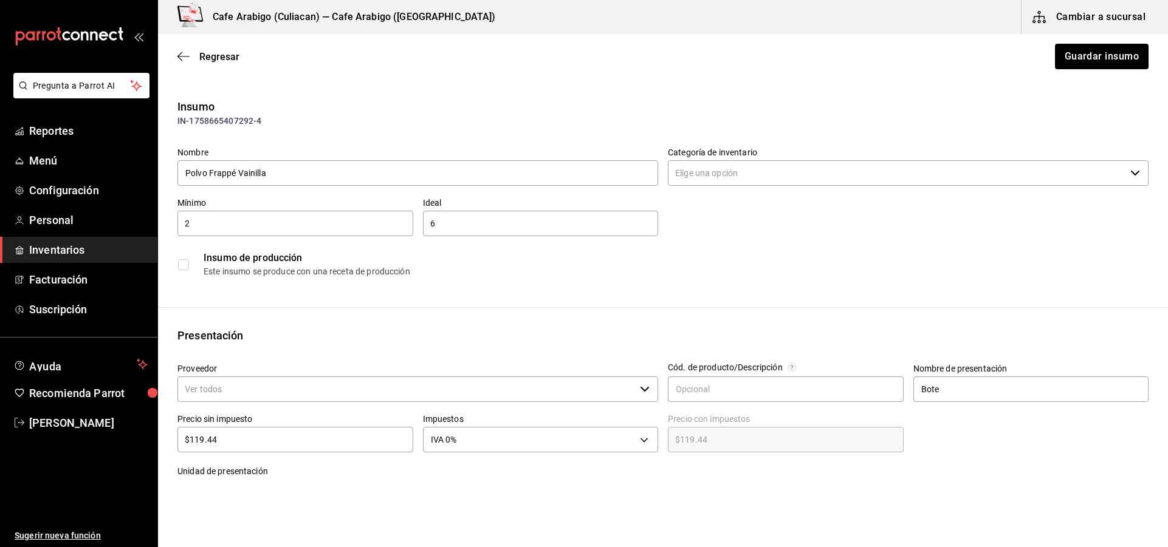
type input "Insumo"
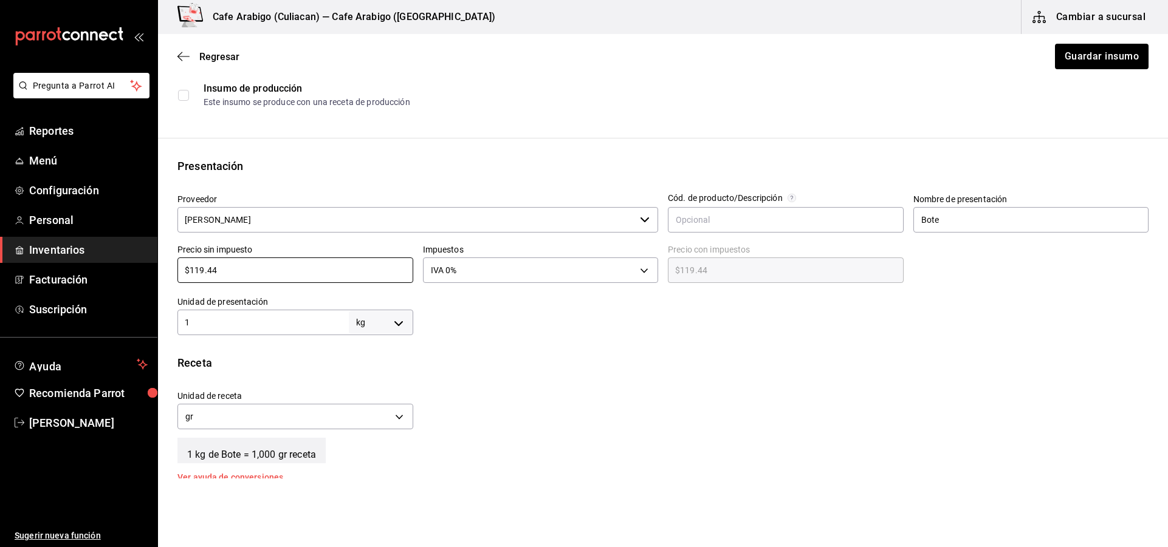
drag, startPoint x: 227, startPoint y: 263, endPoint x: 161, endPoint y: 267, distance: 65.8
click at [161, 264] on div "Presentación Proveedor [PERSON_NAME] ​ Cód. de producto/Descripción Nombre de p…" at bounding box center [663, 246] width 1010 height 177
click at [250, 329] on input "1" at bounding box center [262, 322] width 171 height 15
click at [1114, 50] on button "Guardar insumo" at bounding box center [1101, 57] width 95 height 26
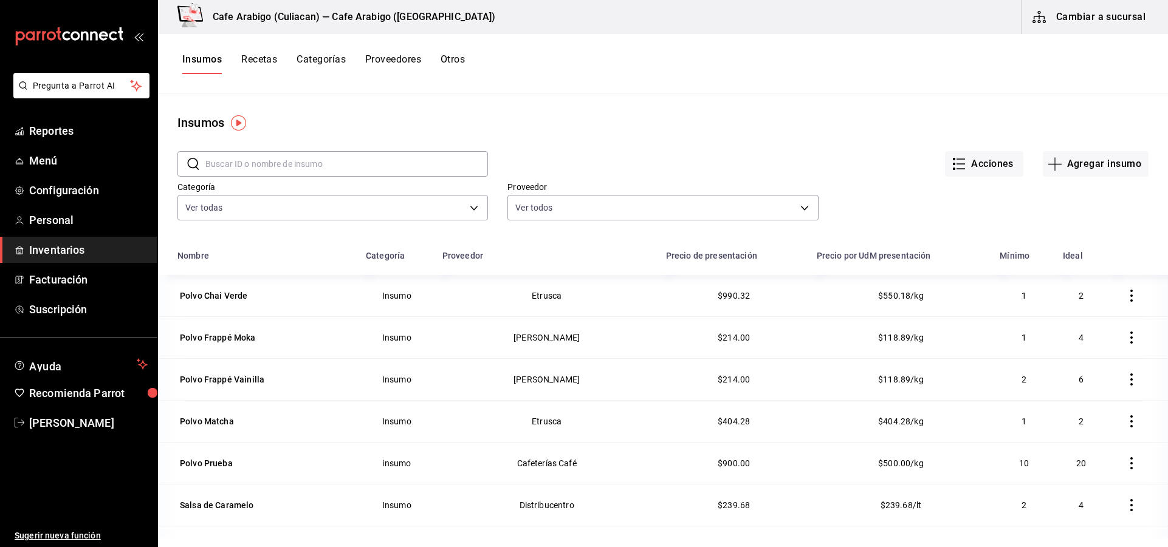
scroll to position [1215, 0]
click at [228, 420] on div "Polvo Matcha" at bounding box center [207, 422] width 54 height 12
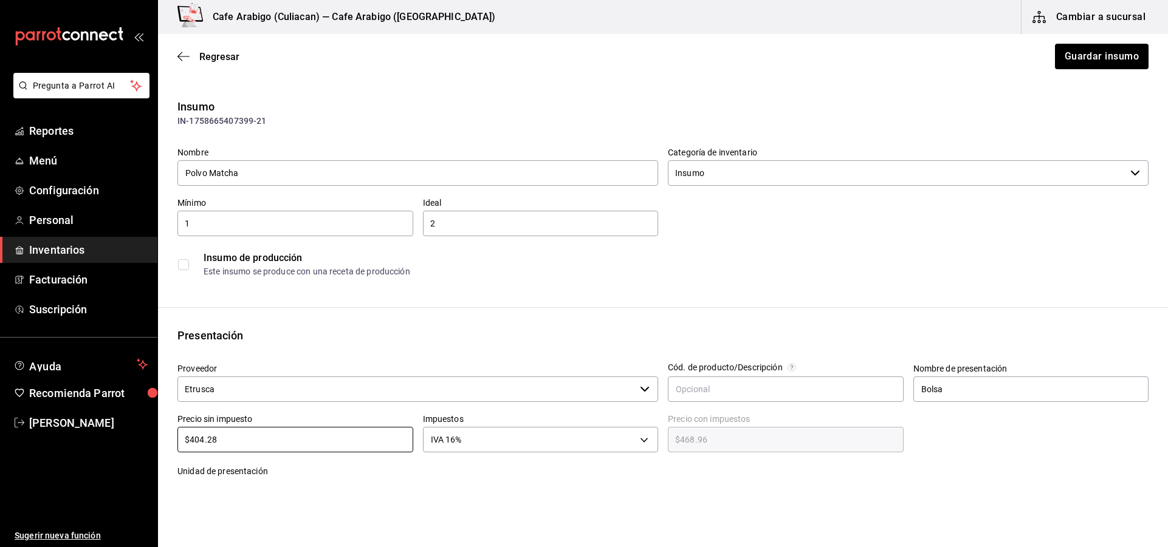
drag, startPoint x: 219, startPoint y: 447, endPoint x: 175, endPoint y: 445, distance: 44.4
click at [175, 445] on div "Precio sin impuesto $404.28 ​" at bounding box center [290, 430] width 245 height 52
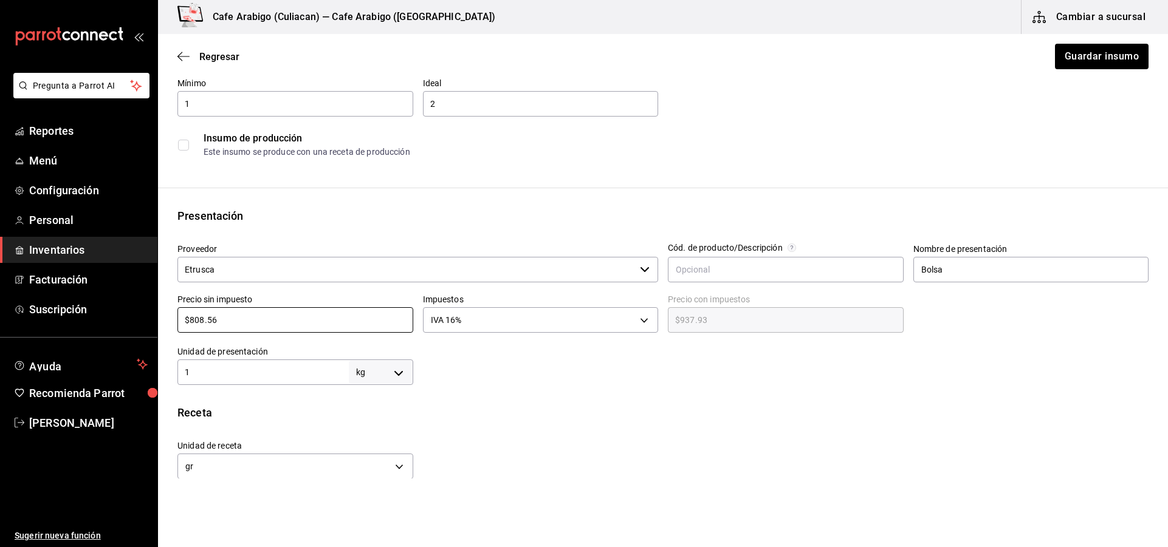
scroll to position [122, 0]
drag, startPoint x: 222, startPoint y: 369, endPoint x: 219, endPoint y: 375, distance: 6.5
click at [222, 369] on input "1" at bounding box center [262, 370] width 171 height 15
click at [1059, 52] on button "Guardar insumo" at bounding box center [1101, 57] width 95 height 26
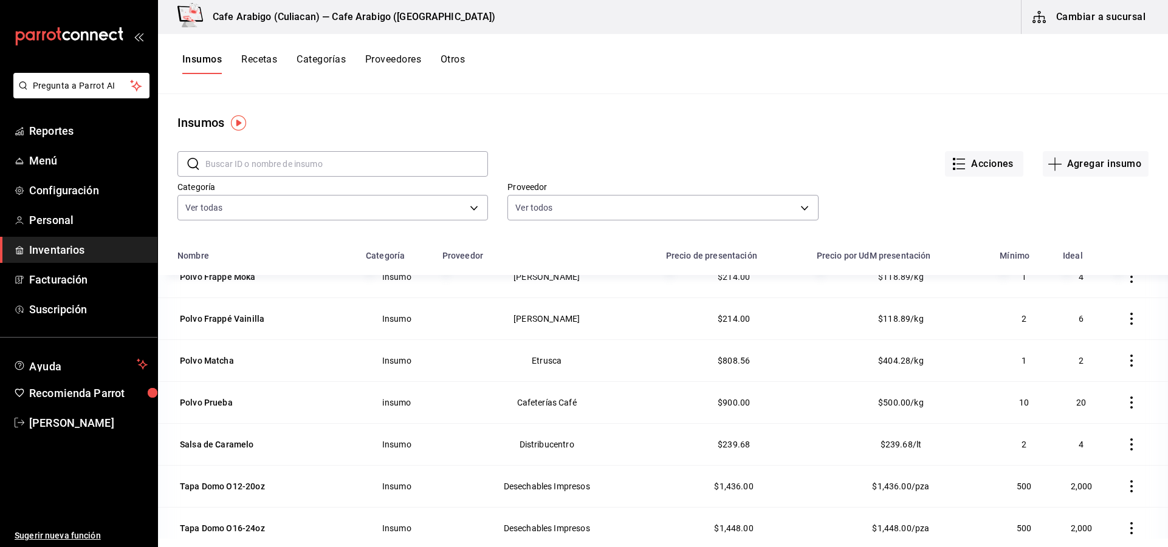
scroll to position [1276, 0]
click at [1125, 408] on icon "button" at bounding box center [1131, 403] width 12 height 12
click at [1081, 402] on span "Eliminar" at bounding box center [1076, 404] width 31 height 10
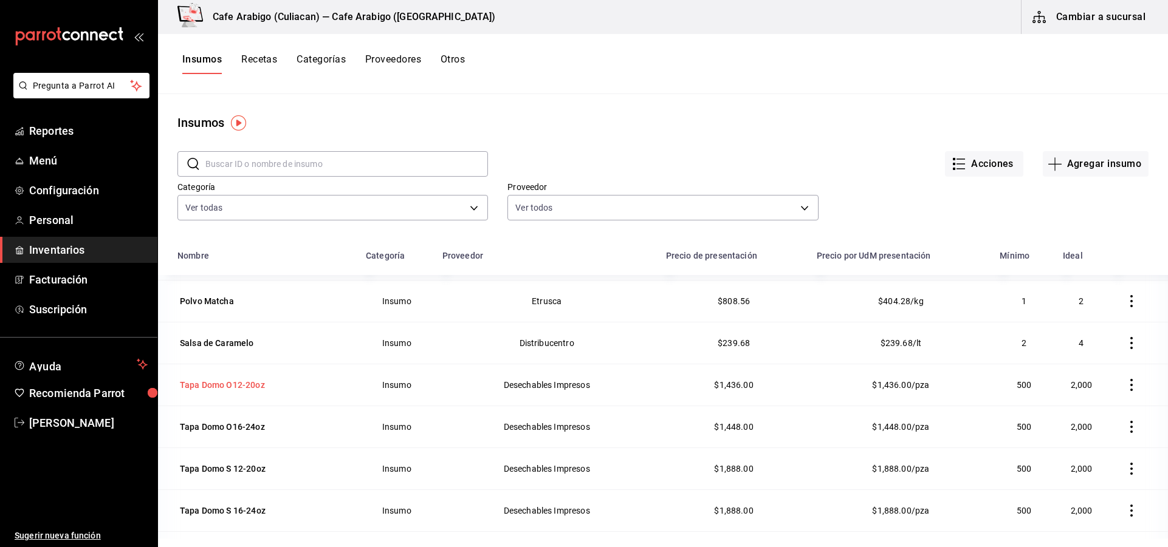
scroll to position [1337, 0]
click at [237, 340] on div "Salsa de Caramelo" at bounding box center [217, 343] width 74 height 12
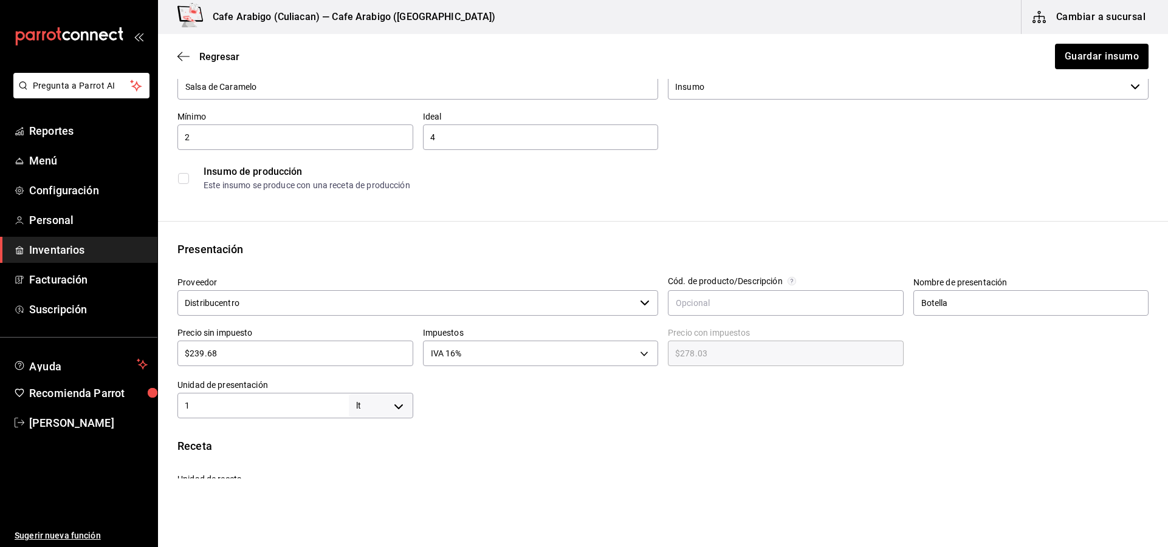
scroll to position [61, 0]
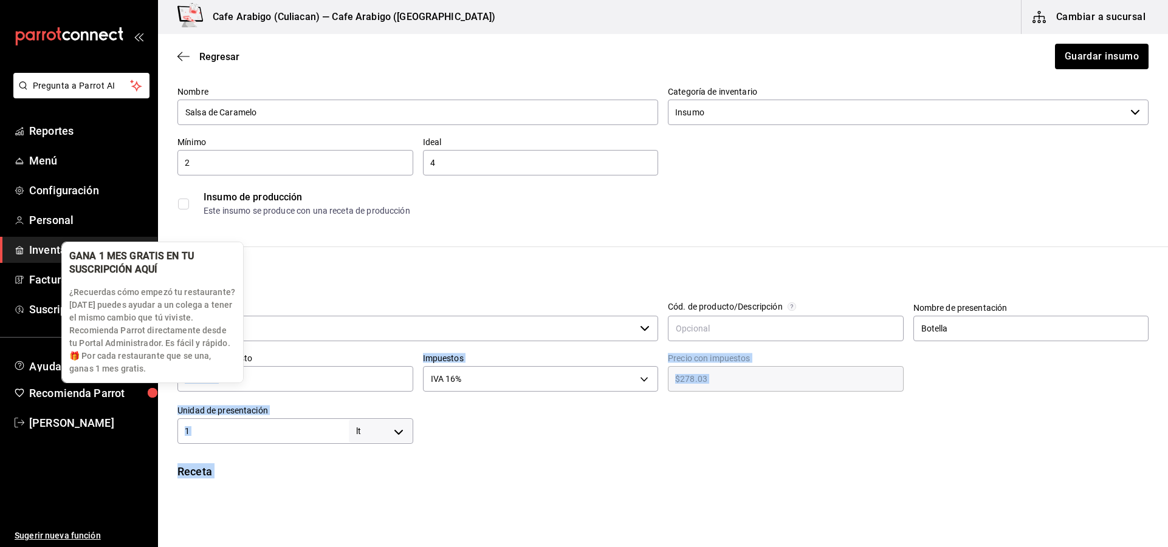
drag, startPoint x: 235, startPoint y: 390, endPoint x: 156, endPoint y: 400, distance: 80.2
click at [156, 400] on body "Pregunta a Parrot AI Reportes Menú Configuración Personal Inventarios Facturaci…" at bounding box center [584, 239] width 1168 height 479
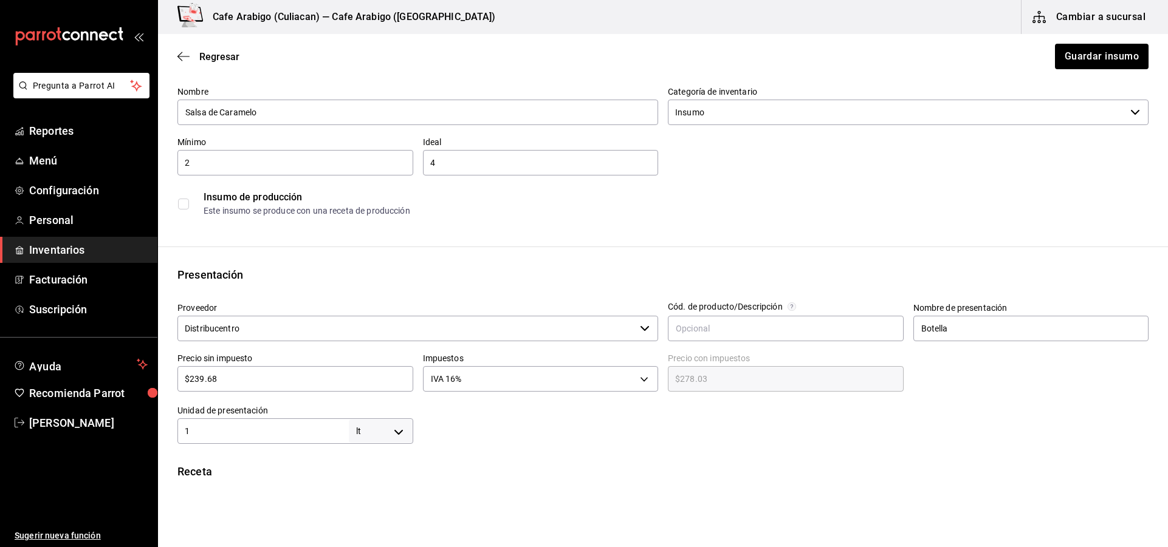
drag, startPoint x: 266, startPoint y: 385, endPoint x: 180, endPoint y: 386, distance: 85.7
click at [180, 386] on div "$239.68 ​" at bounding box center [295, 379] width 236 height 26
click at [313, 434] on input "1" at bounding box center [262, 431] width 171 height 15
click at [1101, 61] on button "Guardar insumo" at bounding box center [1101, 57] width 95 height 26
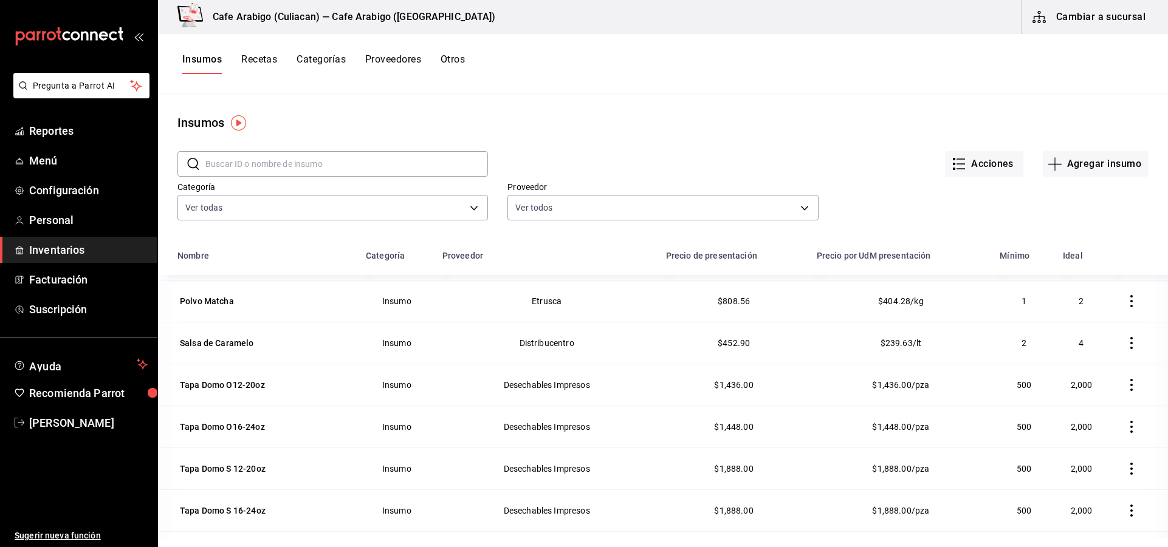
scroll to position [1337, 0]
click at [244, 386] on div "Tapa Domo O12-20oz" at bounding box center [222, 385] width 85 height 12
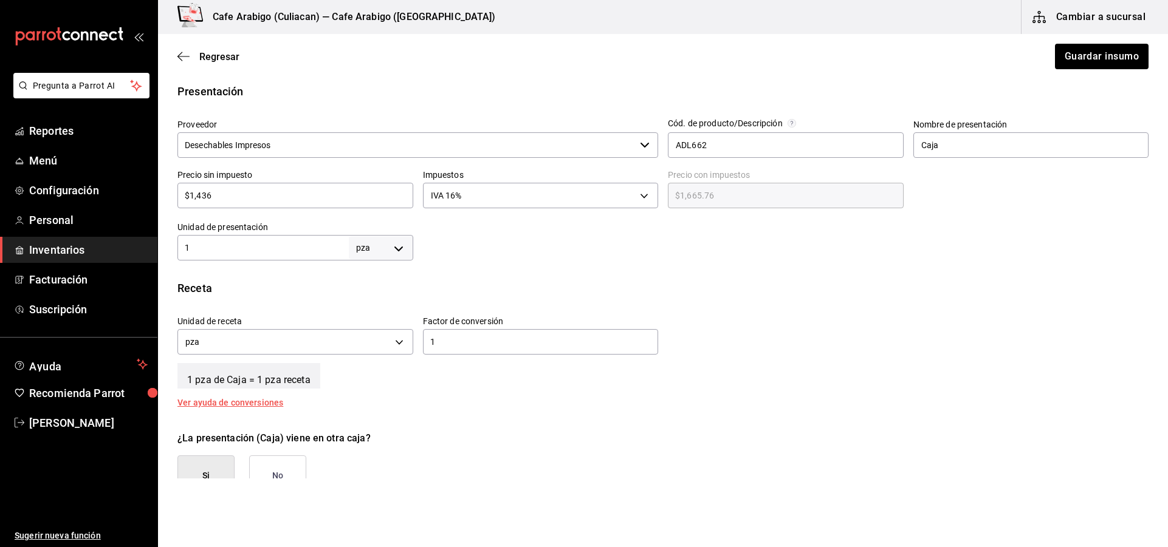
scroll to position [243, 0]
click at [219, 203] on input "$1,436" at bounding box center [295, 197] width 236 height 15
click at [1055, 58] on button "Guardar insumo" at bounding box center [1101, 57] width 95 height 26
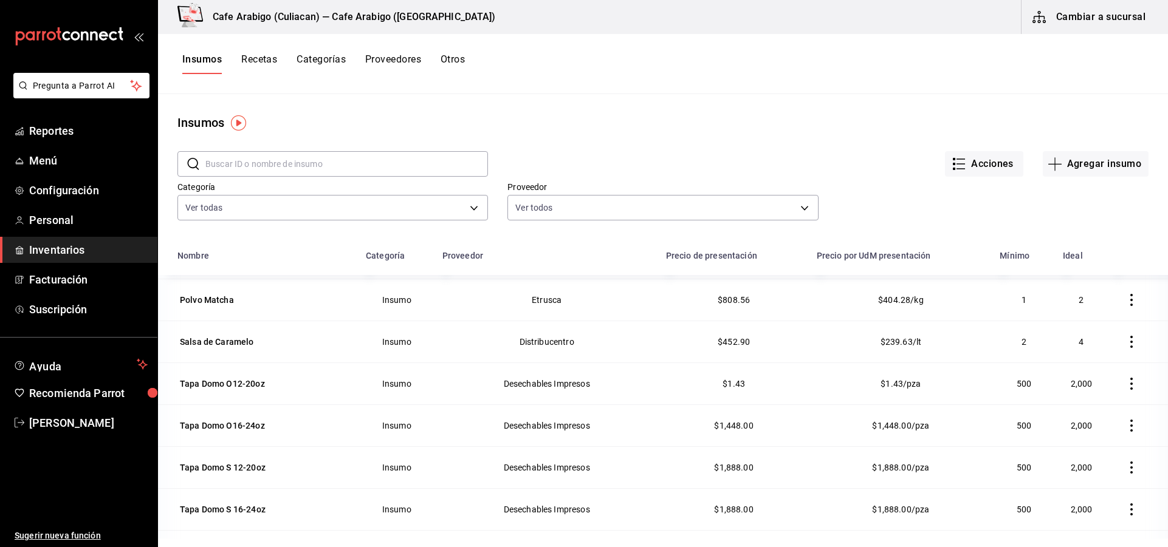
scroll to position [1337, 0]
click at [255, 431] on div "Tapa Domo O16-24oz" at bounding box center [222, 426] width 85 height 12
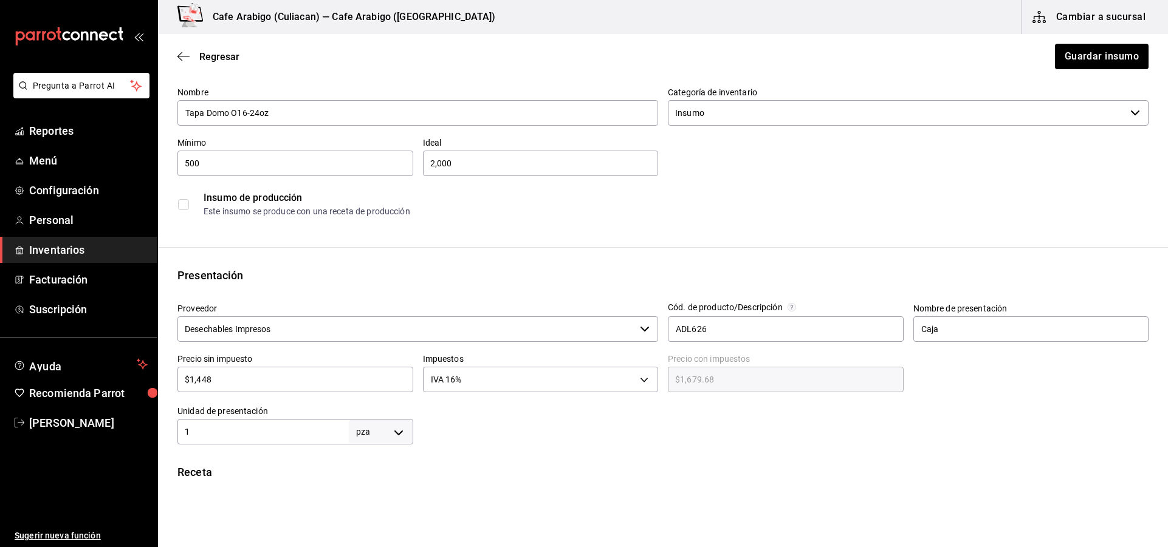
scroll to position [61, 0]
click at [257, 378] on input "$1,448" at bounding box center [295, 379] width 236 height 15
click at [1081, 55] on button "Guardar insumo" at bounding box center [1101, 57] width 95 height 26
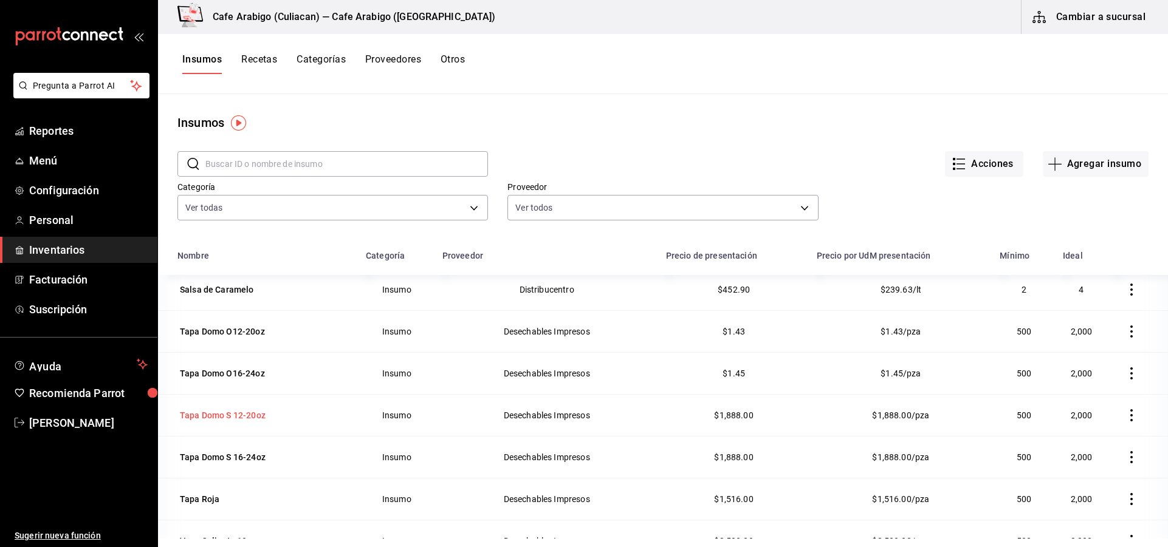
scroll to position [1418, 0]
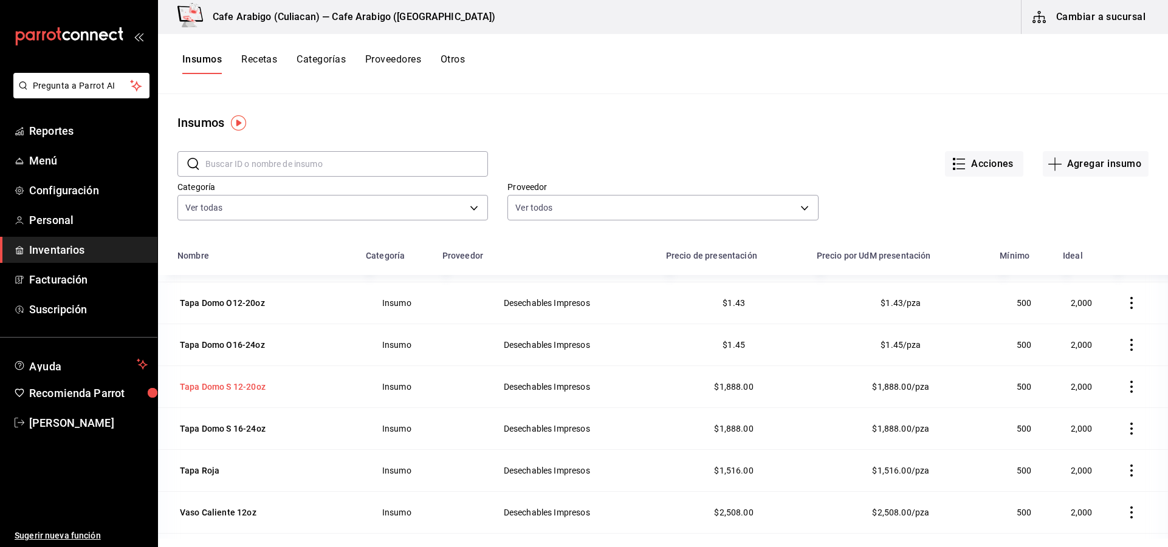
click at [228, 386] on div "Tapa Domo S 12-20oz" at bounding box center [223, 387] width 86 height 12
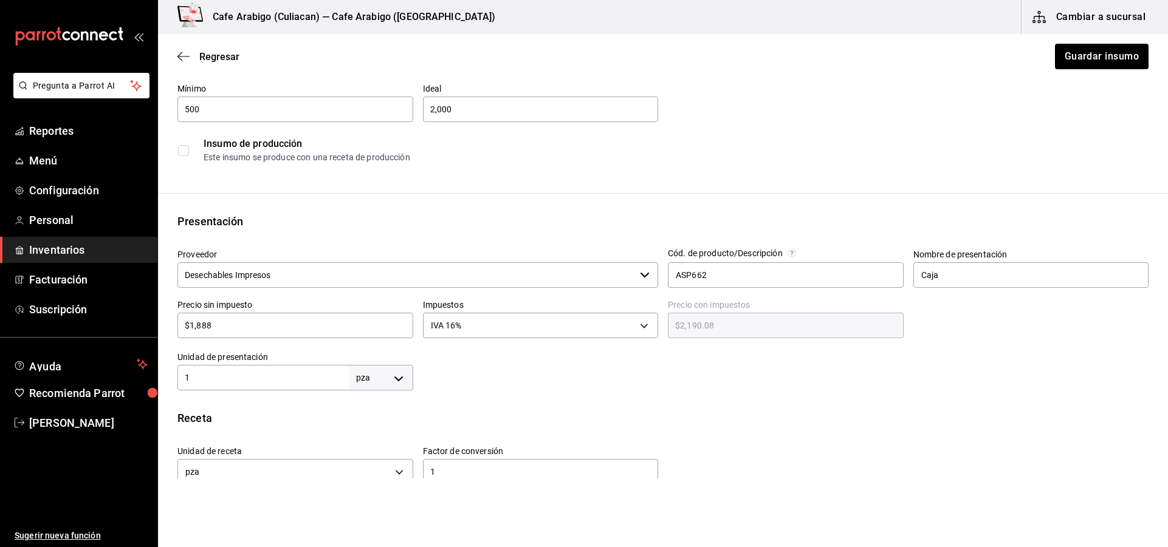
scroll to position [122, 0]
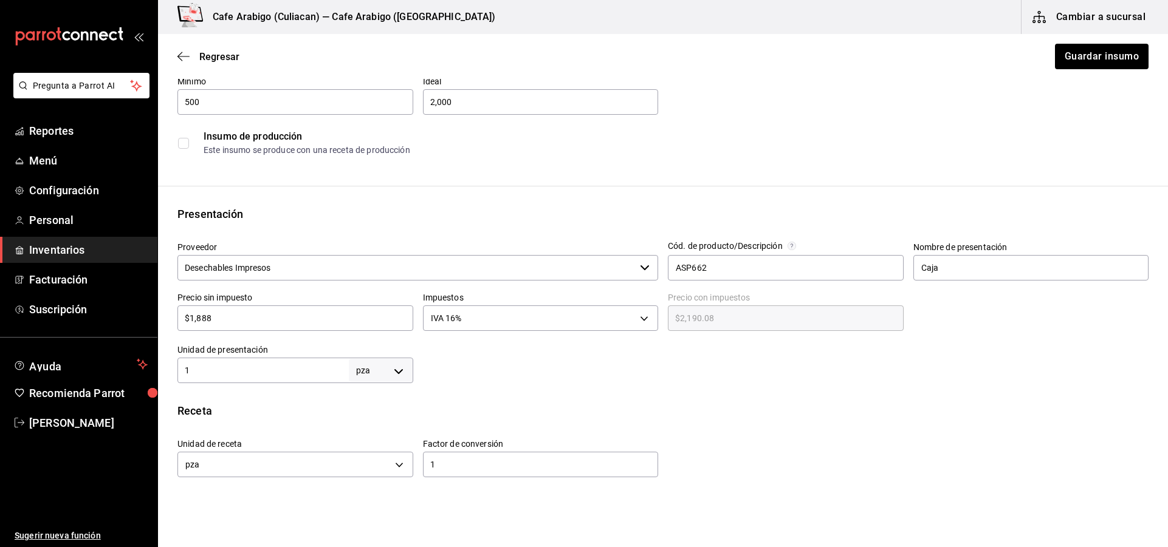
click at [241, 318] on input "$1,888" at bounding box center [295, 318] width 236 height 15
click at [1072, 57] on button "Guardar insumo" at bounding box center [1101, 57] width 95 height 26
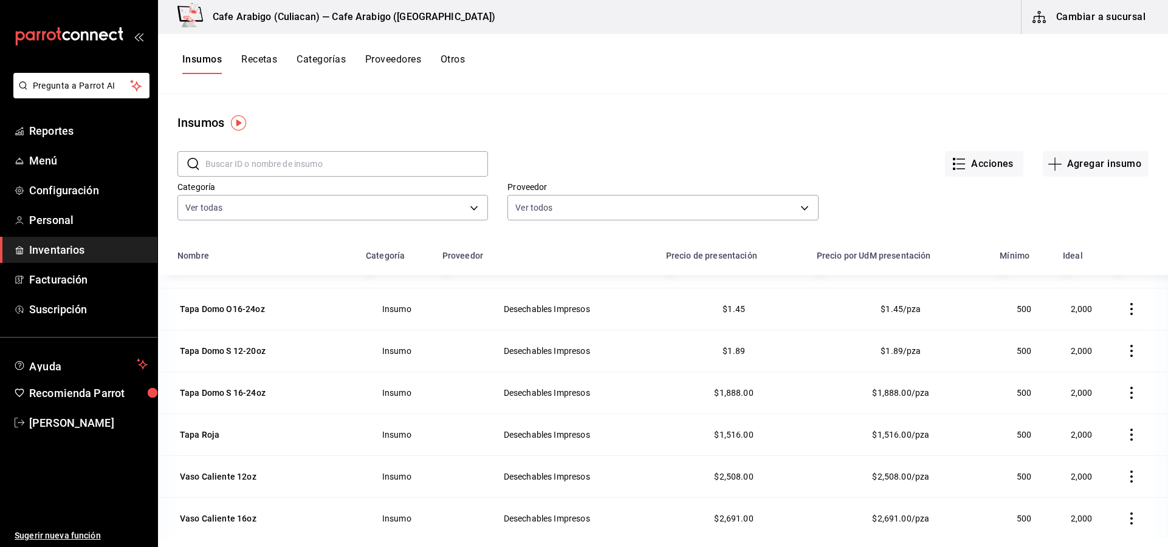
scroll to position [1458, 0]
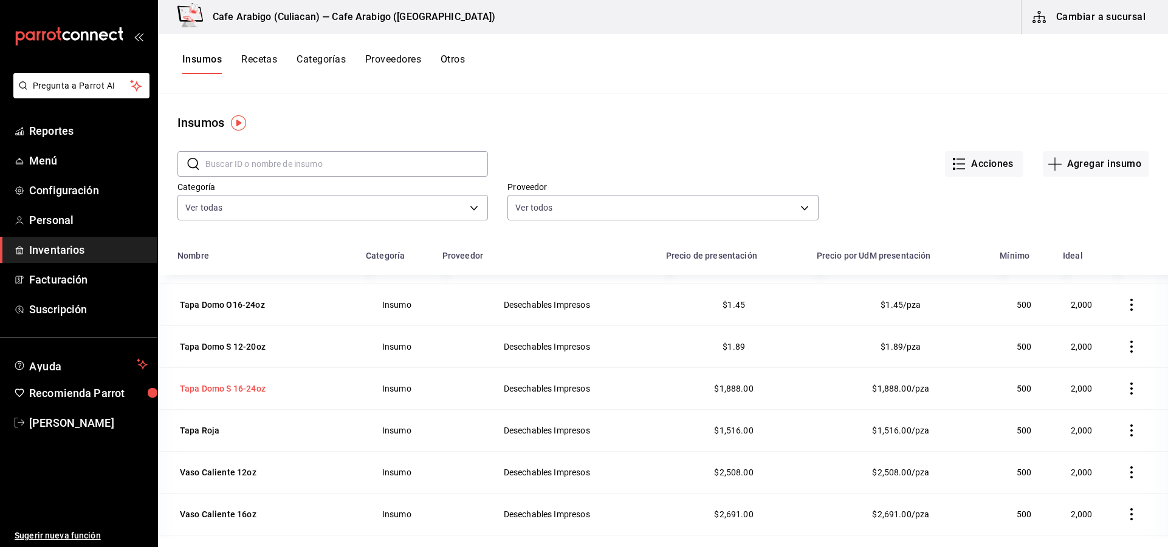
click at [248, 388] on div "Tapa Domo S 16-24oz" at bounding box center [223, 389] width 86 height 12
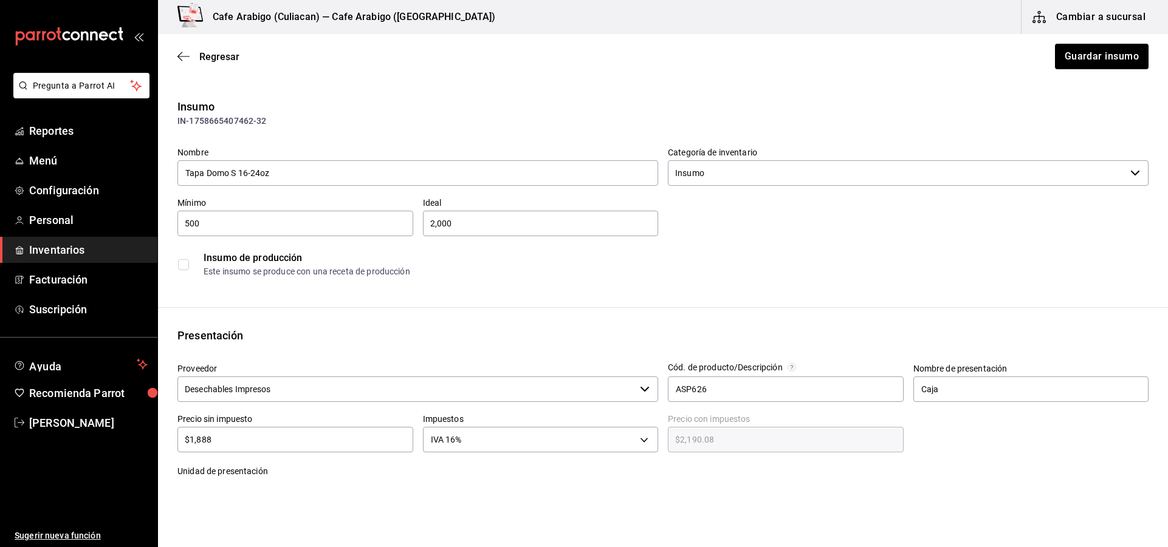
scroll to position [61, 0]
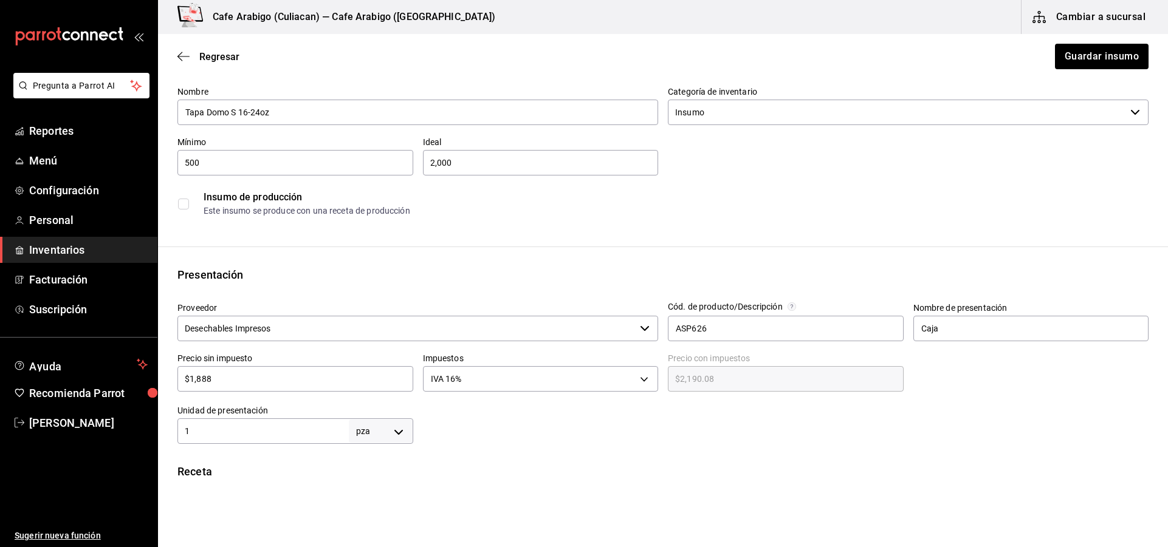
click at [217, 384] on input "$1,888" at bounding box center [295, 379] width 236 height 15
click at [1084, 56] on button "Guardar insumo" at bounding box center [1101, 57] width 95 height 26
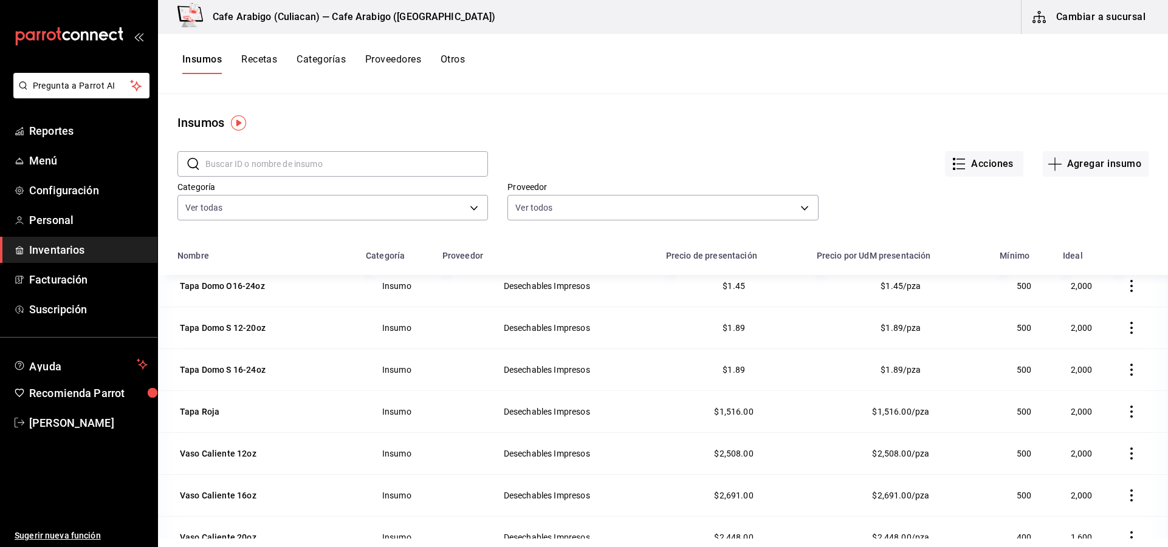
scroll to position [1479, 0]
click at [210, 414] on div "Tapa Roja" at bounding box center [199, 411] width 39 height 12
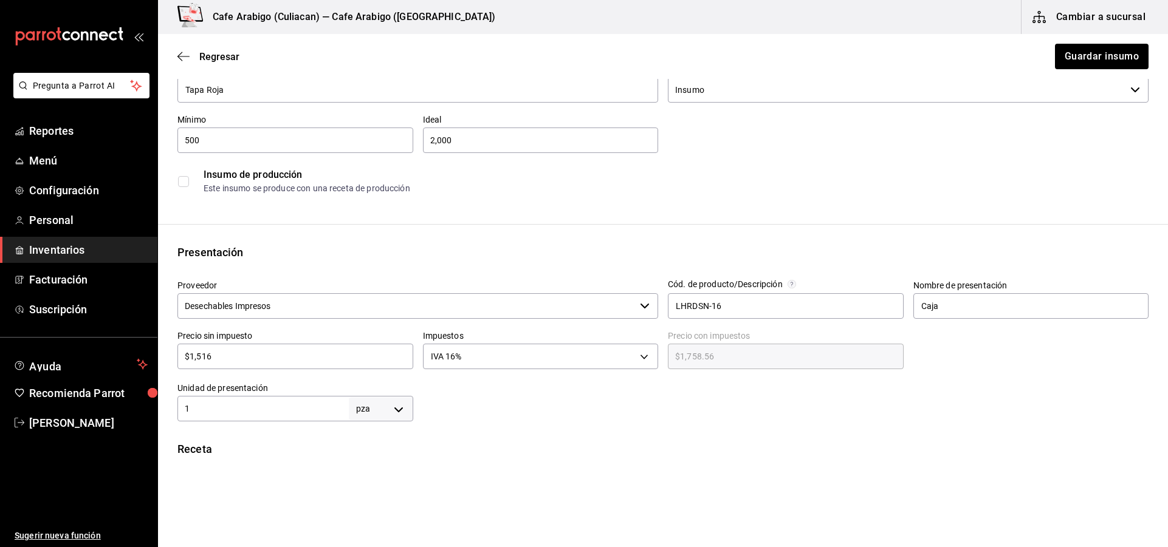
scroll to position [122, 0]
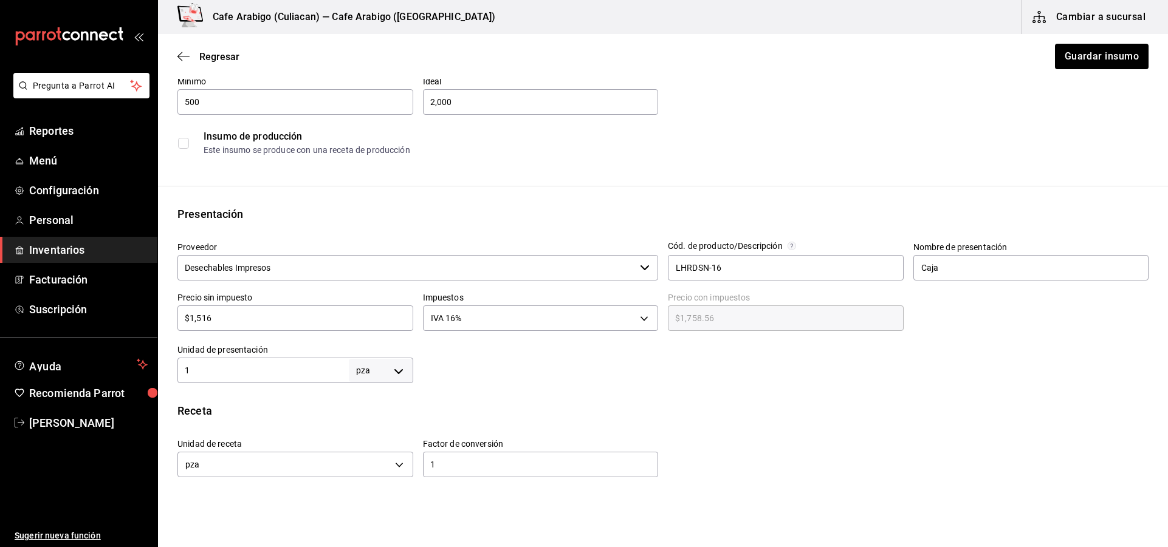
click at [223, 327] on div "$1,516 ​" at bounding box center [295, 319] width 236 height 26
click at [1091, 54] on button "Guardar insumo" at bounding box center [1101, 57] width 95 height 26
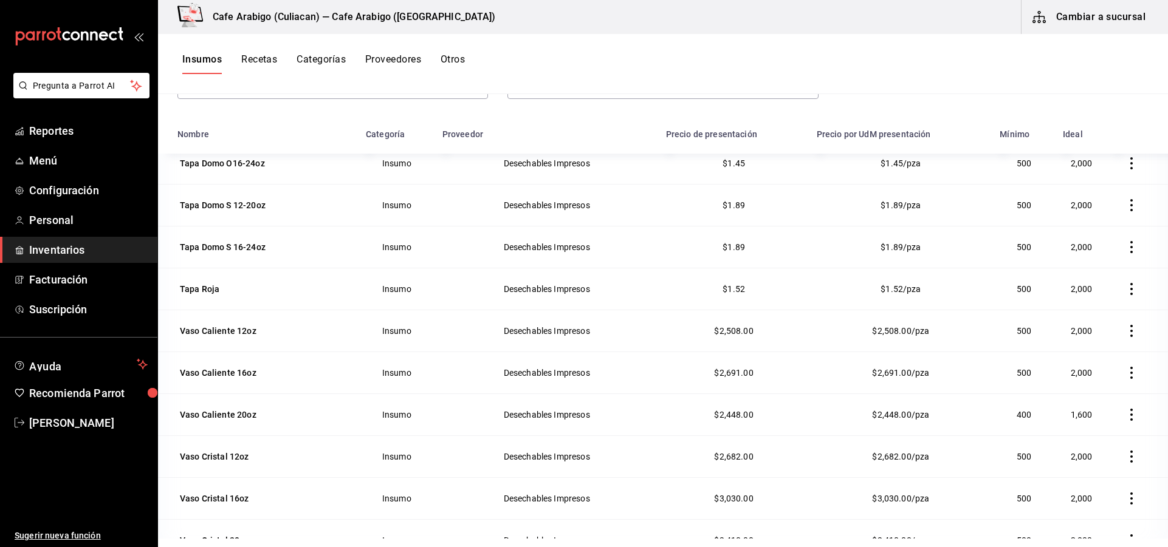
scroll to position [149, 0]
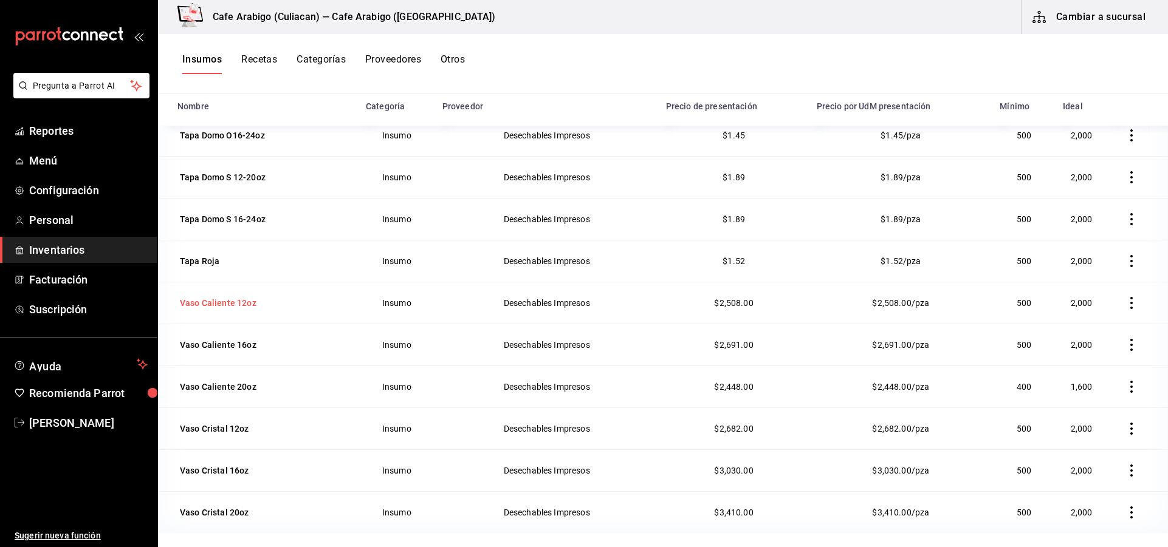
click at [233, 301] on div "Vaso Caliente 12oz" at bounding box center [218, 303] width 77 height 12
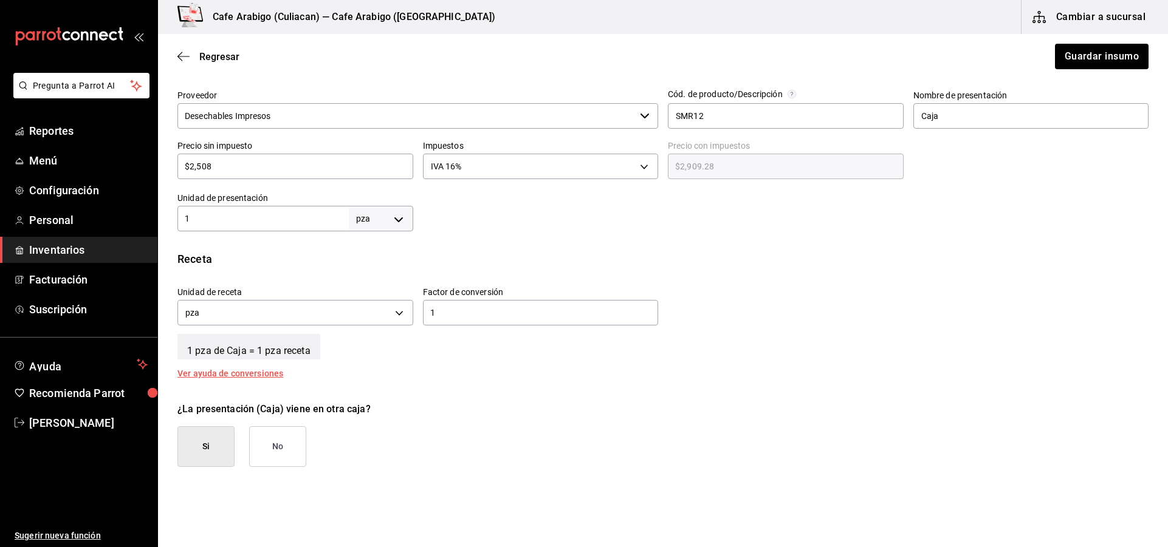
scroll to position [243, 0]
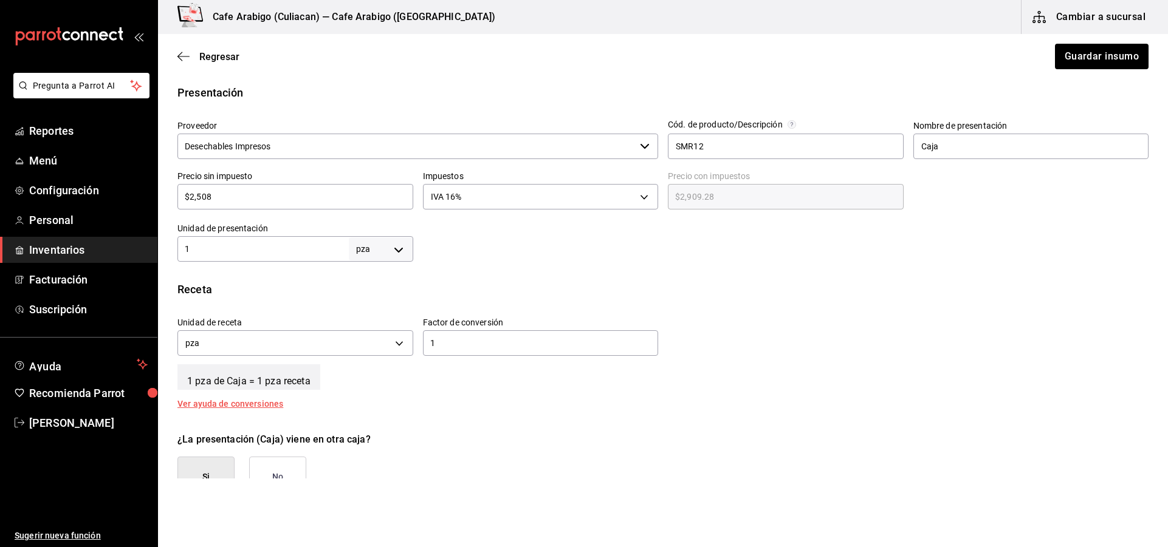
click at [227, 193] on input "$2,508" at bounding box center [295, 197] width 236 height 15
click at [1058, 54] on button "Guardar insumo" at bounding box center [1101, 57] width 95 height 26
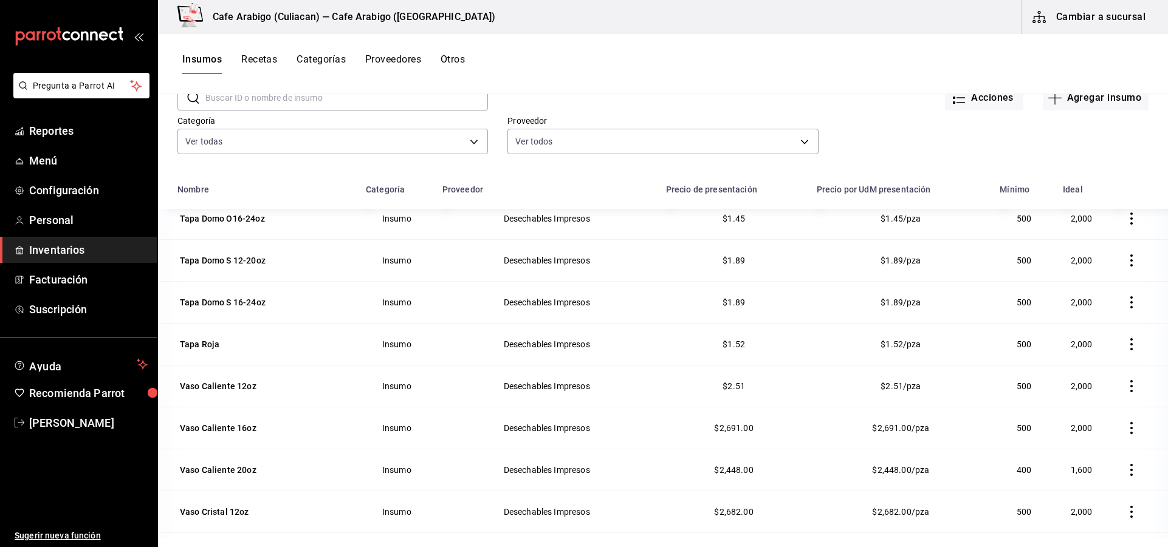
scroll to position [149, 0]
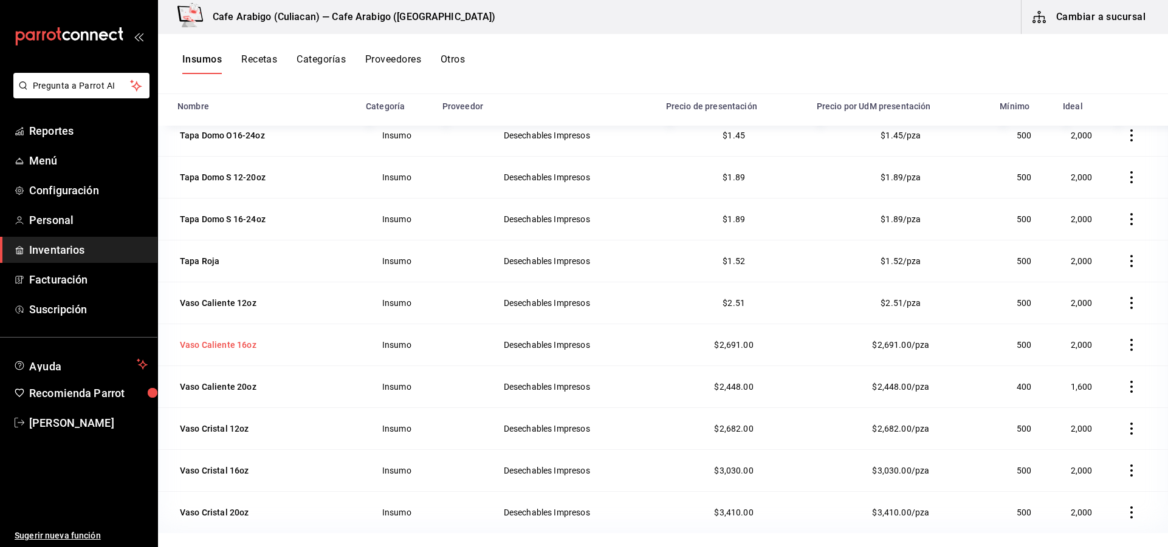
click at [199, 350] on div "Vaso Caliente 16oz" at bounding box center [218, 345] width 77 height 12
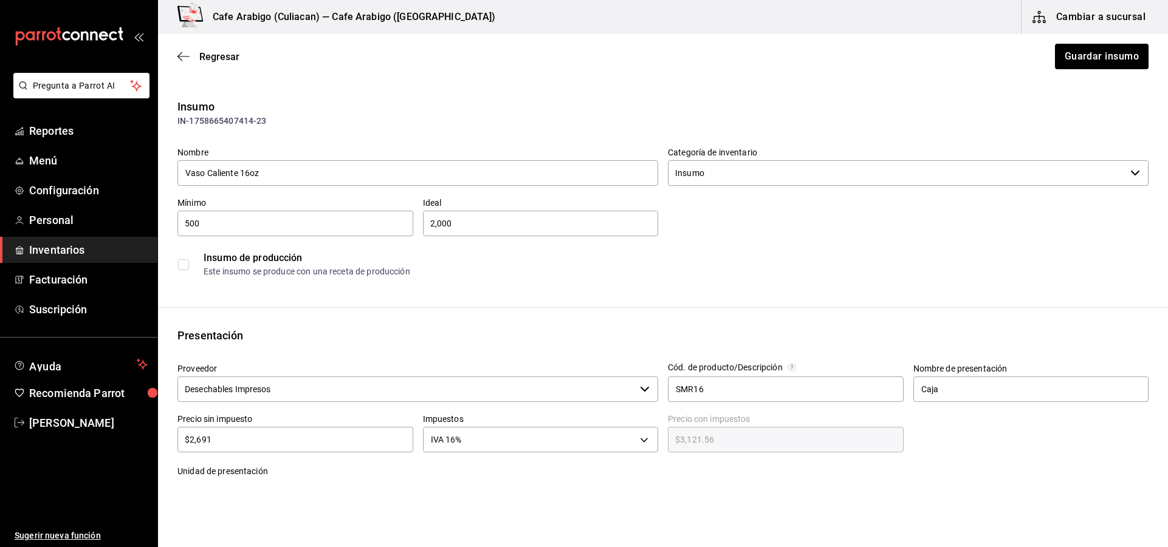
scroll to position [61, 0]
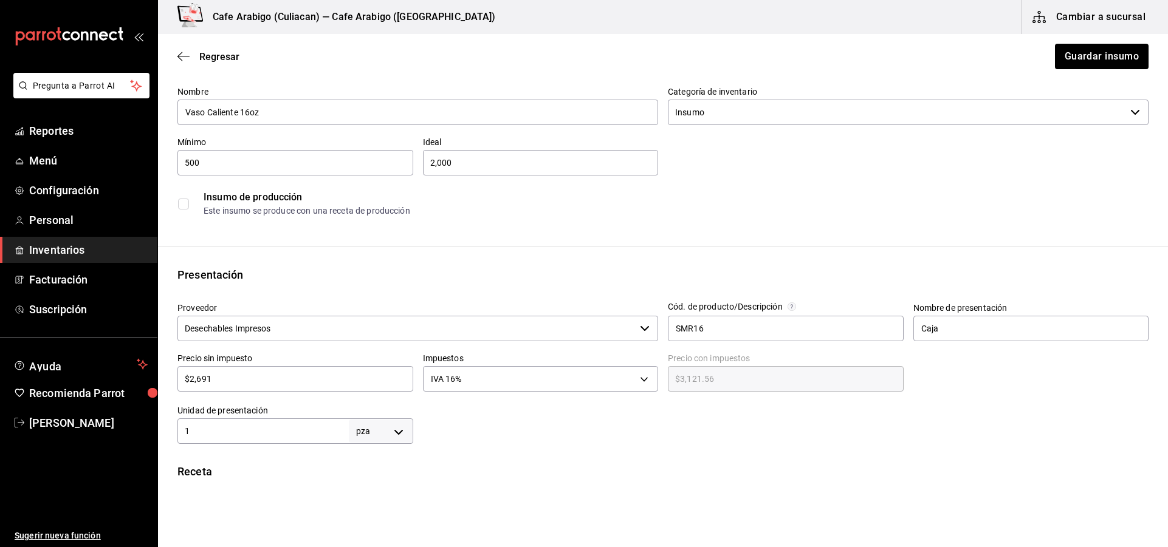
click at [218, 377] on input "$2,691" at bounding box center [295, 379] width 236 height 15
click at [1057, 57] on button "Guardar insumo" at bounding box center [1101, 57] width 95 height 26
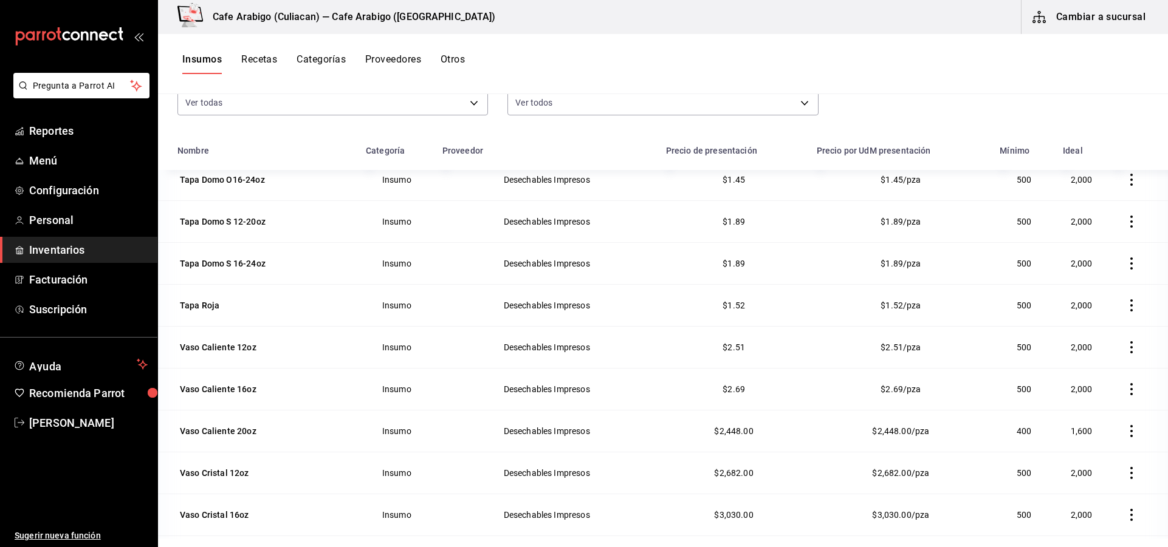
scroll to position [149, 0]
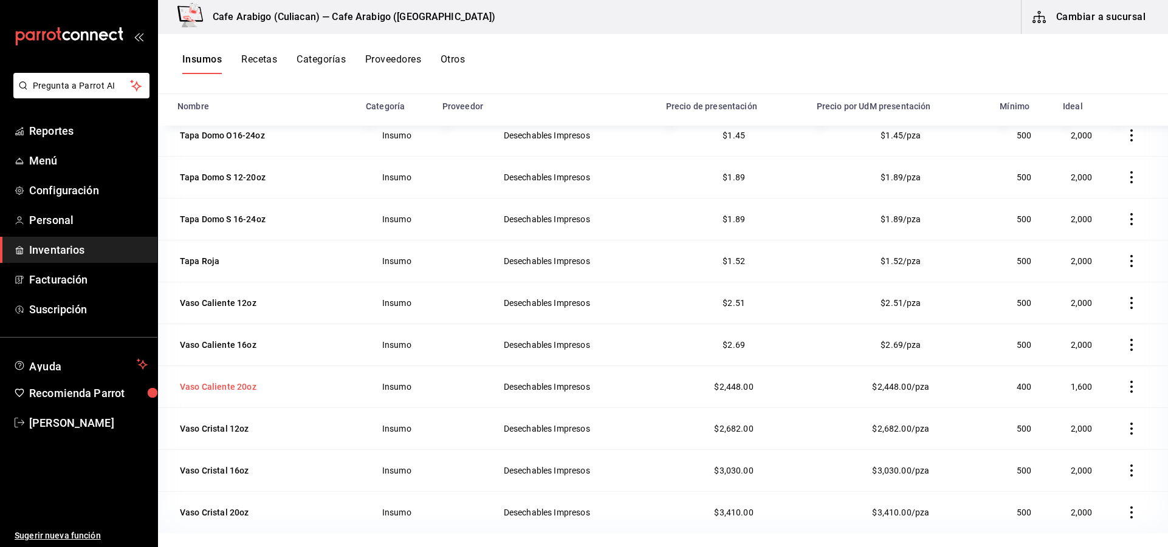
click at [214, 387] on div "Vaso Caliente 20oz" at bounding box center [218, 387] width 77 height 12
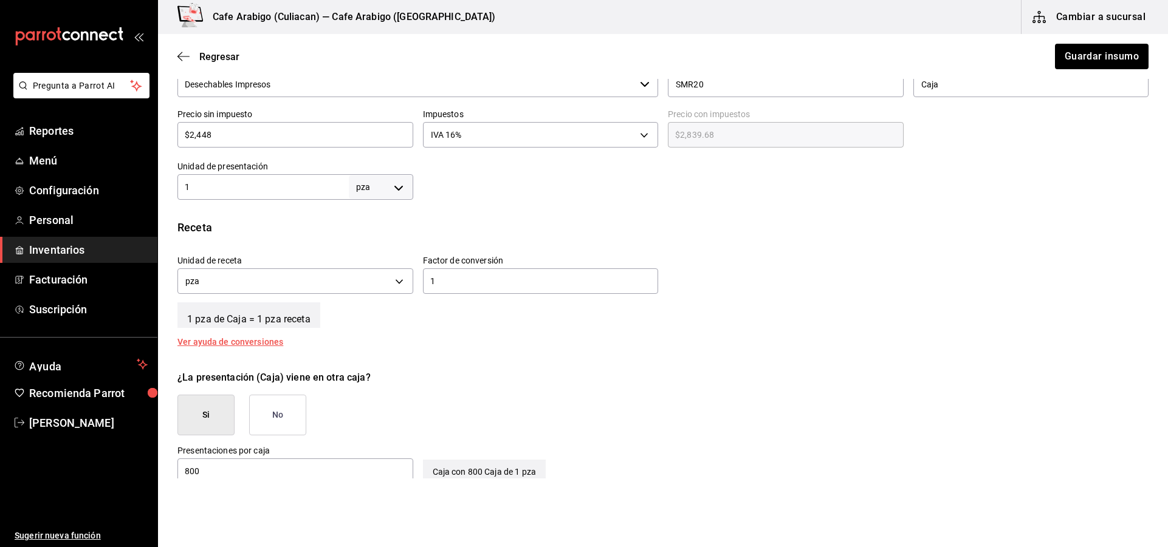
scroll to position [182, 0]
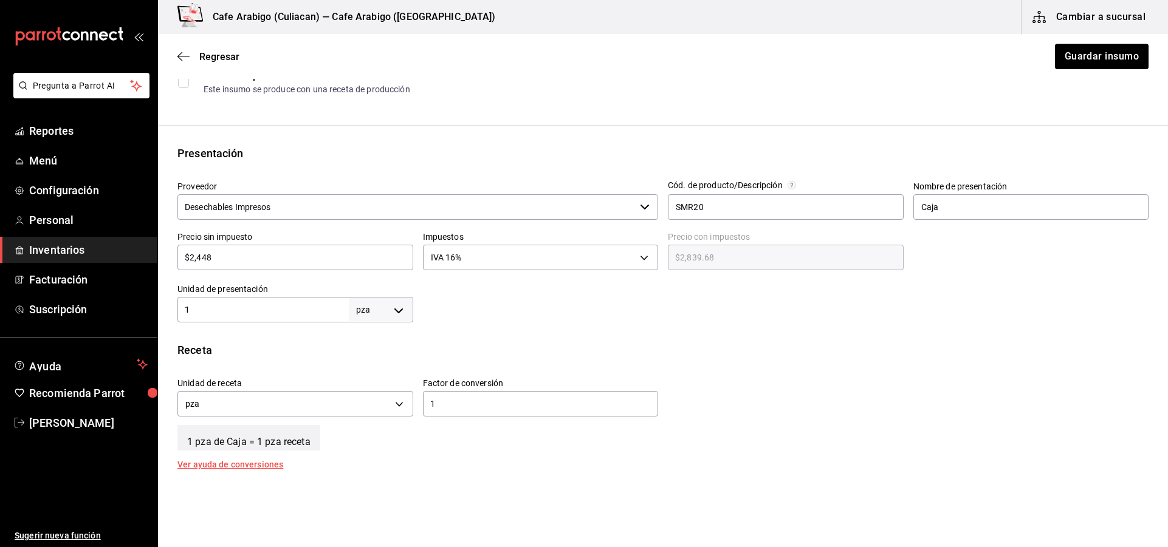
click at [385, 262] on input "$2,448" at bounding box center [295, 257] width 236 height 15
click at [1092, 47] on button "Guardar insumo" at bounding box center [1101, 57] width 95 height 26
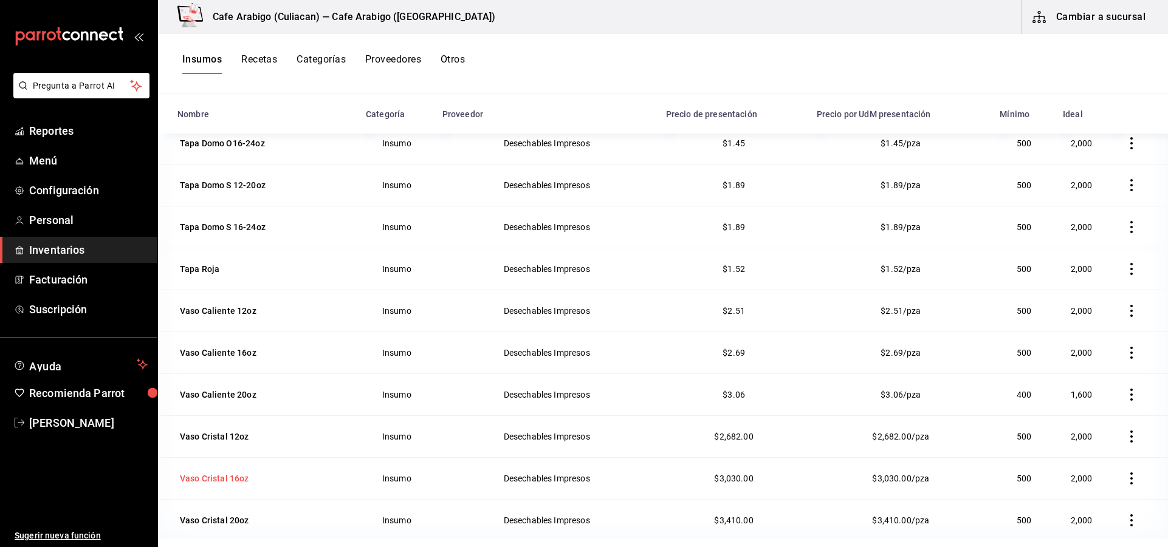
scroll to position [149, 0]
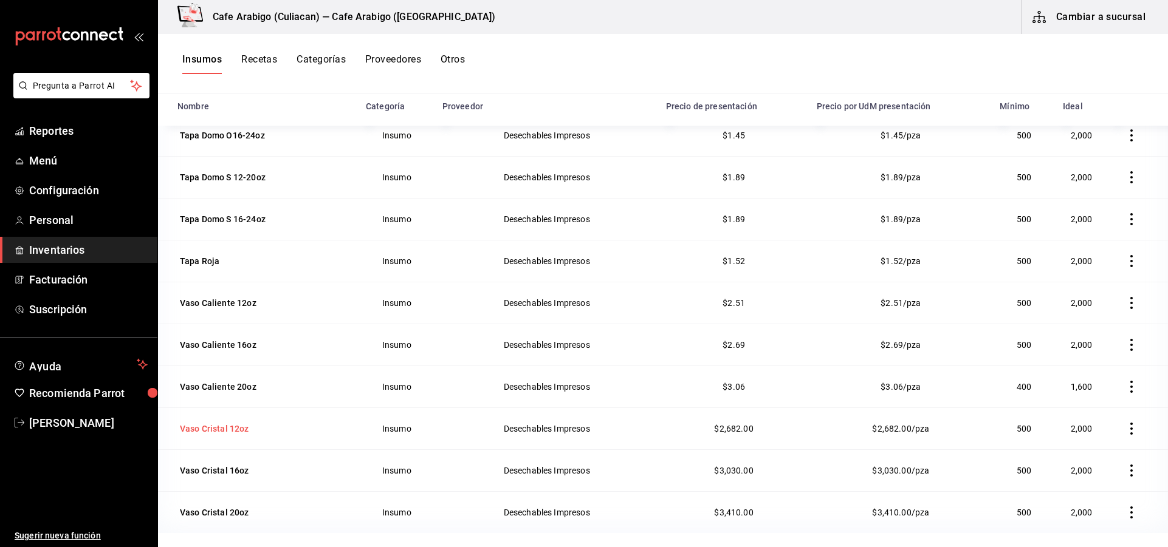
click at [232, 433] on div "Vaso Cristal 12oz" at bounding box center [214, 429] width 69 height 12
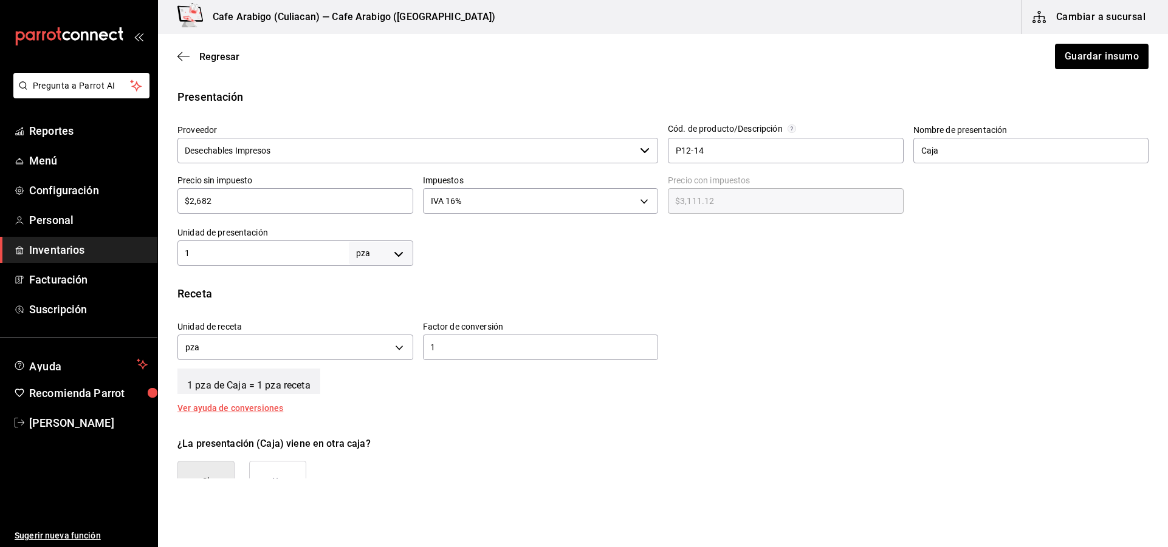
scroll to position [213, 0]
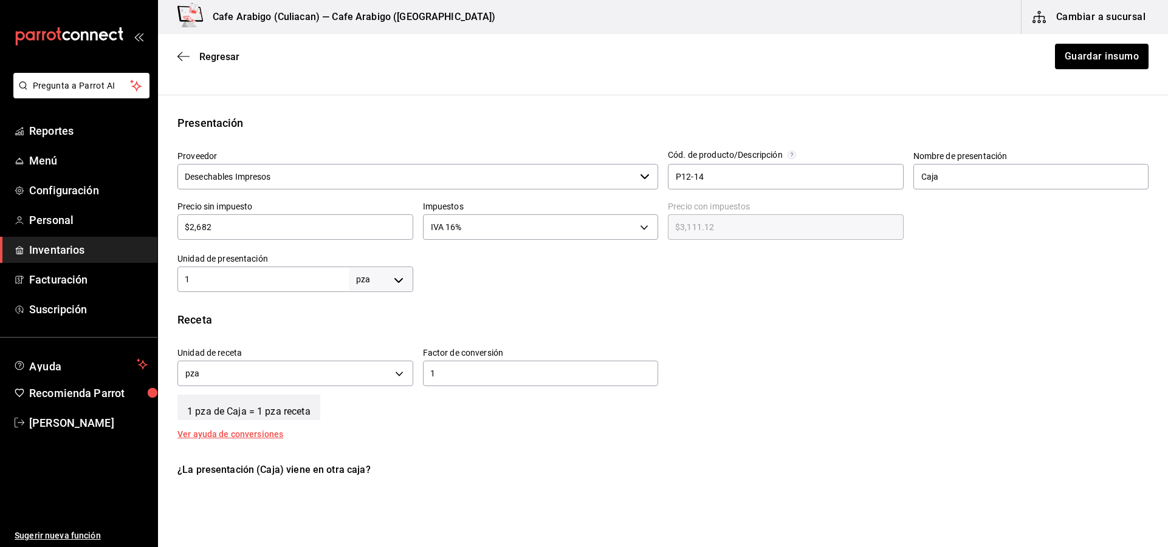
click at [233, 225] on input "$2,682" at bounding box center [295, 227] width 236 height 15
click at [1095, 65] on button "Guardar insumo" at bounding box center [1101, 57] width 95 height 26
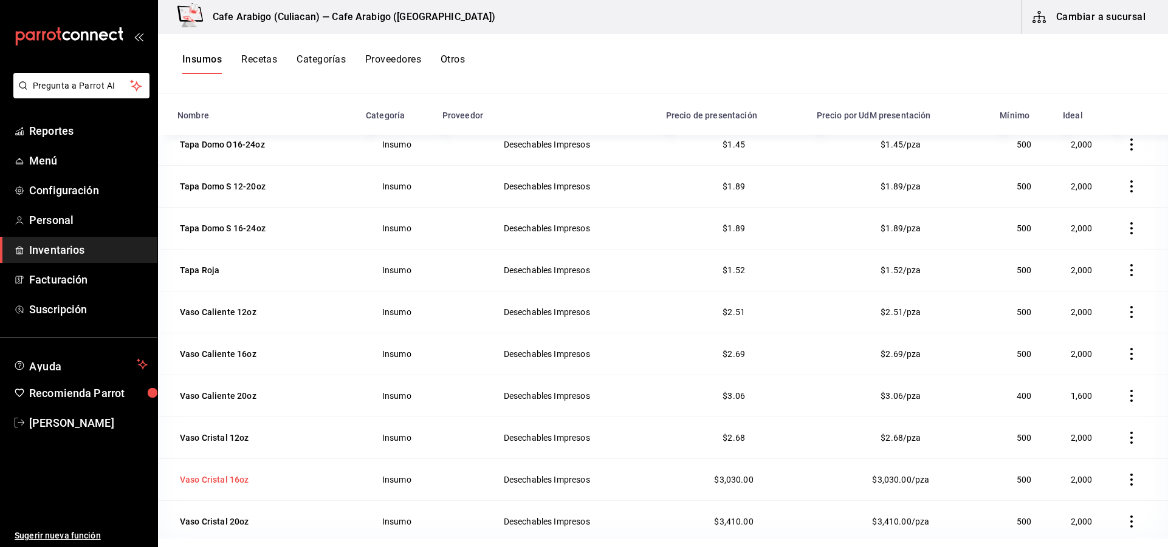
scroll to position [149, 0]
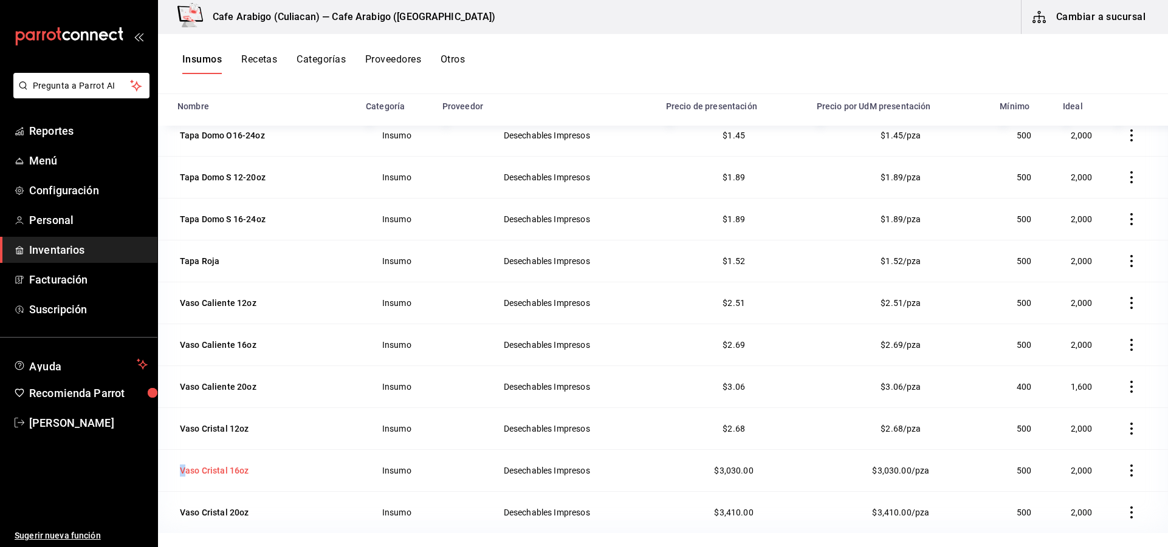
click at [183, 472] on div "Vaso Cristal 16oz" at bounding box center [214, 471] width 69 height 12
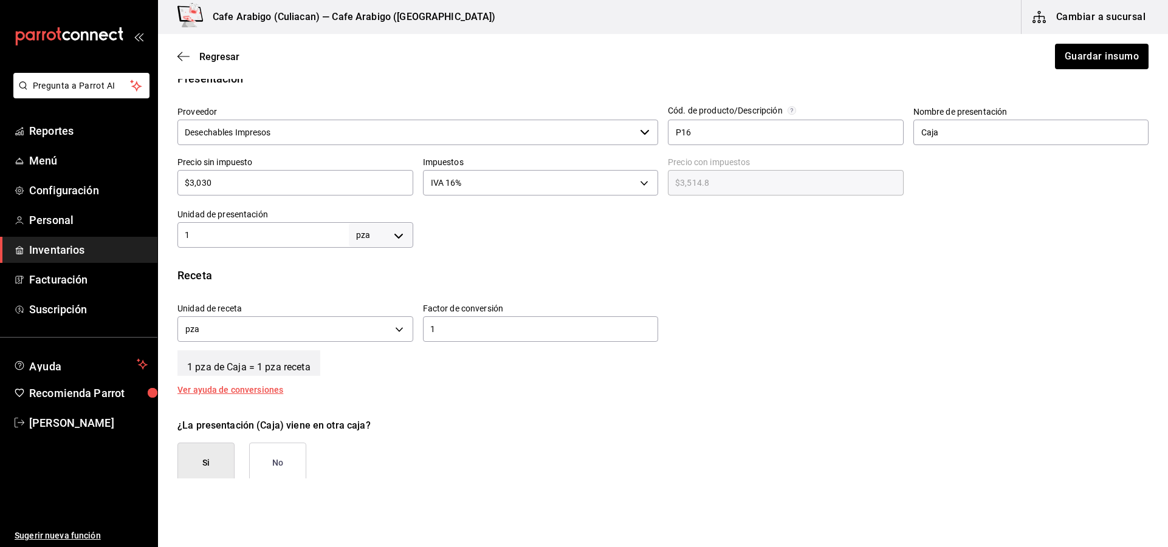
scroll to position [243, 0]
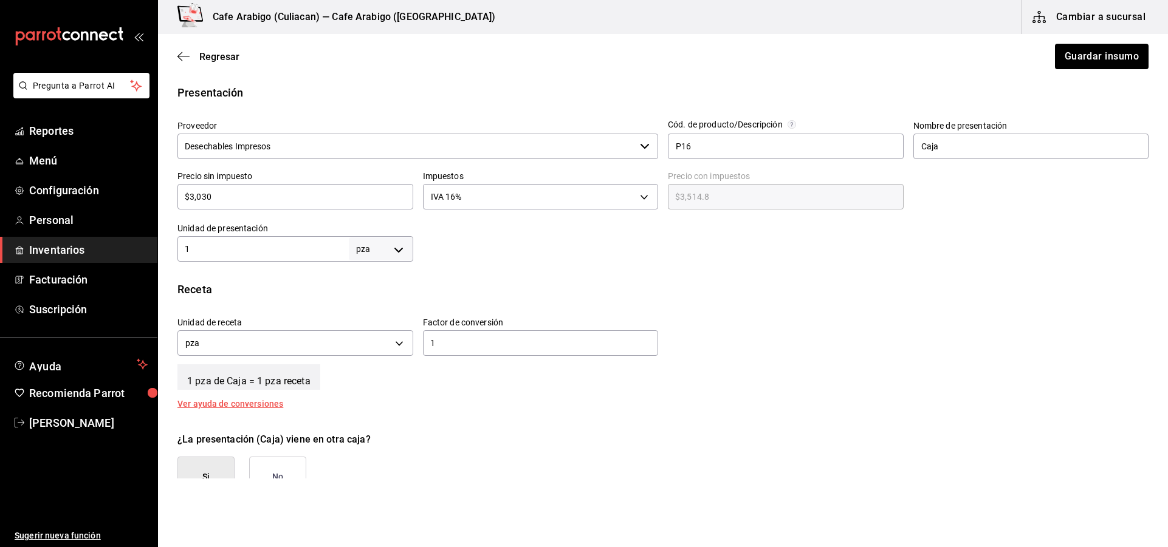
click at [222, 200] on input "$3,030" at bounding box center [295, 197] width 236 height 15
click at [1085, 59] on button "Guardar insumo" at bounding box center [1101, 57] width 95 height 26
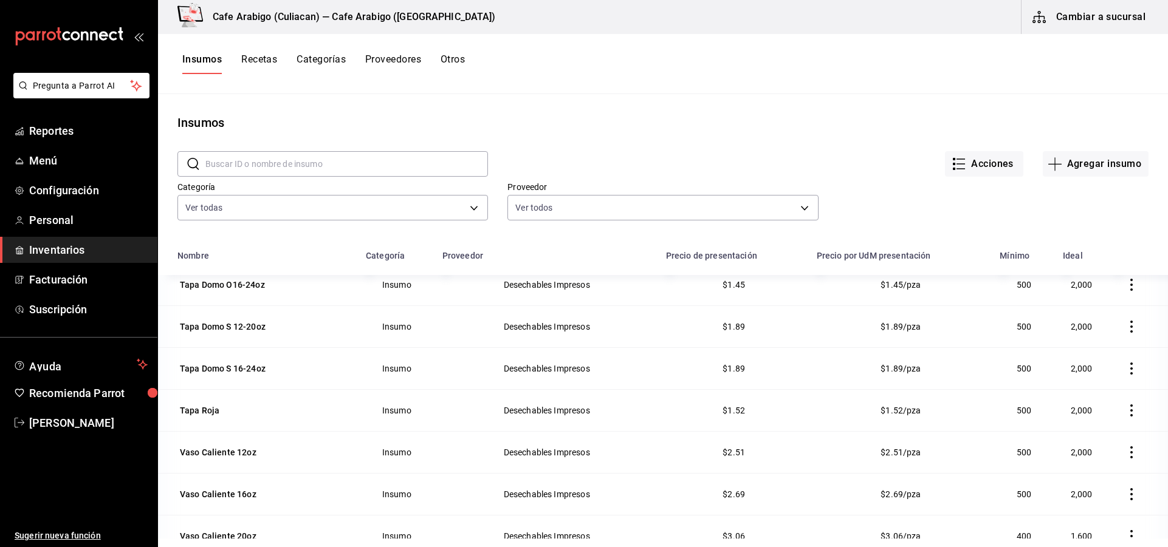
scroll to position [149, 0]
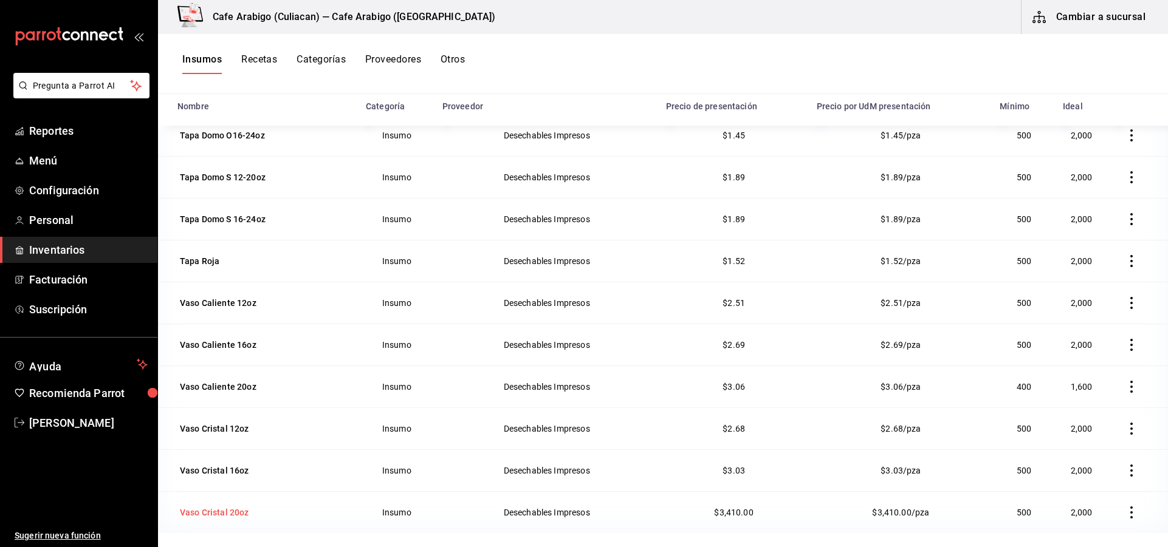
click at [239, 510] on div "Vaso Cristal 20oz" at bounding box center [214, 513] width 69 height 12
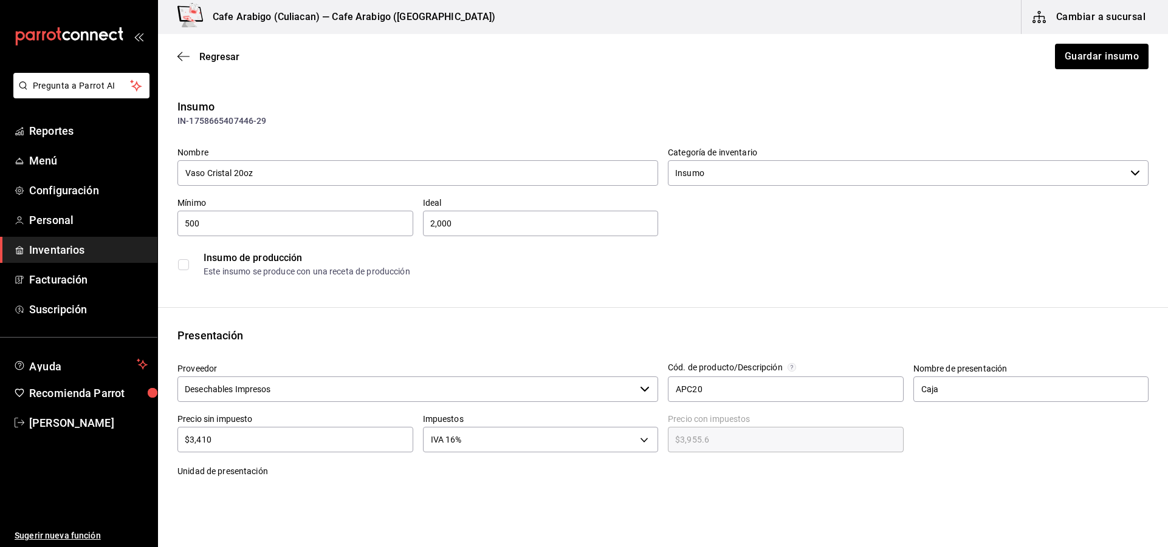
scroll to position [182, 0]
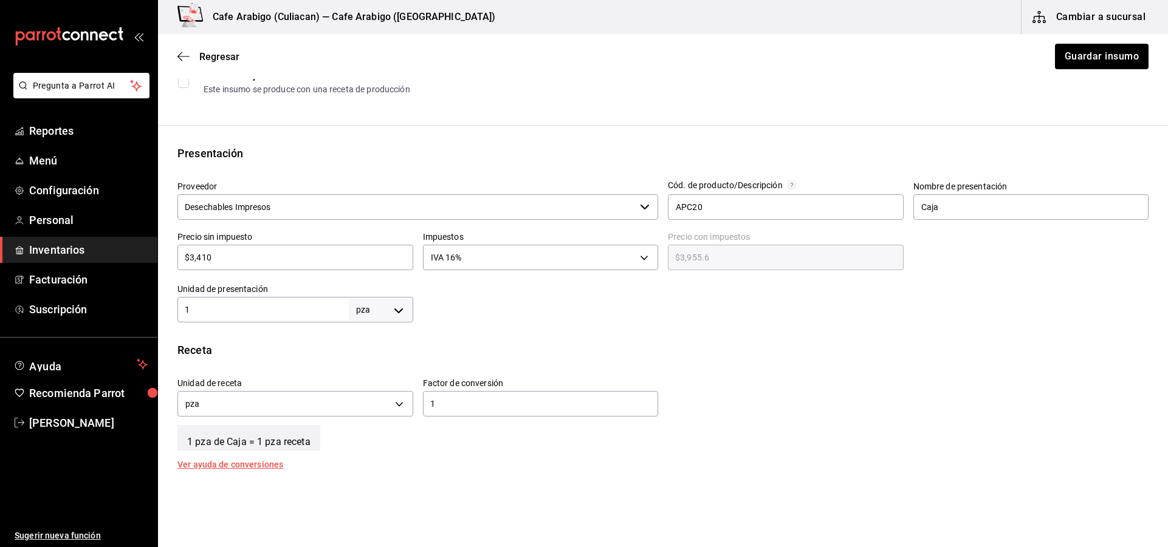
click at [234, 258] on input "$3,410" at bounding box center [295, 257] width 236 height 15
click at [1078, 63] on button "Guardar insumo" at bounding box center [1101, 57] width 95 height 26
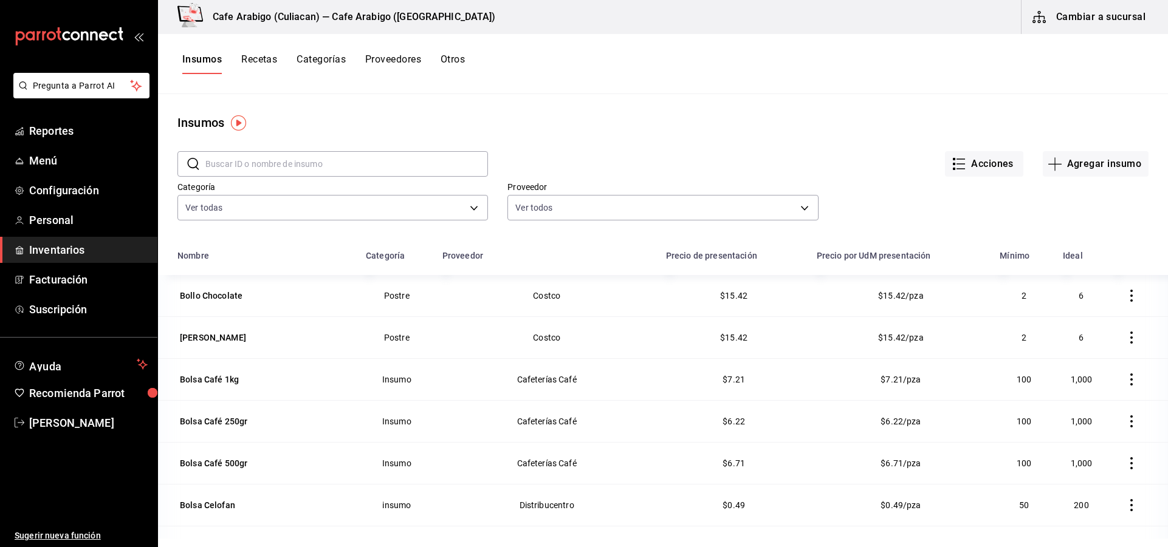
click at [255, 57] on button "Recetas" at bounding box center [259, 63] width 36 height 21
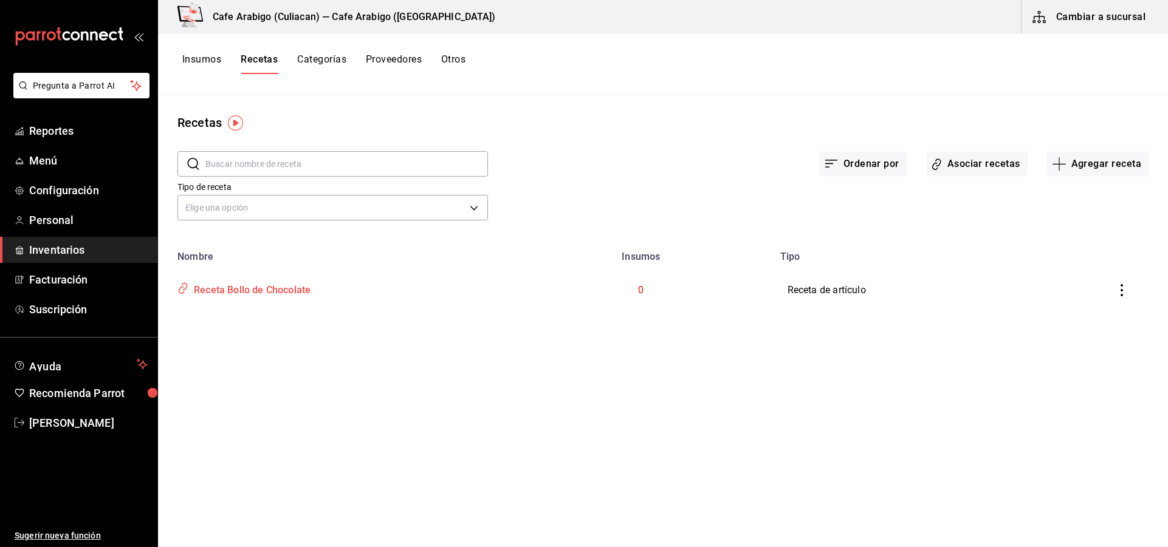
click at [301, 290] on div "Receta Bollo de Chocolate" at bounding box center [250, 288] width 122 height 19
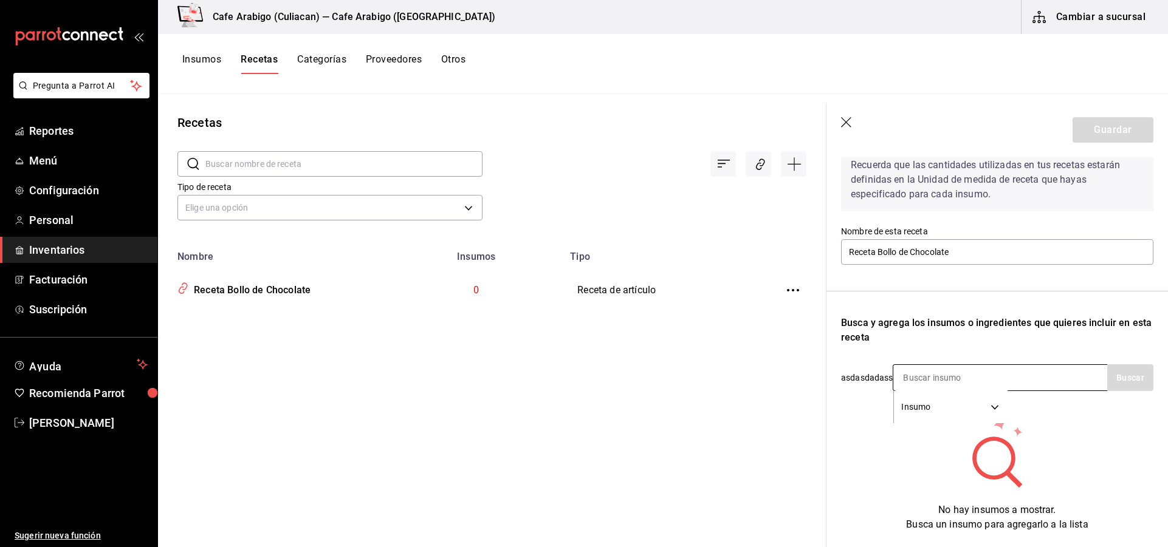
scroll to position [61, 0]
click at [993, 406] on body "Pregunta a Parrot AI Reportes Menú Configuración Personal Inventarios Facturaci…" at bounding box center [584, 269] width 1168 height 539
click at [917, 470] on li "Insumo" at bounding box center [951, 468] width 114 height 20
click at [916, 401] on body "Pregunta a Parrot AI Reportes Menú Configuración Personal Inventarios Facturaci…" at bounding box center [584, 269] width 1168 height 539
click at [916, 406] on div at bounding box center [584, 273] width 1168 height 547
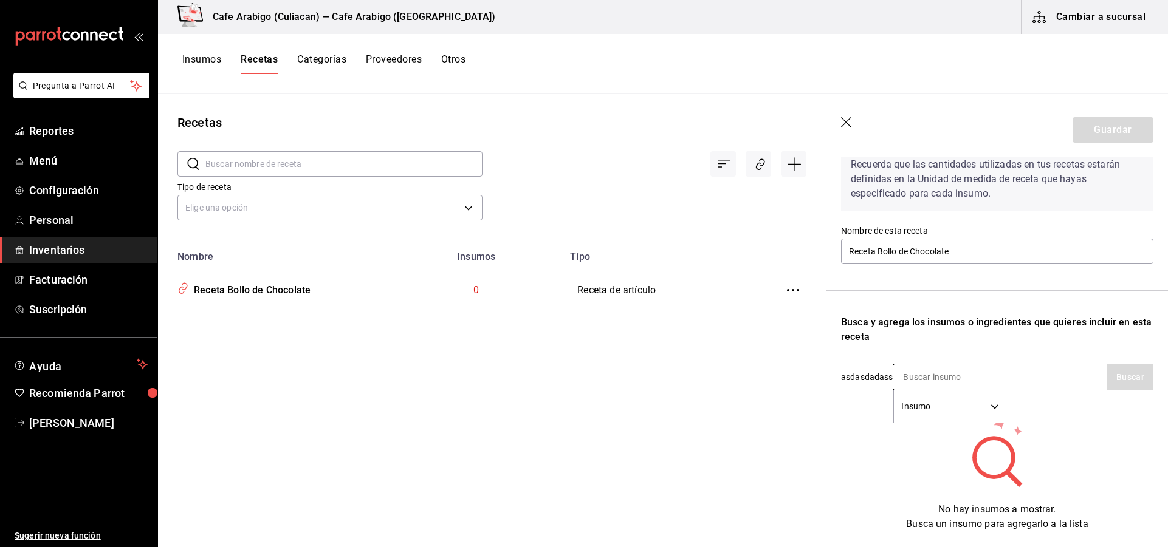
click at [923, 385] on input at bounding box center [954, 378] width 122 height 26
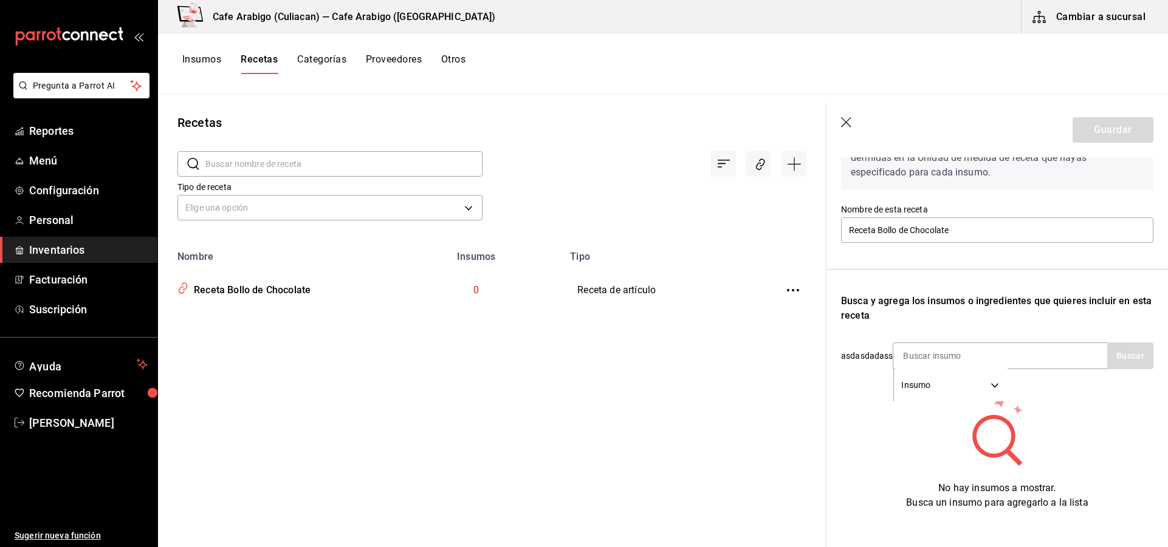
scroll to position [103, 0]
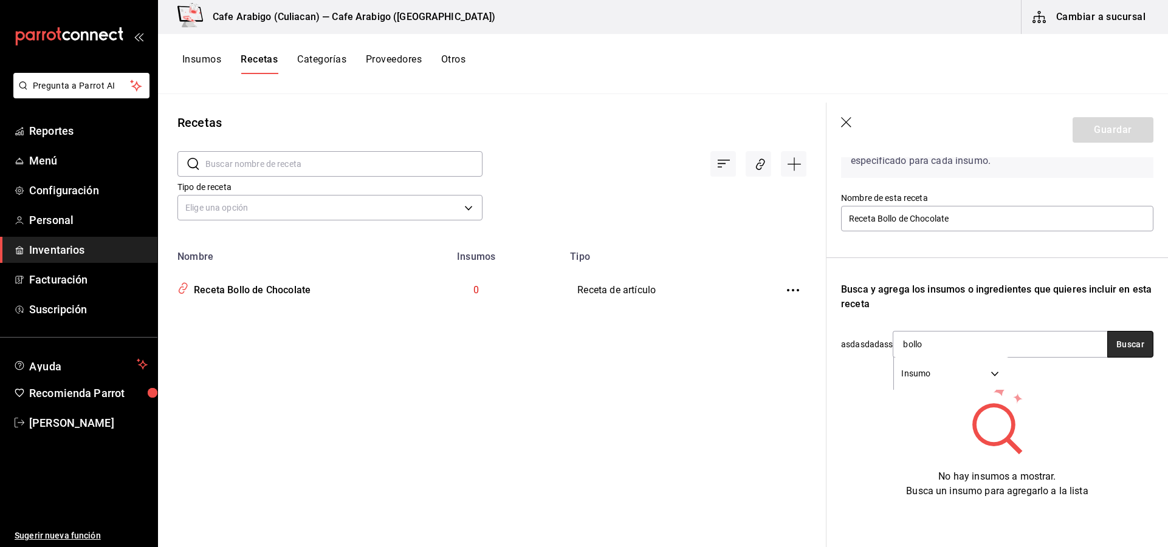
click at [1112, 344] on button "Buscar" at bounding box center [1130, 344] width 46 height 27
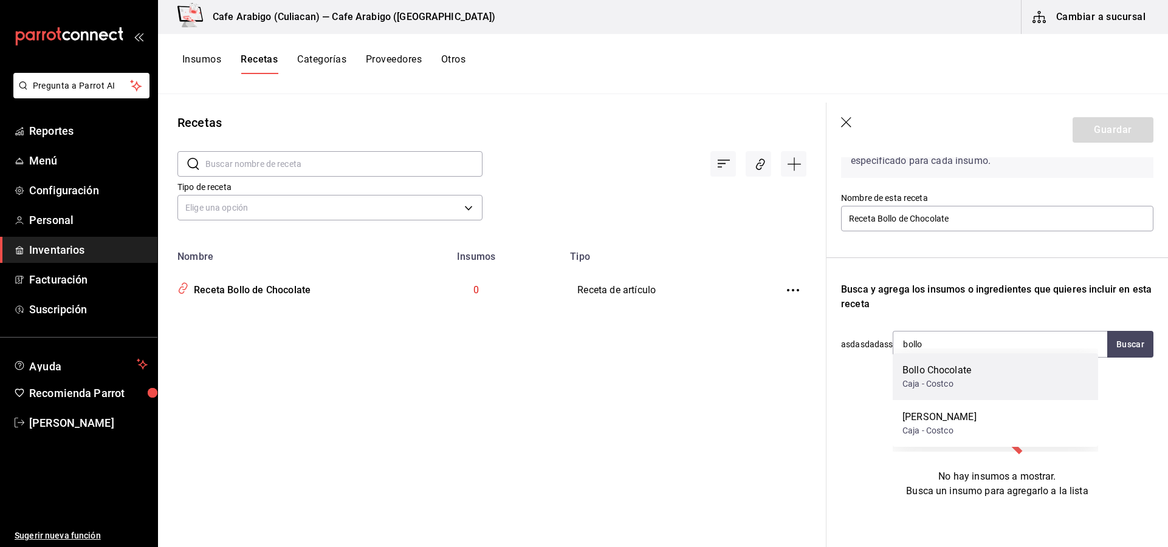
click at [952, 377] on div "Bollo Chocolate" at bounding box center [936, 370] width 69 height 15
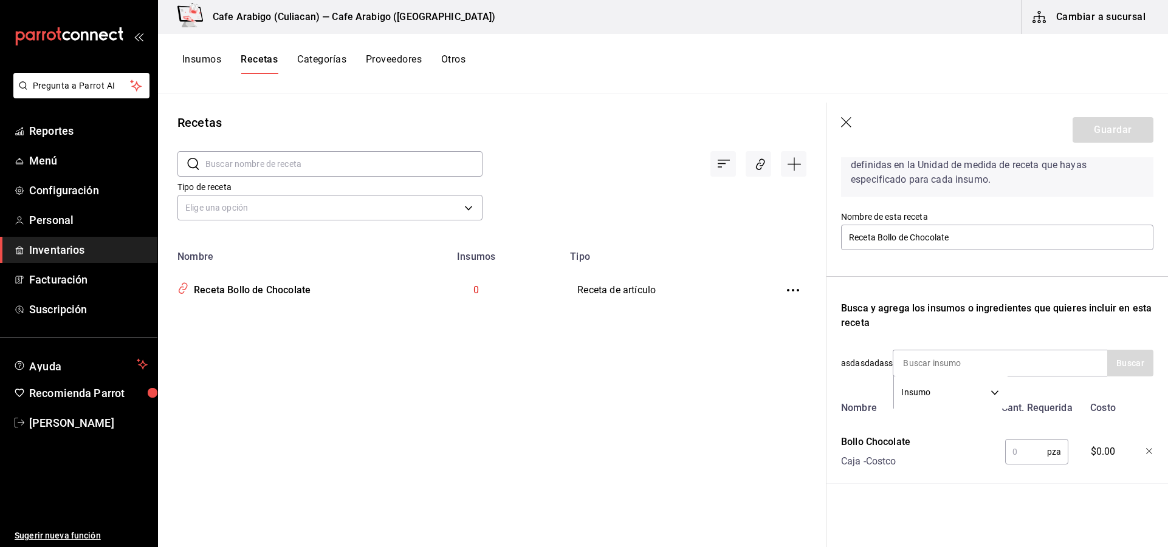
scroll to position [84, 0]
click at [1022, 451] on input "text" at bounding box center [1026, 452] width 42 height 24
click at [927, 359] on input at bounding box center [954, 364] width 122 height 26
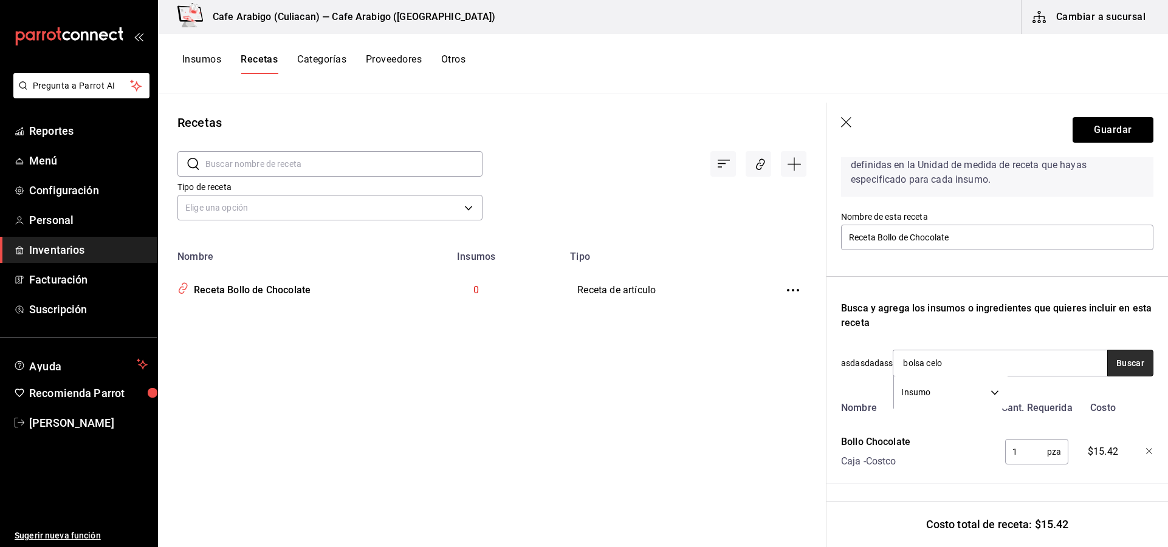
click at [1111, 361] on button "Buscar" at bounding box center [1130, 363] width 46 height 27
click at [959, 397] on div "Bolsa - Distribucentro" at bounding box center [943, 403] width 83 height 13
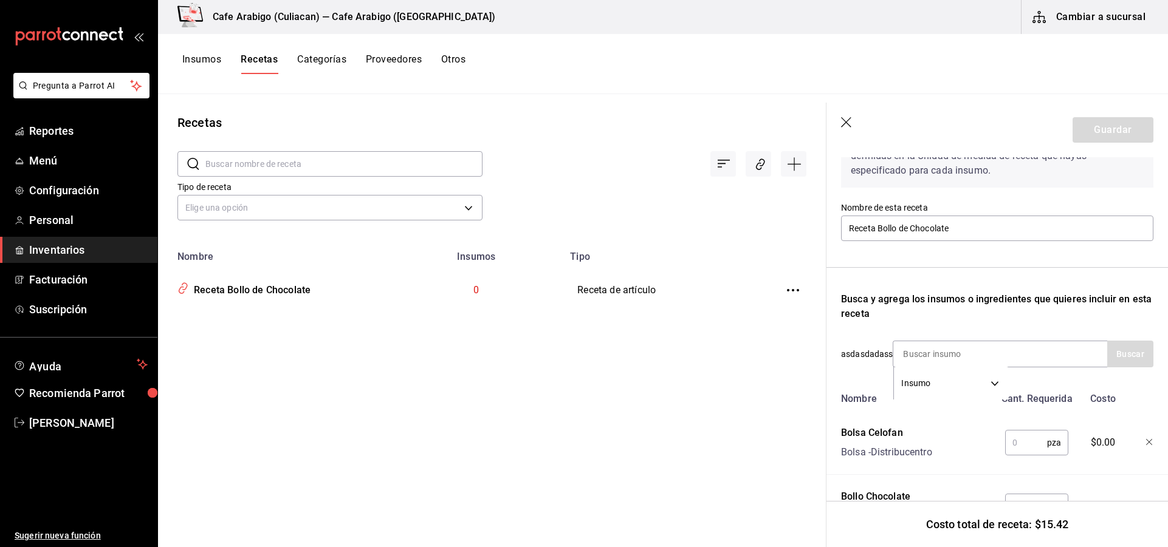
click at [1017, 450] on input "text" at bounding box center [1026, 443] width 42 height 24
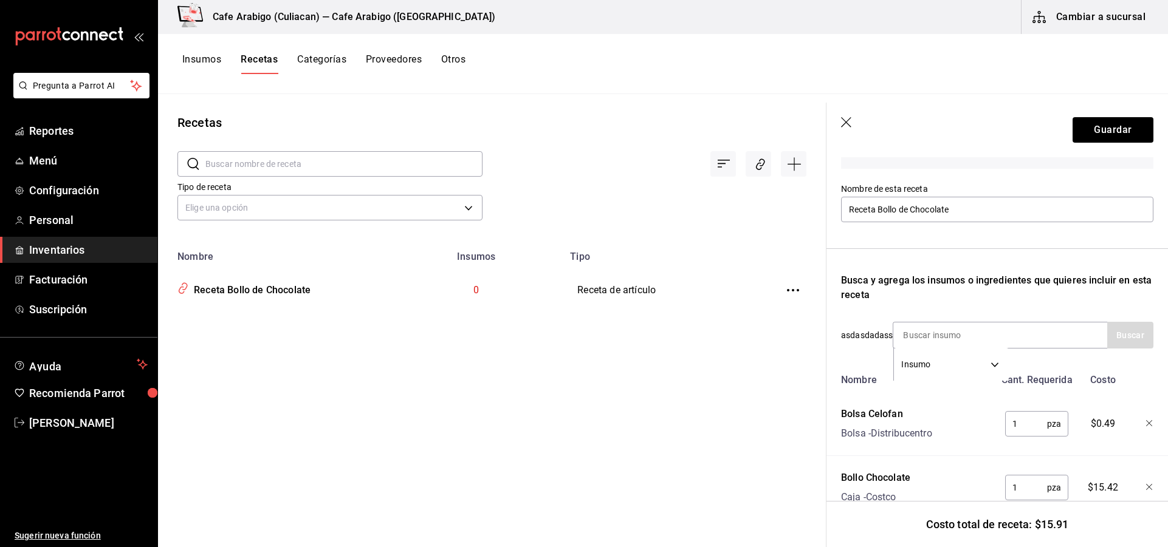
scroll to position [148, 0]
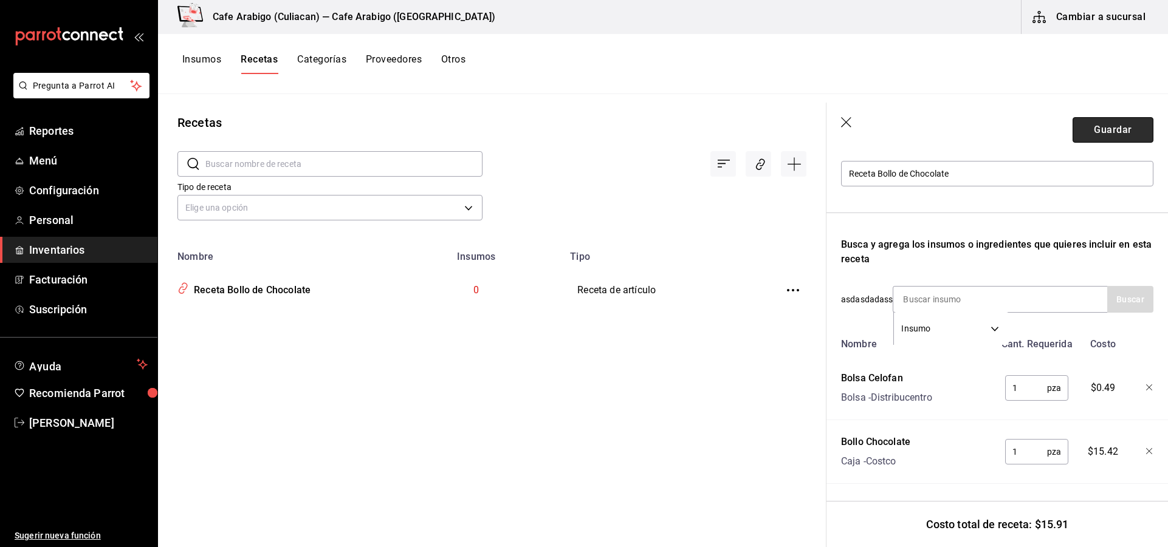
click at [1093, 140] on button "Guardar" at bounding box center [1112, 130] width 81 height 26
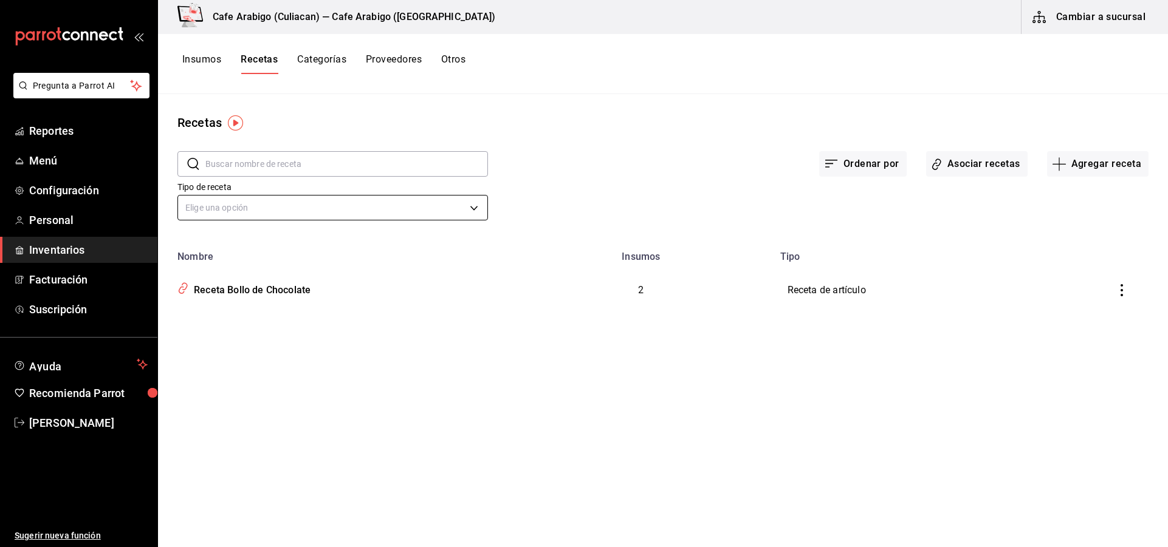
click at [247, 218] on body "Pregunta a Parrot AI Reportes Menú Configuración Personal Inventarios Facturaci…" at bounding box center [584, 269] width 1168 height 539
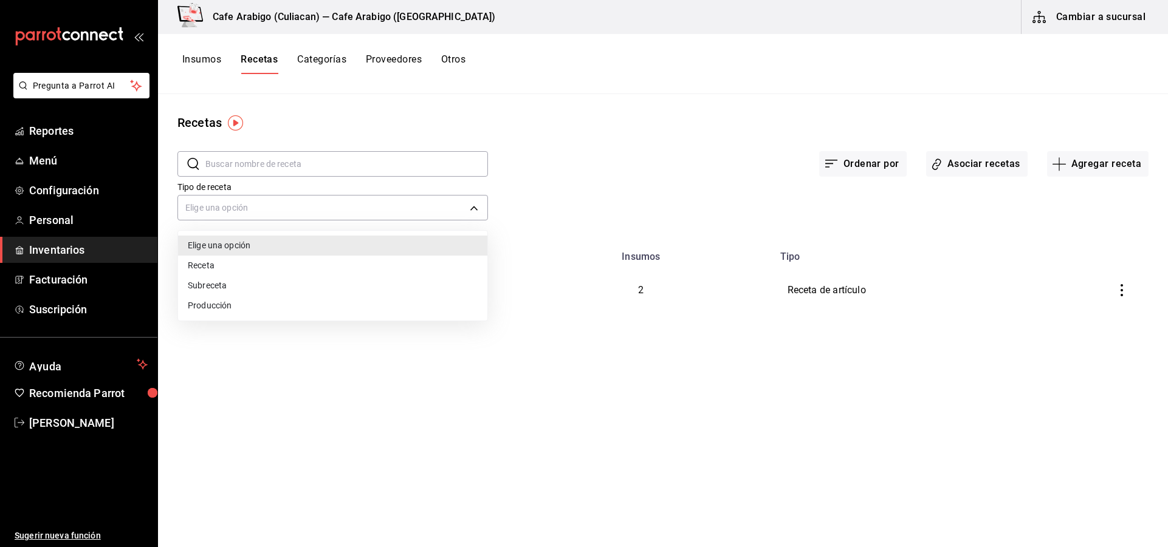
click at [209, 263] on li "Receta" at bounding box center [332, 266] width 309 height 20
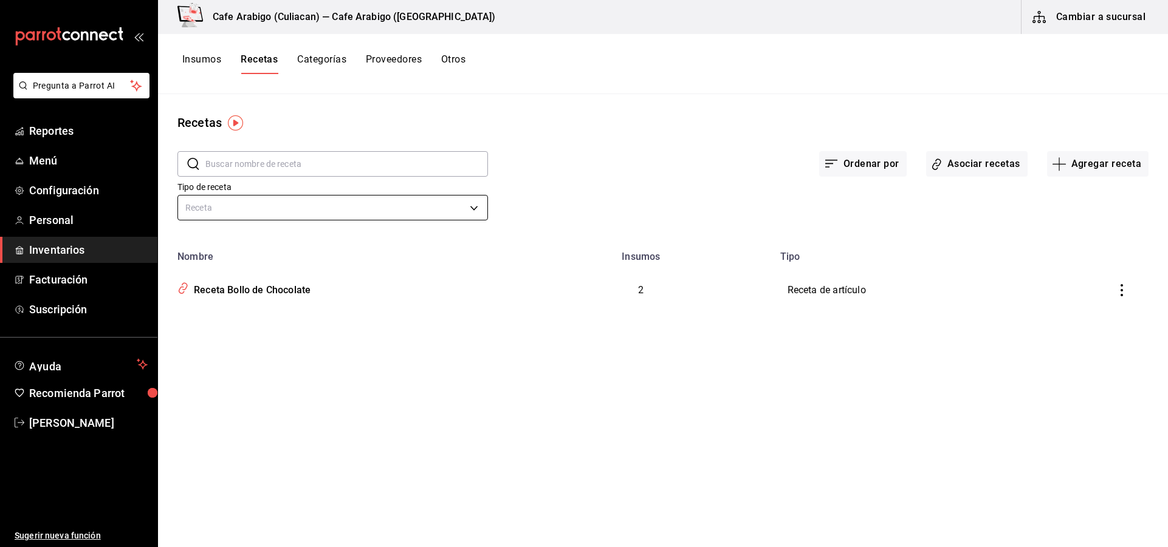
click at [465, 210] on body "Pregunta a Parrot AI Reportes Menú Configuración Personal Inventarios Facturaci…" at bounding box center [584, 269] width 1168 height 539
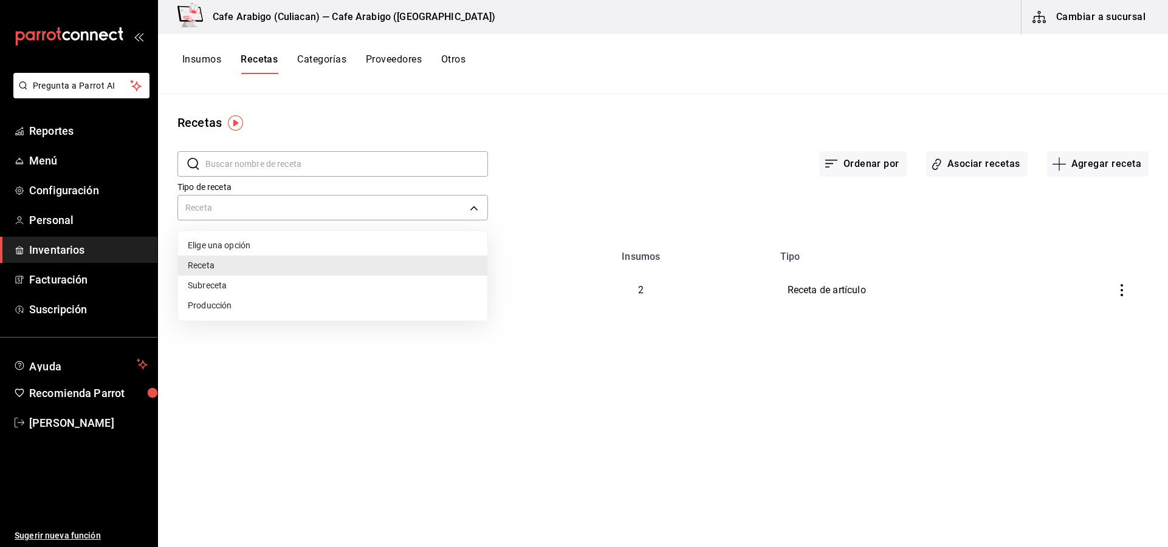
click at [216, 258] on li "Receta" at bounding box center [332, 266] width 309 height 20
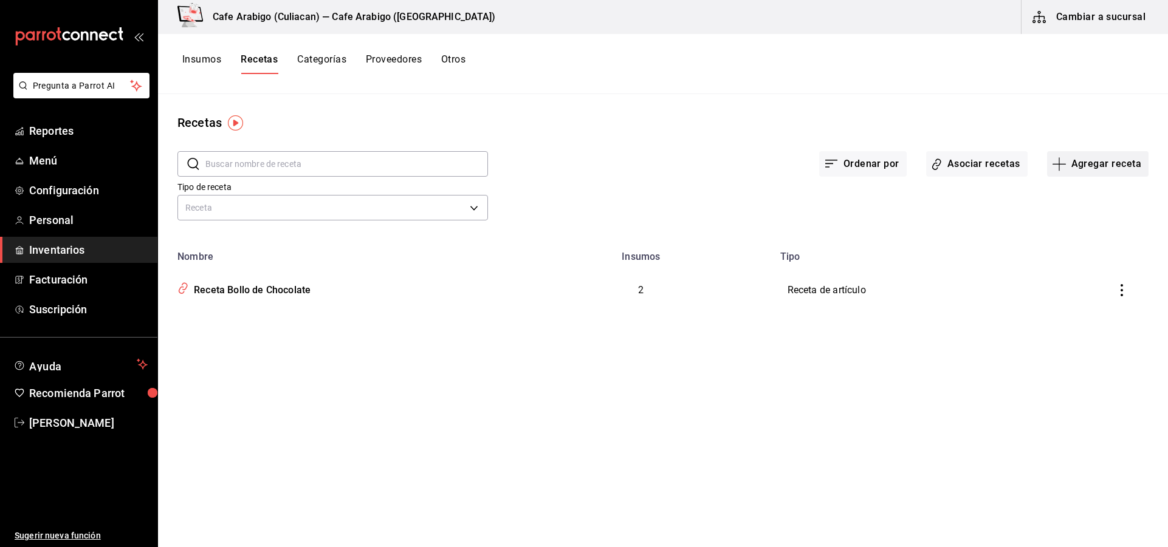
click at [1085, 165] on button "Agregar receta" at bounding box center [1097, 164] width 101 height 26
click at [1069, 198] on span "Receta" at bounding box center [1097, 197] width 102 height 13
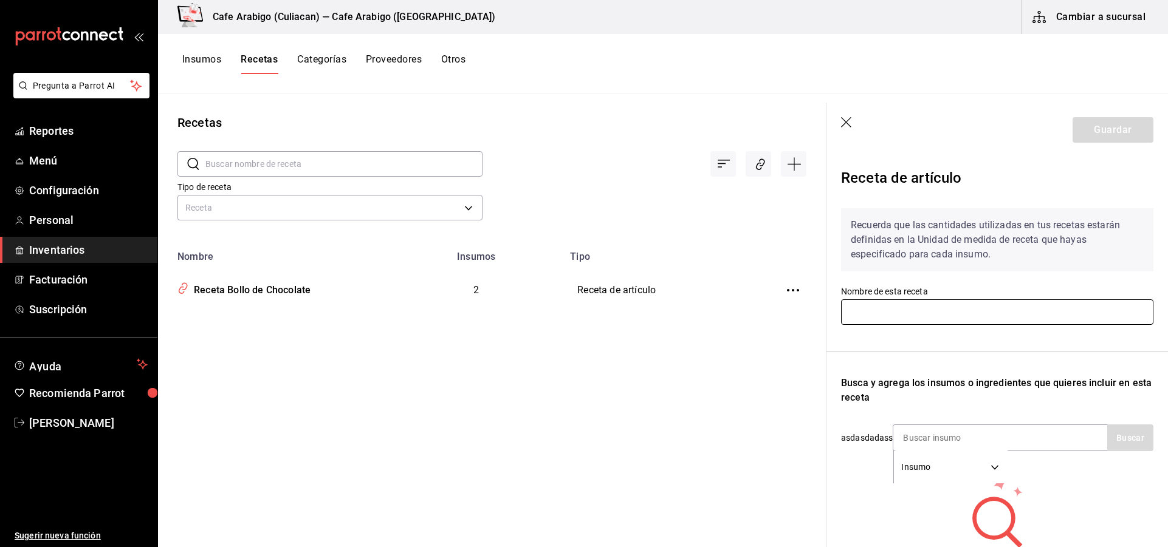
click at [900, 312] on input "text" at bounding box center [997, 313] width 312 height 26
click at [962, 391] on div "Busca y agrega los insumos o ingredientes que quieres incluir en esta receta" at bounding box center [997, 390] width 312 height 29
click at [960, 448] on input at bounding box center [954, 438] width 122 height 26
click at [1128, 433] on button "Buscar" at bounding box center [1130, 438] width 46 height 27
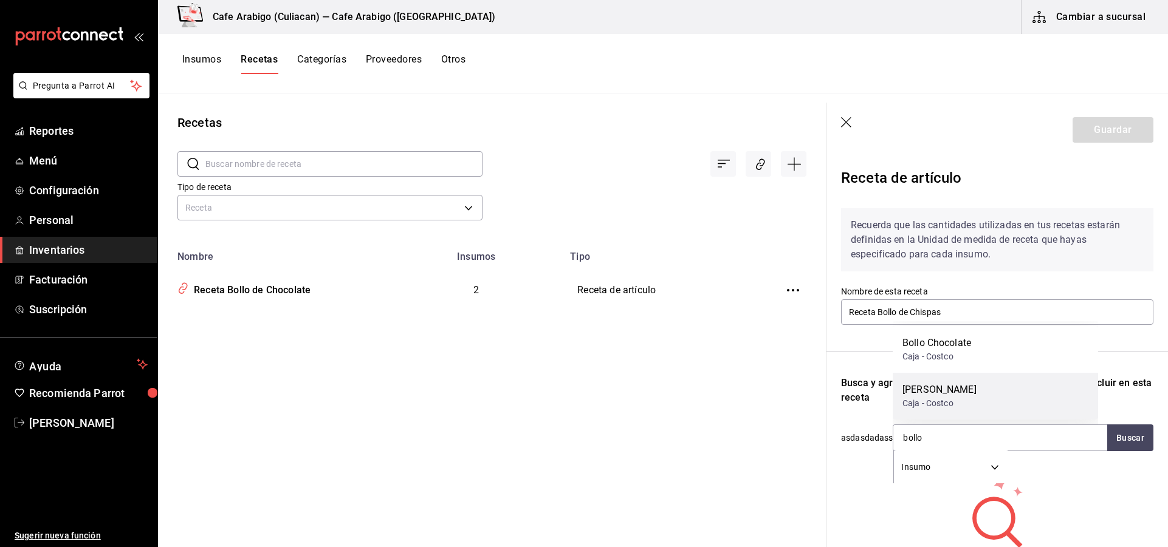
click at [965, 389] on div "Bollo Vainilla Caja - Costco" at bounding box center [995, 396] width 205 height 47
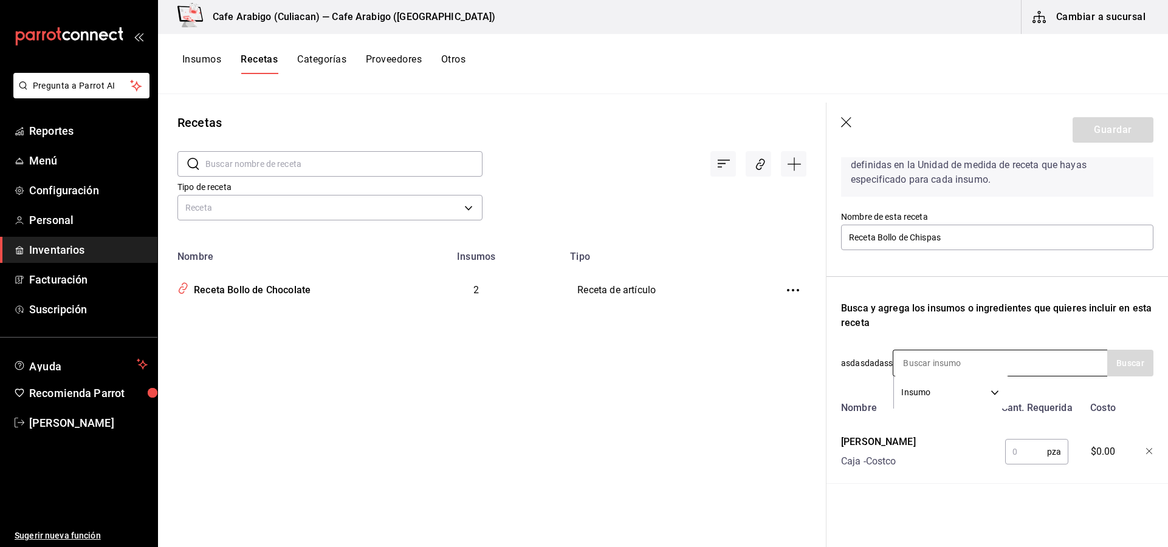
scroll to position [84, 0]
click at [1015, 441] on input "text" at bounding box center [1026, 452] width 42 height 24
click at [923, 351] on input at bounding box center [954, 364] width 122 height 26
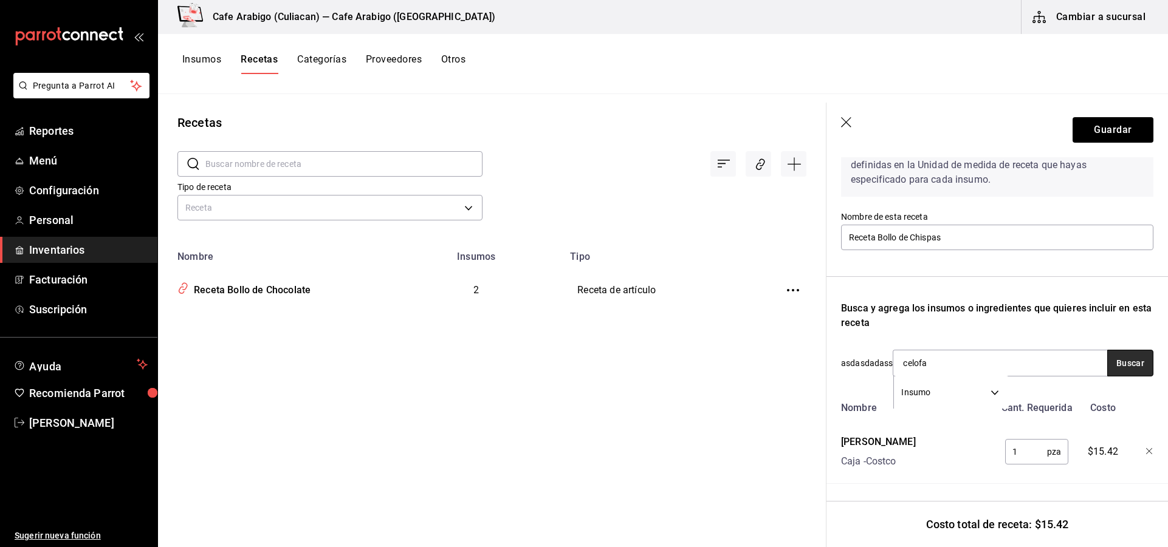
click at [1114, 357] on button "Buscar" at bounding box center [1130, 363] width 46 height 27
click at [942, 392] on div "Bolsa Celofan" at bounding box center [943, 389] width 83 height 15
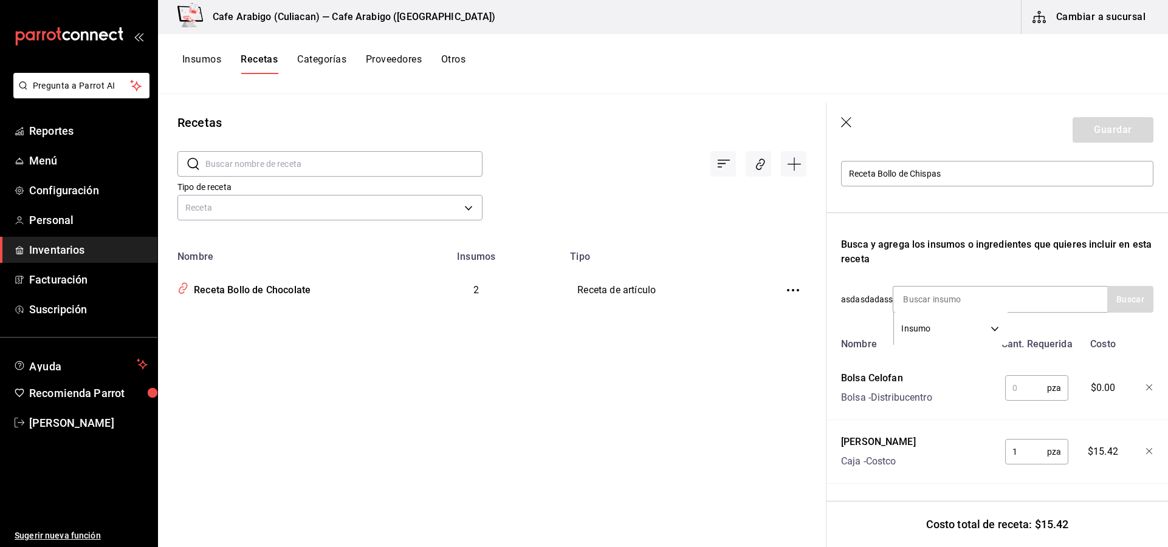
scroll to position [148, 0]
click at [1019, 380] on input "text" at bounding box center [1026, 388] width 42 height 24
click at [987, 412] on div "Nombre Cant. Requerida Costo Bolsa Celofan Bolsa - Distribucentro 1 pza ​ $0.49…" at bounding box center [997, 408] width 312 height 152
click at [1099, 134] on button "Guardar" at bounding box center [1112, 130] width 81 height 26
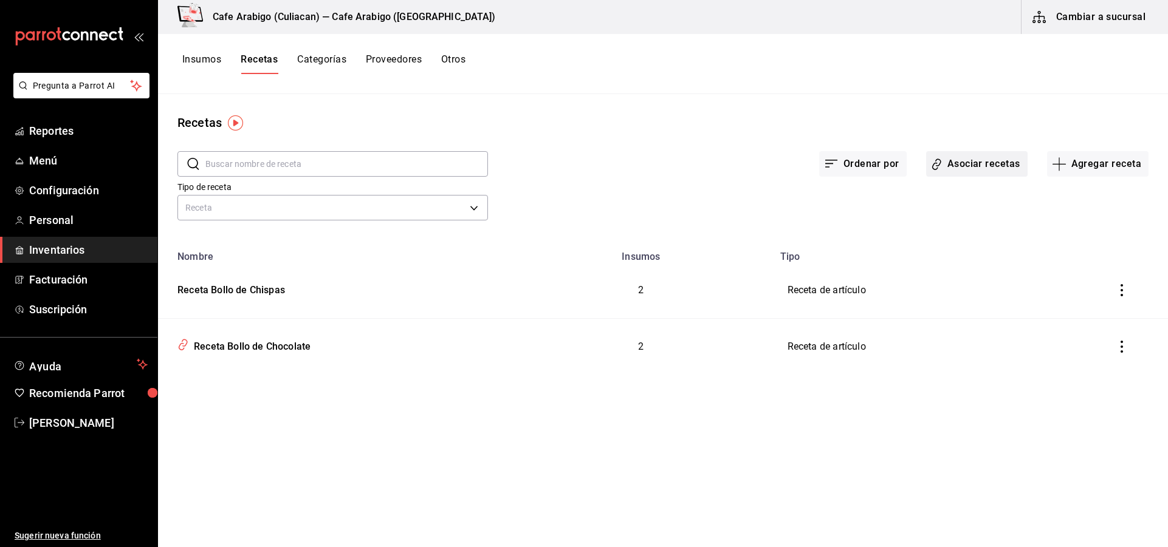
click at [975, 166] on button "Asociar recetas" at bounding box center [976, 164] width 101 height 26
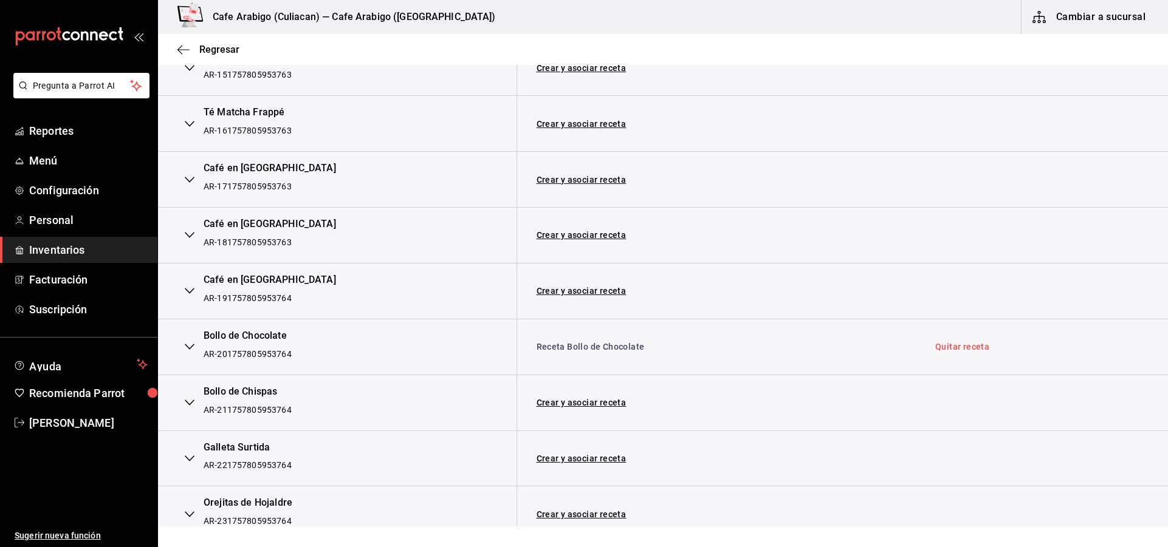
scroll to position [1083, 0]
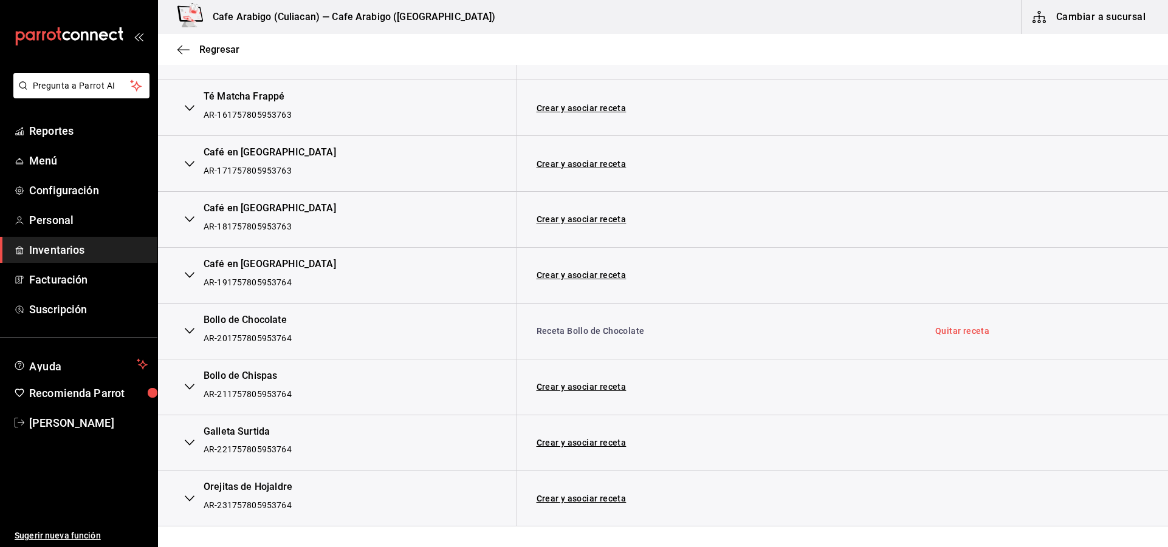
click at [601, 388] on link "Crear y asociar receta" at bounding box center [581, 387] width 90 height 9
click at [608, 383] on link "Receta Bollo de Chispas" at bounding box center [585, 387] width 99 height 10
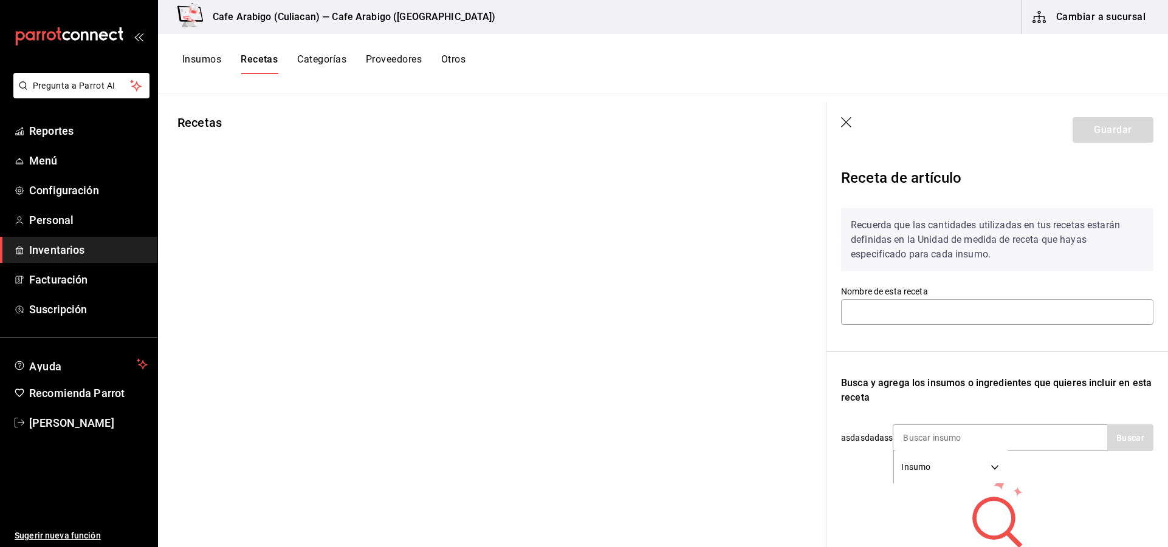
type input "Receta Bollo de Chispas"
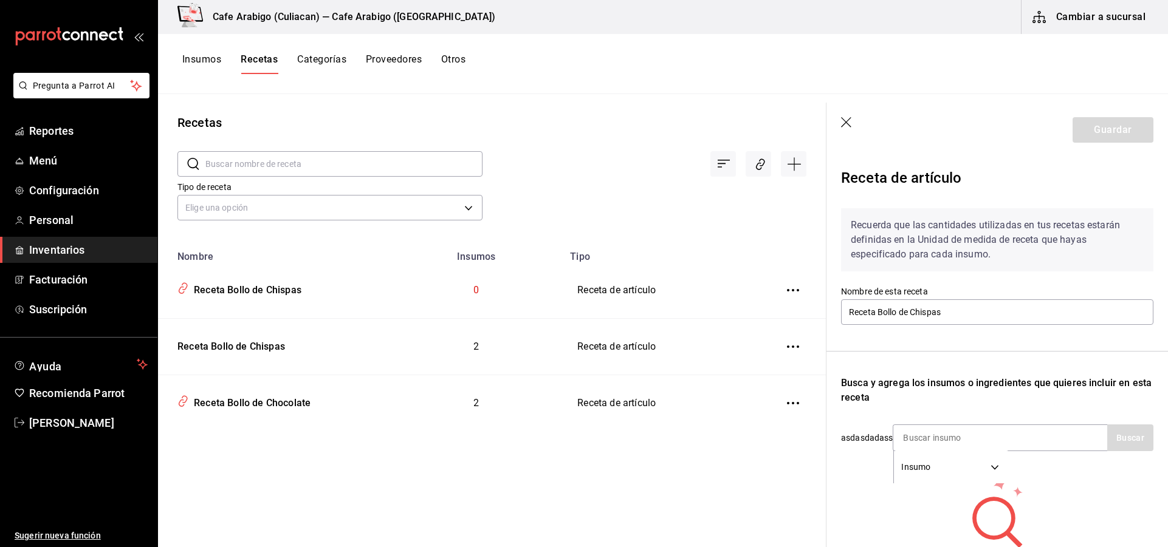
scroll to position [103, 0]
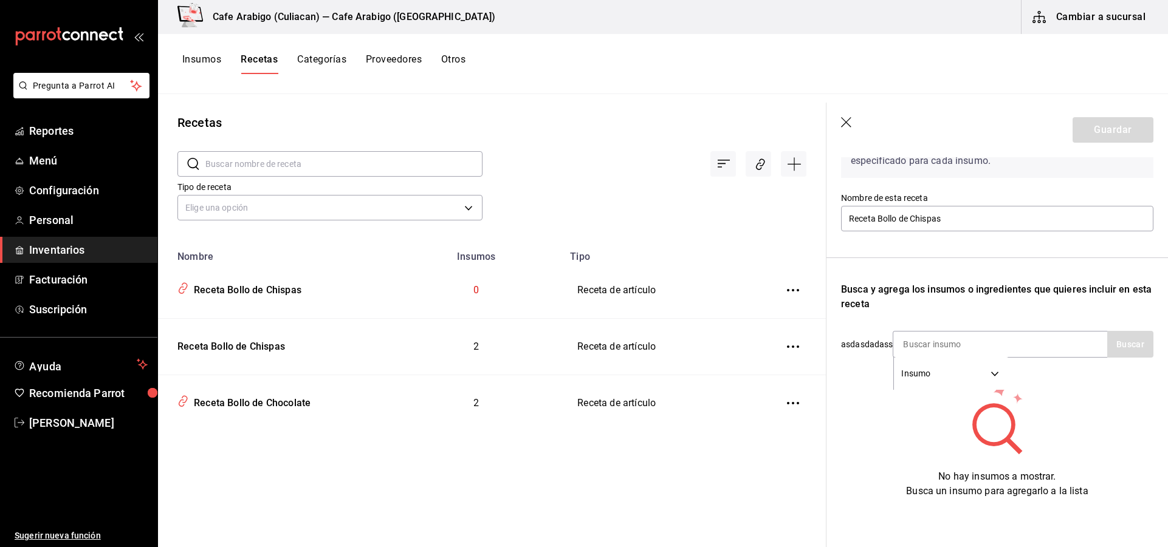
click at [847, 120] on icon "button" at bounding box center [847, 123] width 12 height 12
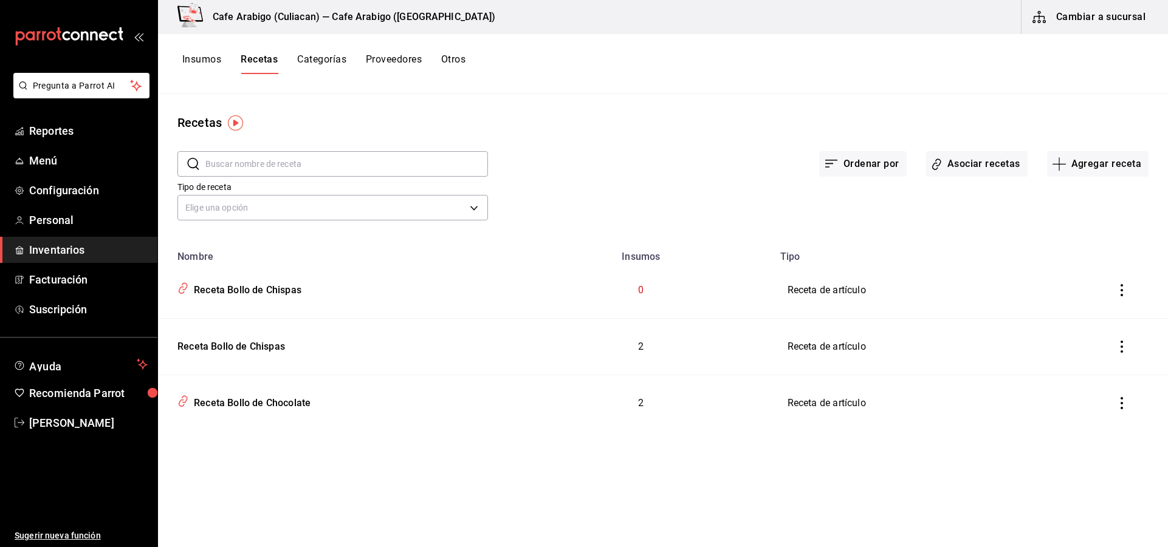
click at [1123, 292] on icon "inventoriesTable" at bounding box center [1121, 290] width 12 height 12
click at [269, 289] on div at bounding box center [584, 273] width 1168 height 547
click at [269, 290] on div "Receta Bollo de Chispas" at bounding box center [245, 288] width 112 height 19
type input "Receta Bollo de Chispas"
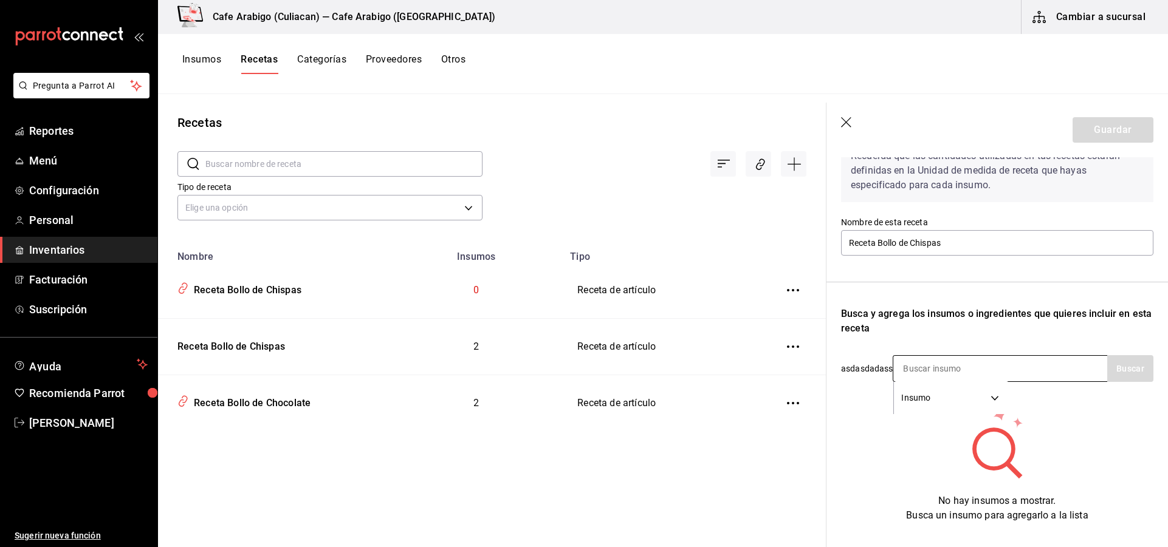
scroll to position [103, 0]
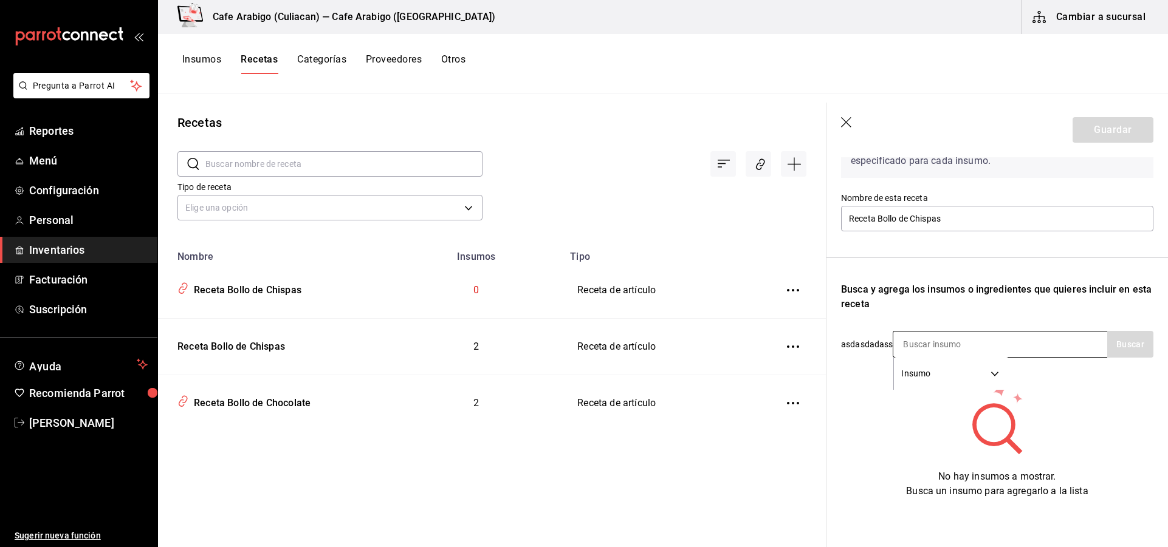
click at [942, 336] on input at bounding box center [954, 345] width 122 height 26
type input "bollo"
click at [1117, 333] on button "Buscar" at bounding box center [1130, 344] width 46 height 27
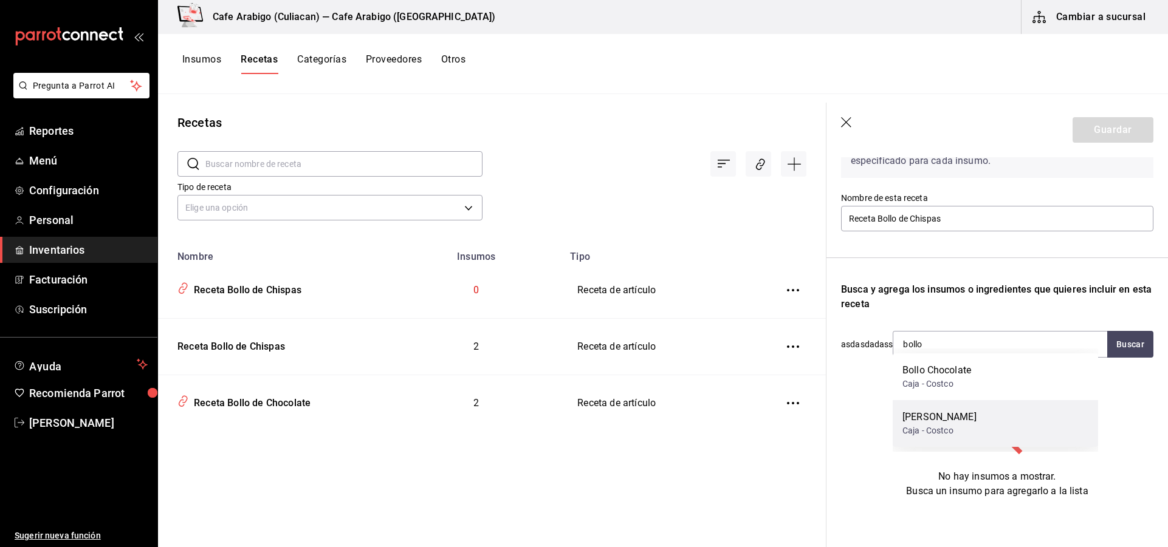
click at [938, 428] on div "Caja - Costco" at bounding box center [939, 431] width 74 height 13
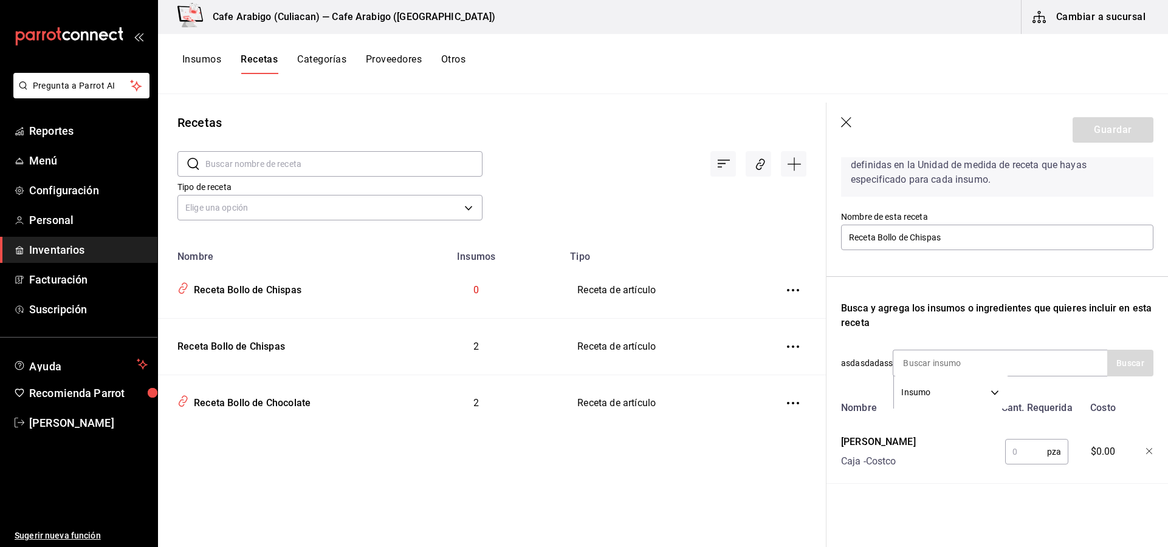
scroll to position [84, 0]
click at [1013, 447] on input "text" at bounding box center [1026, 452] width 42 height 24
type input "1"
click at [979, 360] on input at bounding box center [954, 364] width 122 height 26
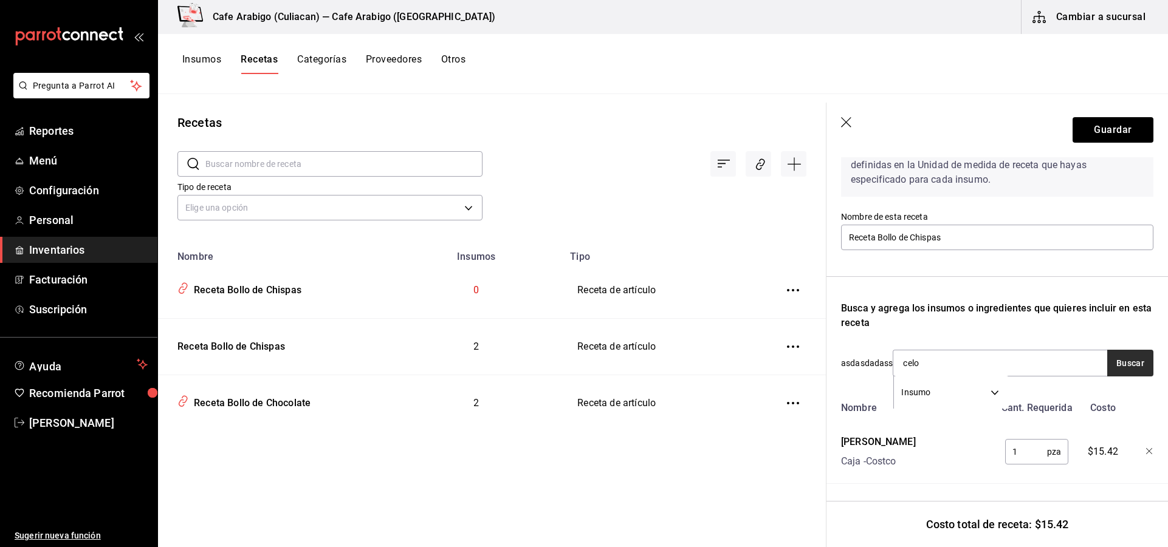
type input "celo"
drag, startPoint x: 1098, startPoint y: 360, endPoint x: 1102, endPoint y: 368, distance: 8.2
click at [1102, 368] on div "Recuerda que las cantidades utilizadas en tus recetas estarán definidas en la U…" at bounding box center [997, 304] width 312 height 360
click at [1115, 362] on button "Buscar" at bounding box center [1130, 363] width 46 height 27
click at [942, 392] on div "Bolsa Celofan" at bounding box center [943, 389] width 83 height 15
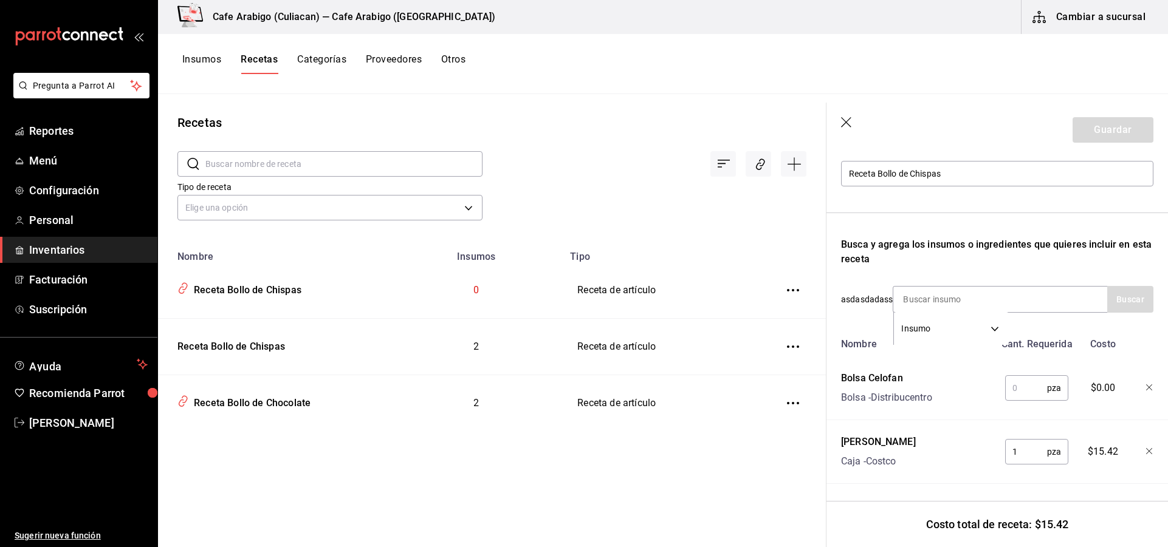
scroll to position [145, 0]
click at [1024, 376] on input "text" at bounding box center [1026, 388] width 42 height 24
type input "1"
click at [1090, 126] on button "Guardar" at bounding box center [1112, 130] width 81 height 26
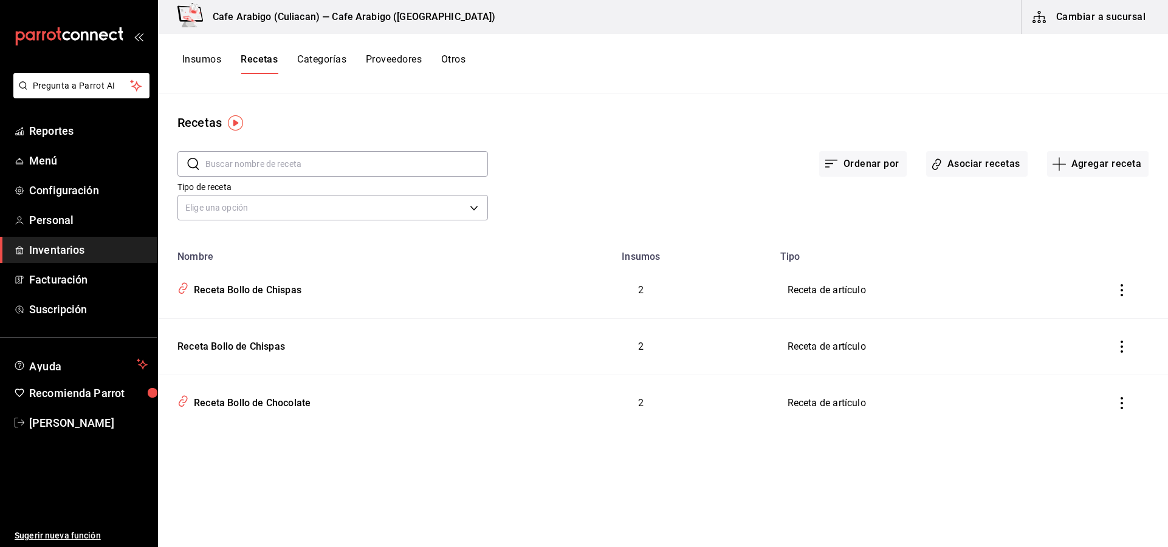
click at [1120, 345] on icon "inventoriesTable" at bounding box center [1121, 347] width 12 height 12
click at [1075, 365] on span "Eliminar" at bounding box center [1084, 364] width 31 height 10
click at [953, 162] on button "Asociar recetas" at bounding box center [976, 164] width 101 height 26
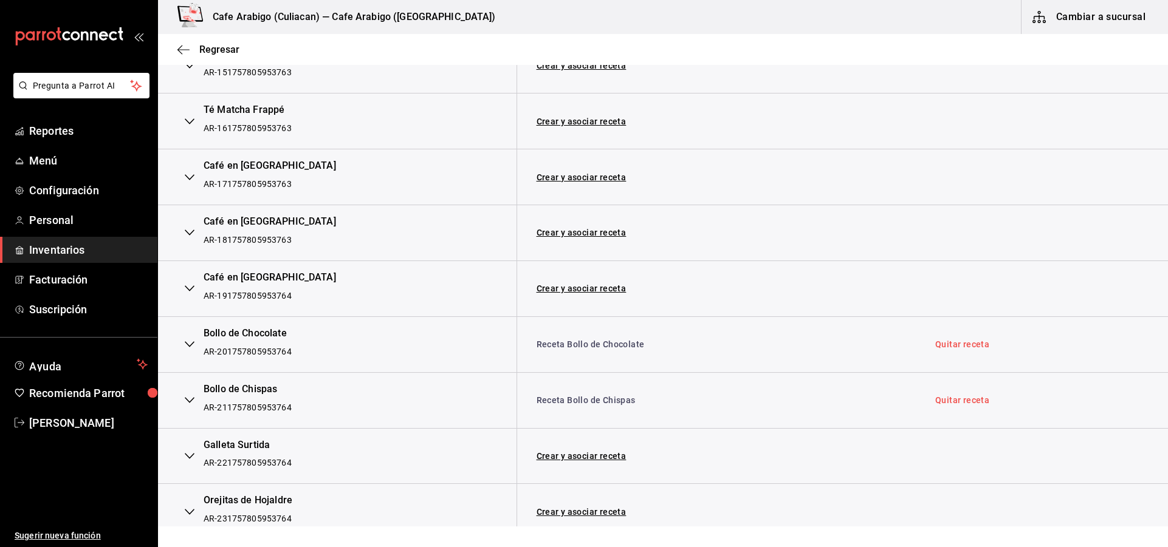
scroll to position [1083, 0]
